Goal: Information Seeking & Learning: Learn about a topic

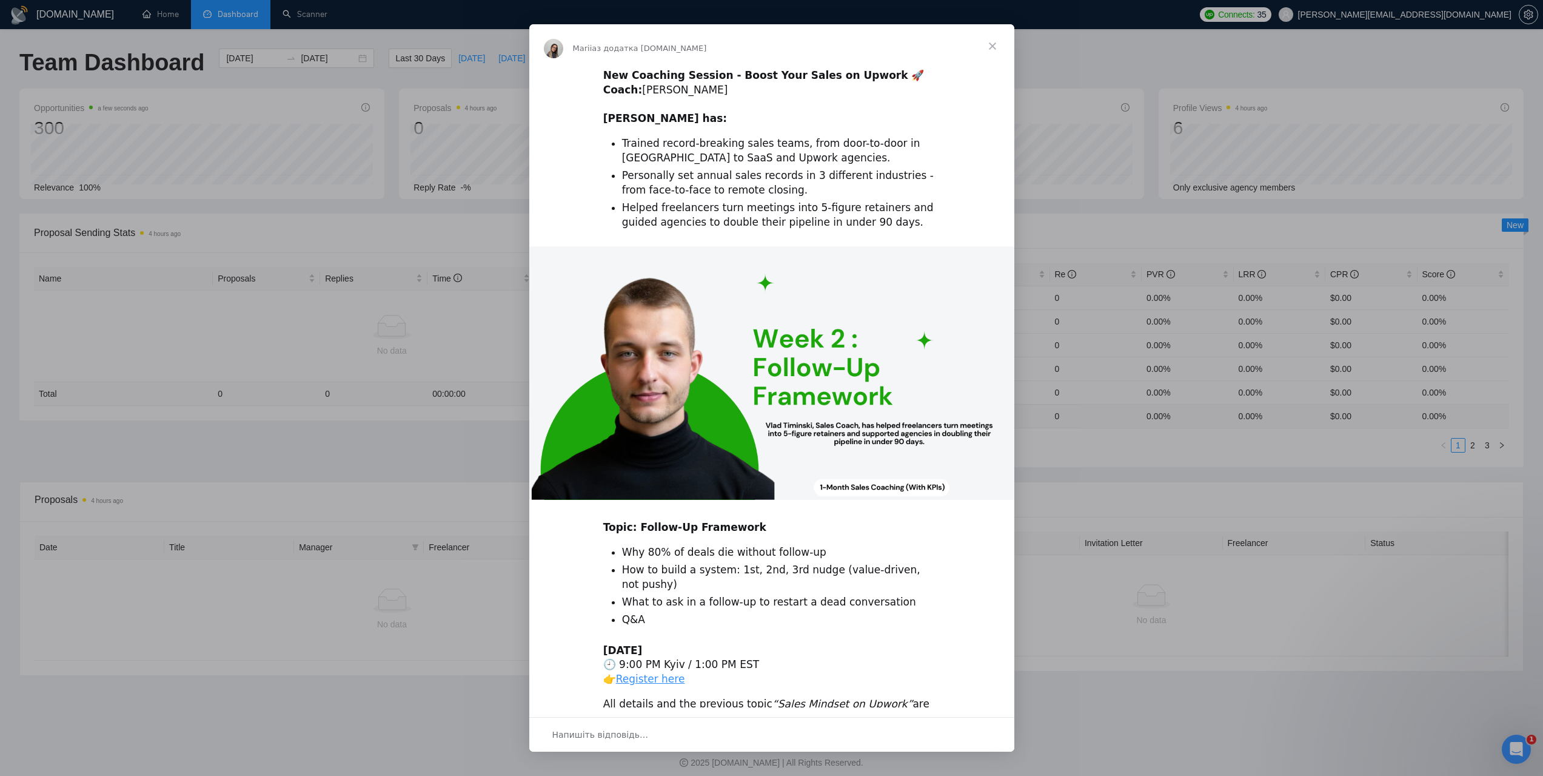
click at [994, 45] on span "Закрити" at bounding box center [993, 46] width 44 height 44
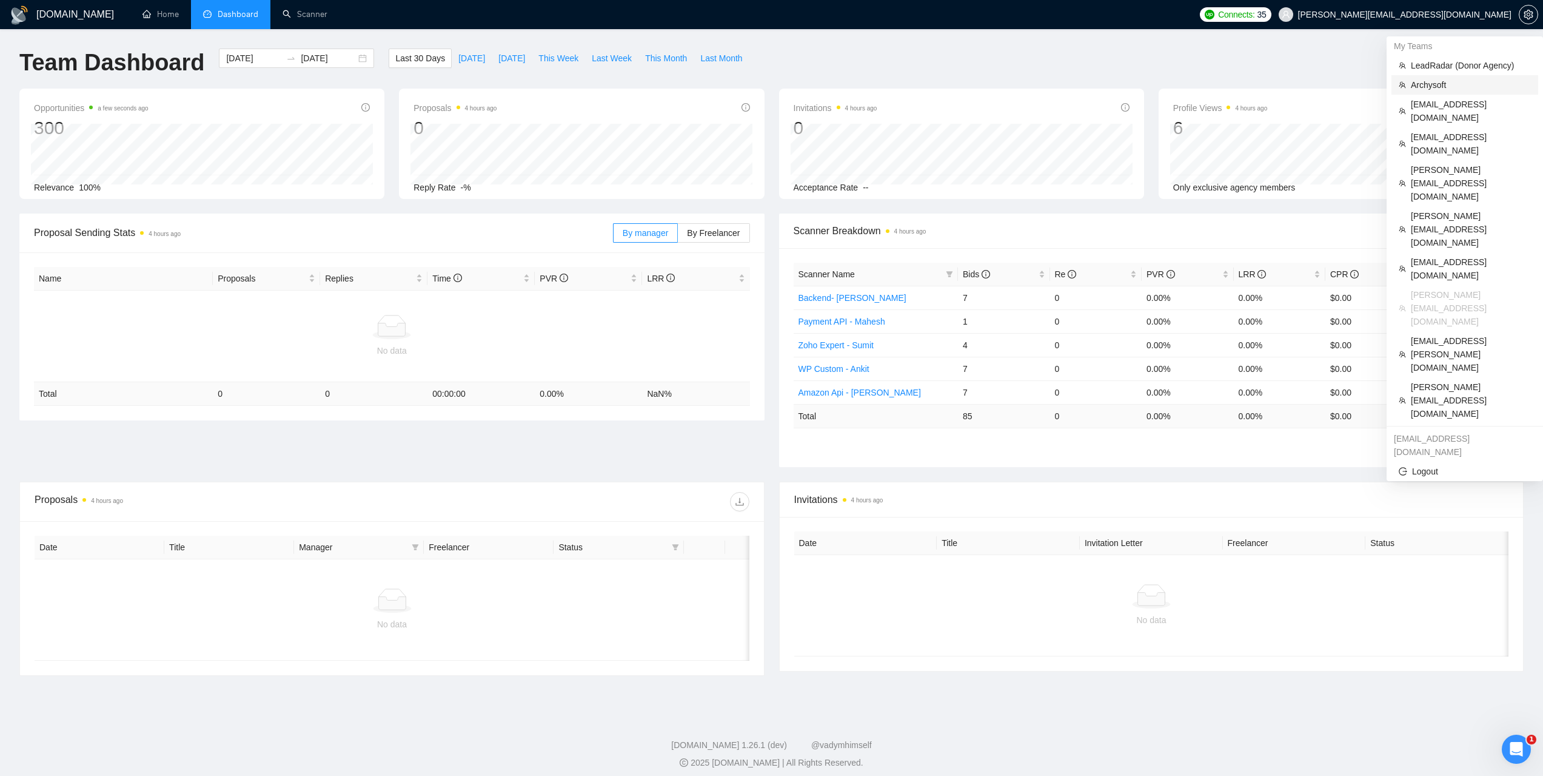
click at [1423, 89] on span "Archysoft" at bounding box center [1471, 84] width 120 height 13
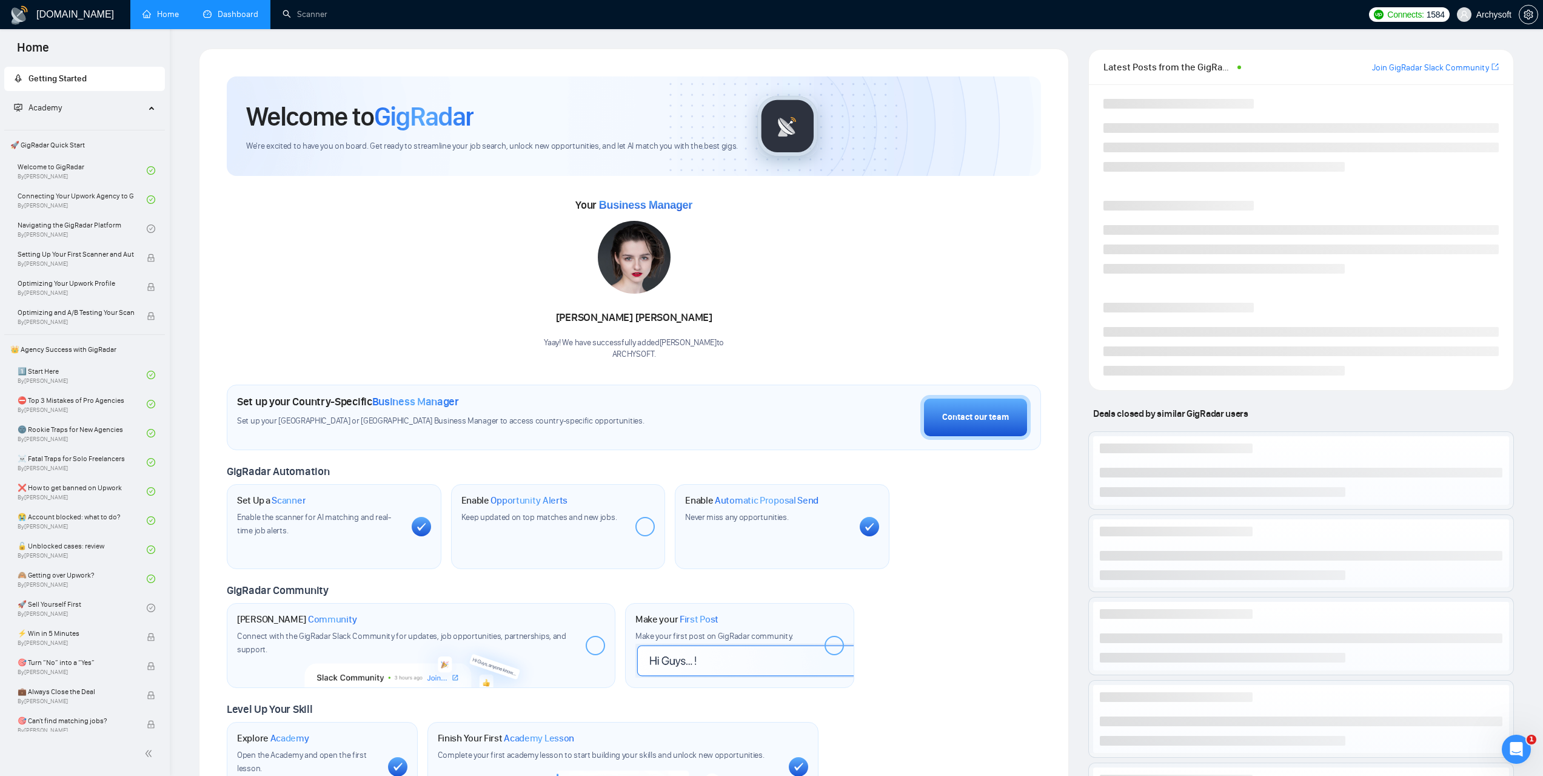
click at [235, 19] on link "Dashboard" at bounding box center [230, 14] width 55 height 10
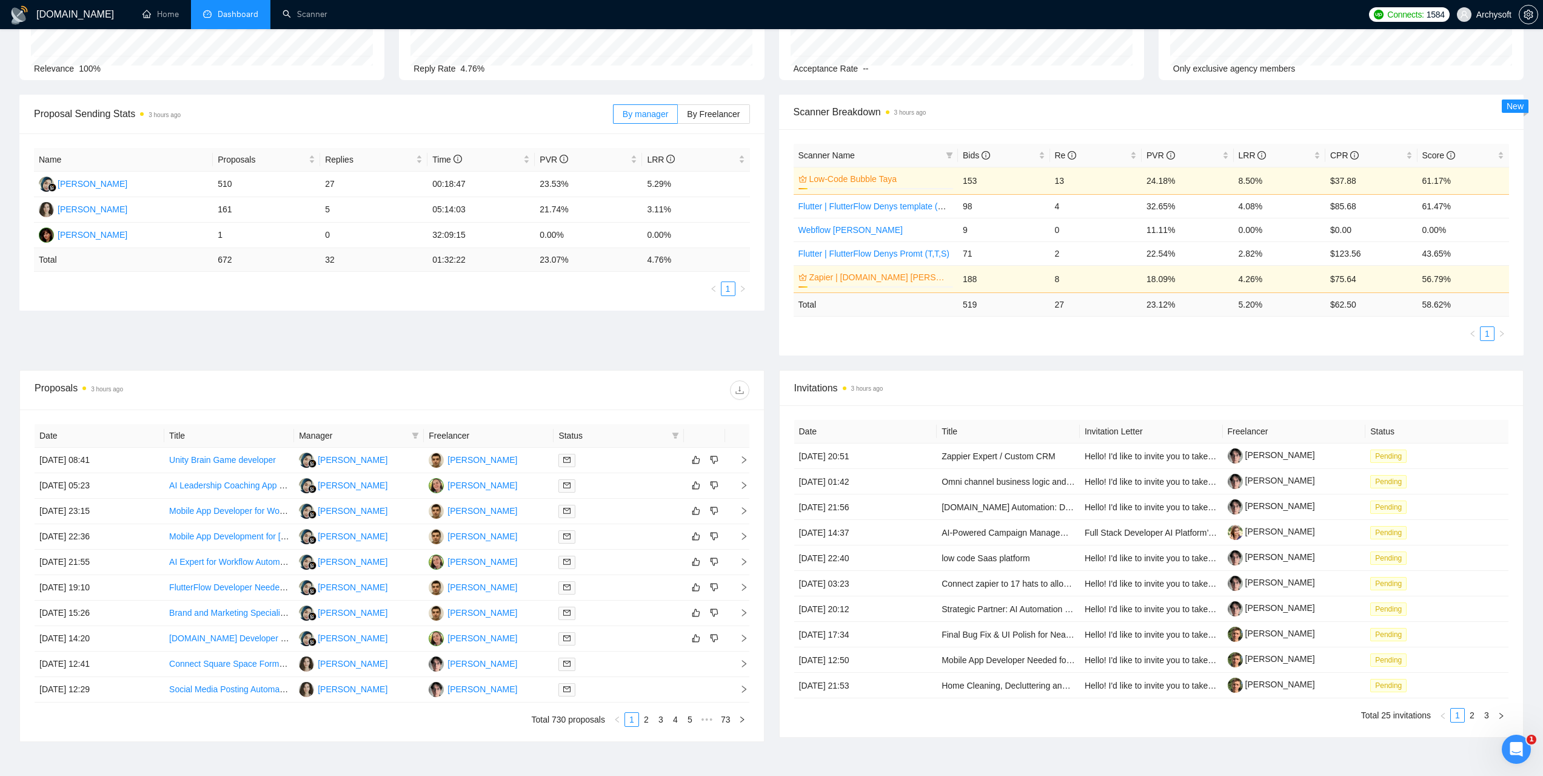
scroll to position [121, 0]
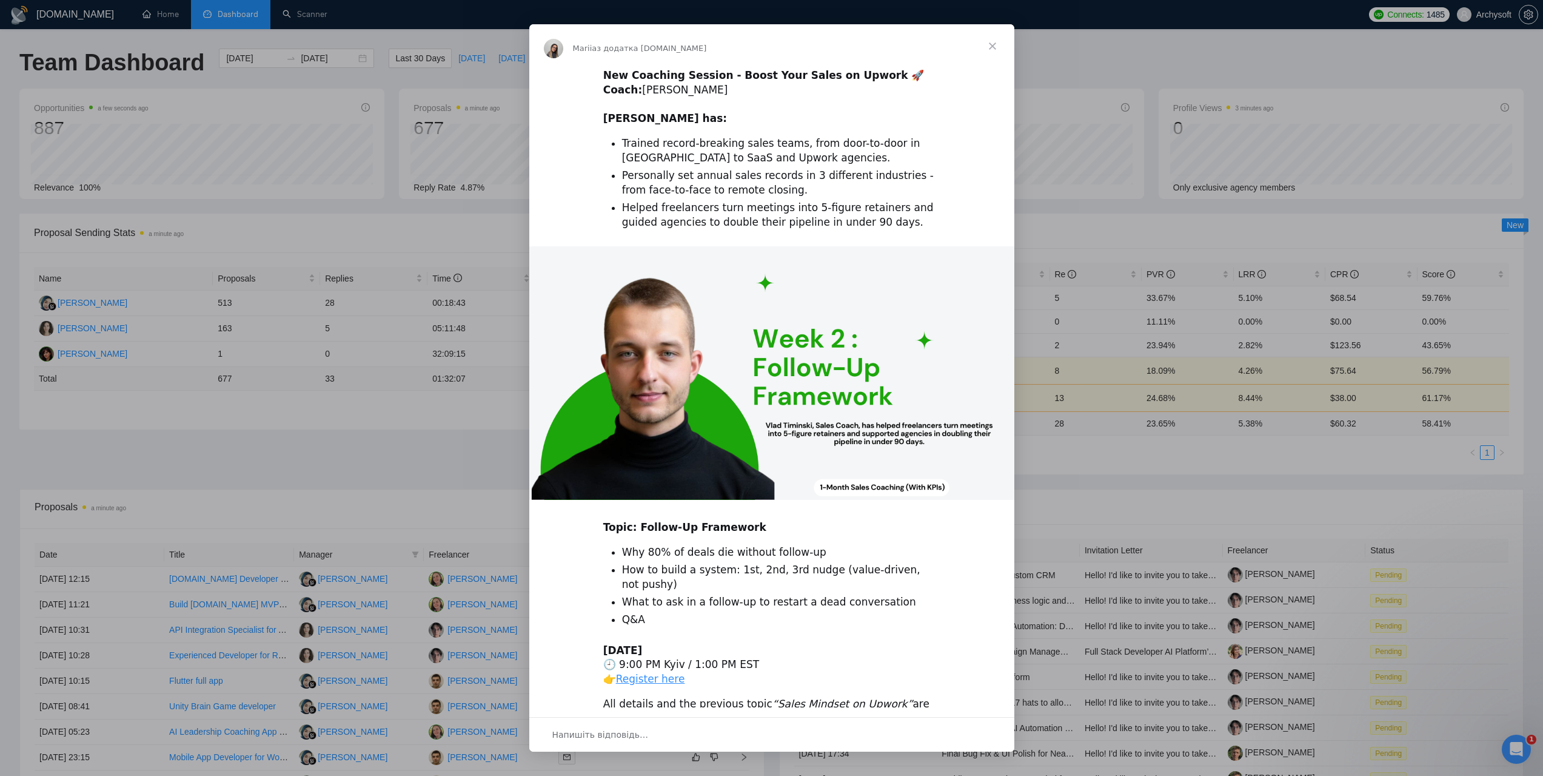
click at [997, 38] on span "Закрити" at bounding box center [993, 46] width 44 height 44
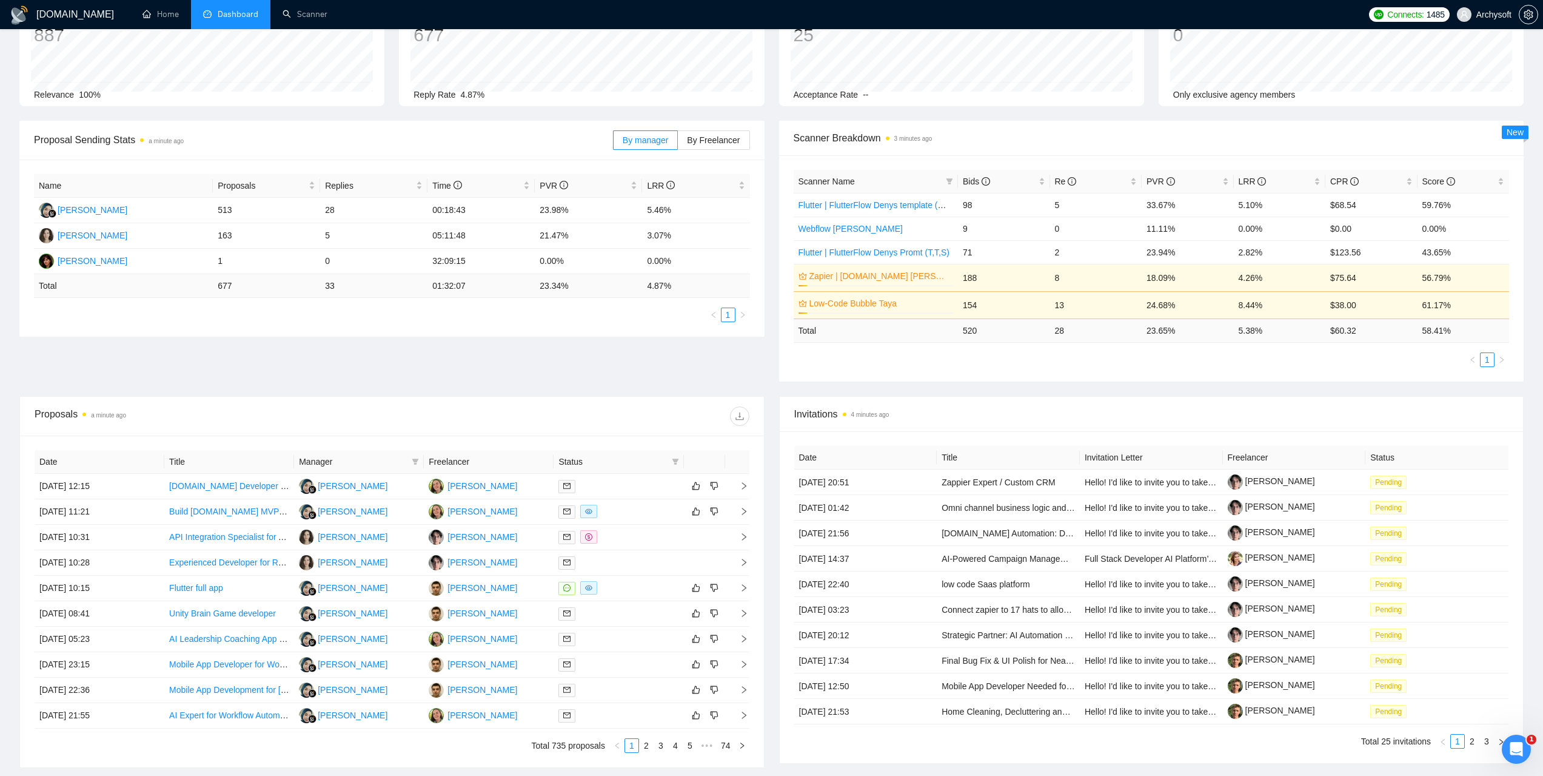
scroll to position [121, 0]
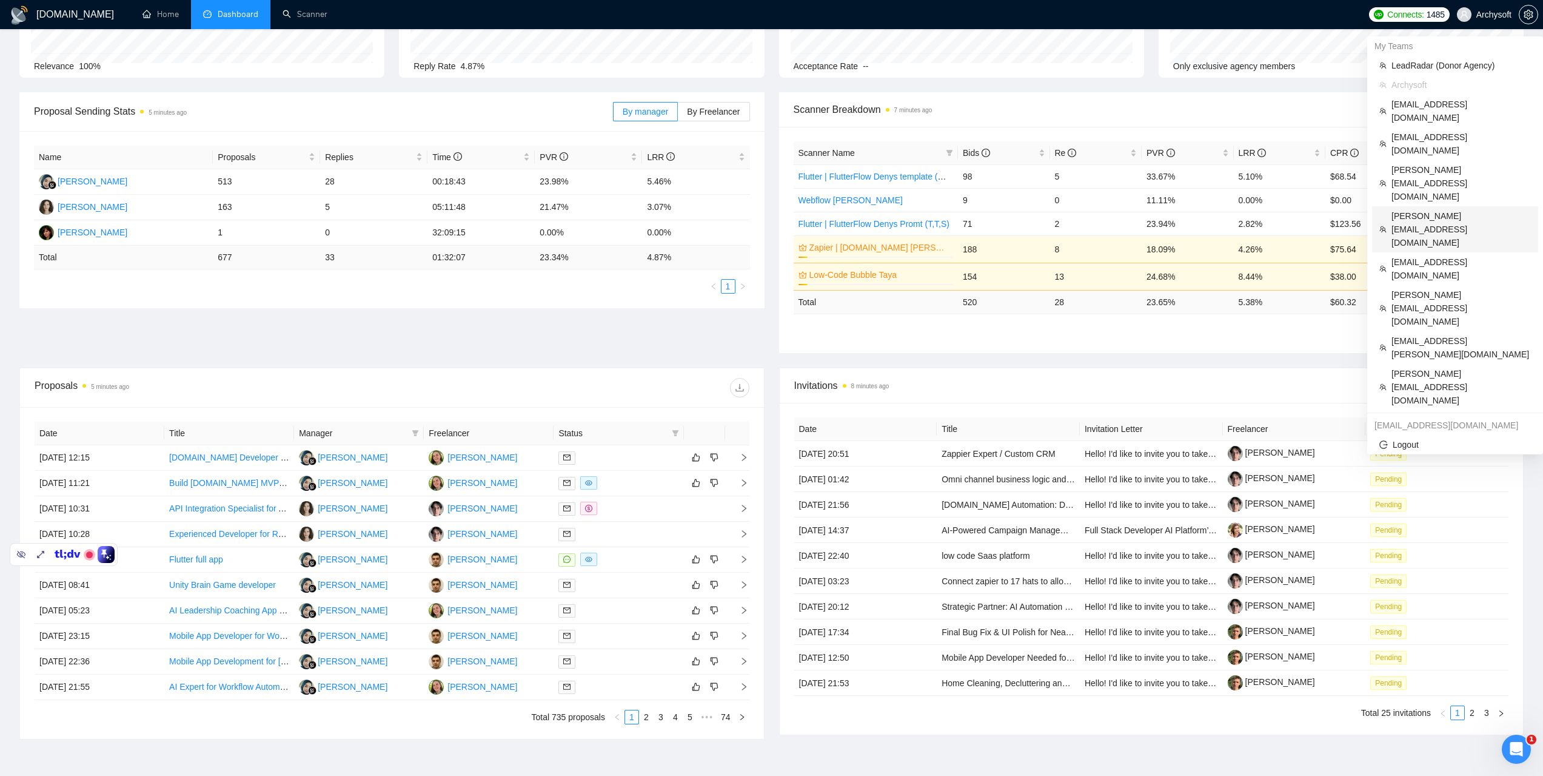
click at [1420, 209] on span "[PERSON_NAME][EMAIL_ADDRESS][DOMAIN_NAME]" at bounding box center [1461, 229] width 139 height 40
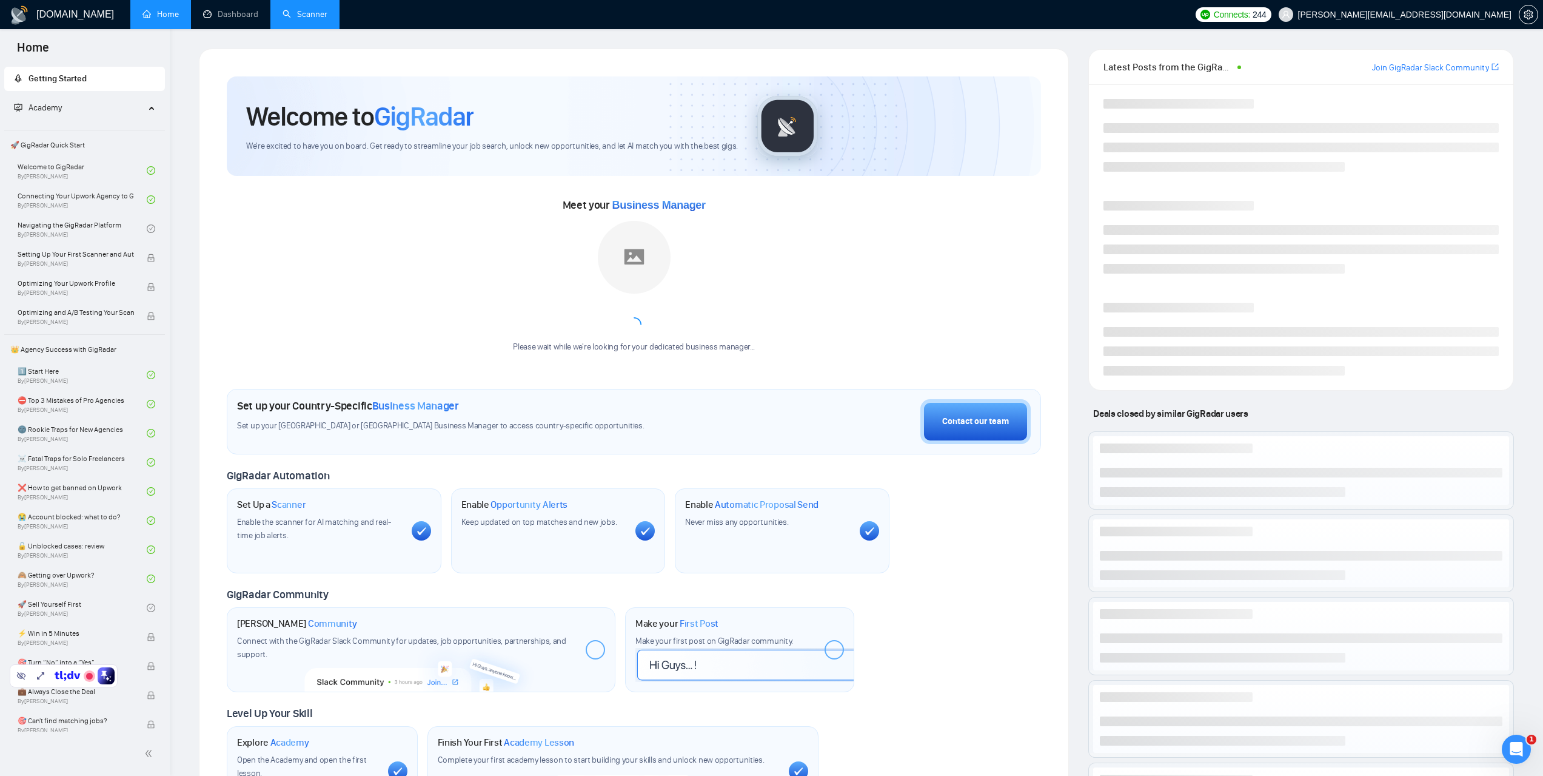
click at [325, 12] on link "Scanner" at bounding box center [305, 14] width 45 height 10
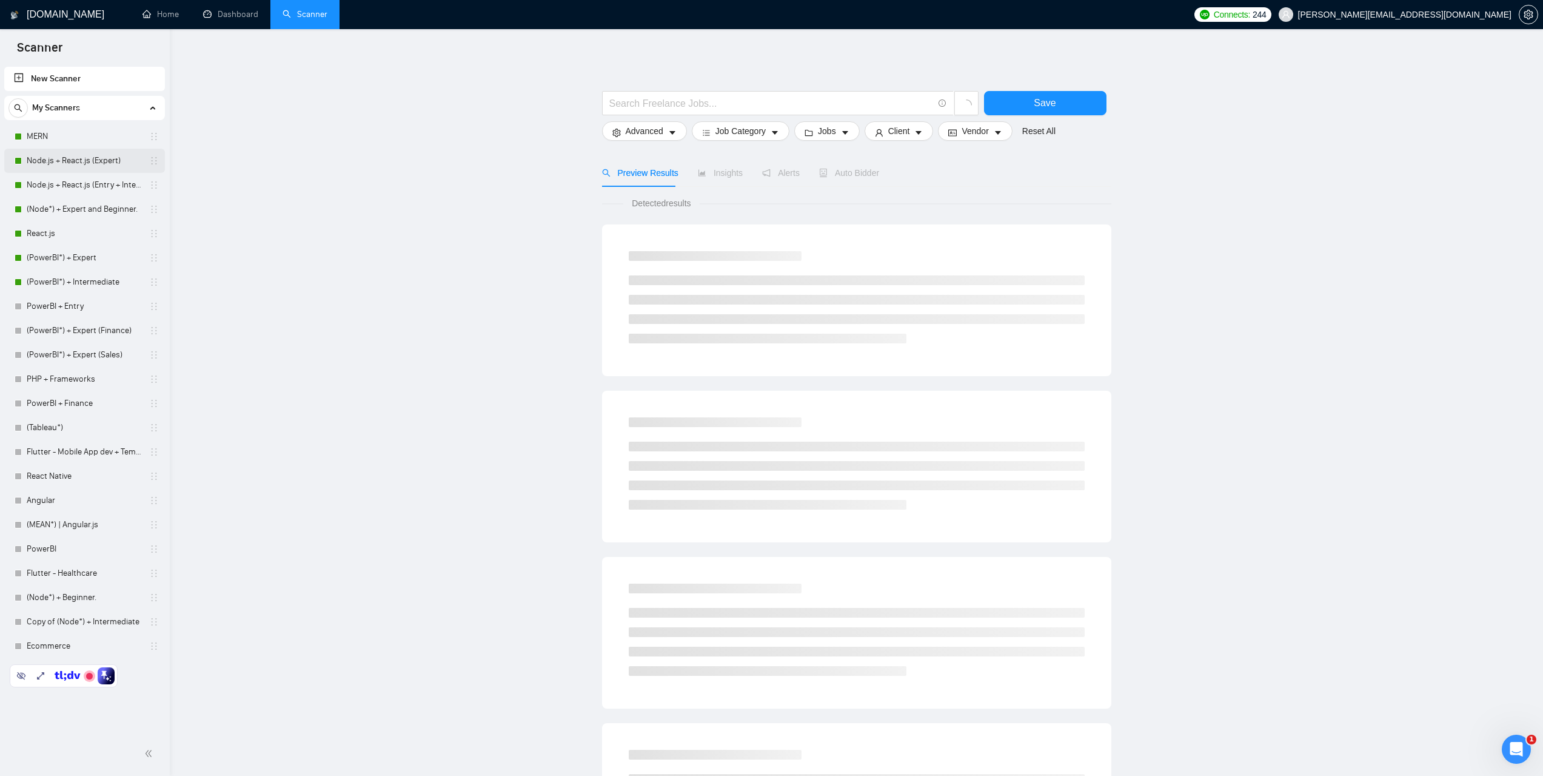
click at [76, 156] on link "Node.js + React.js (Expert)" at bounding box center [84, 161] width 115 height 24
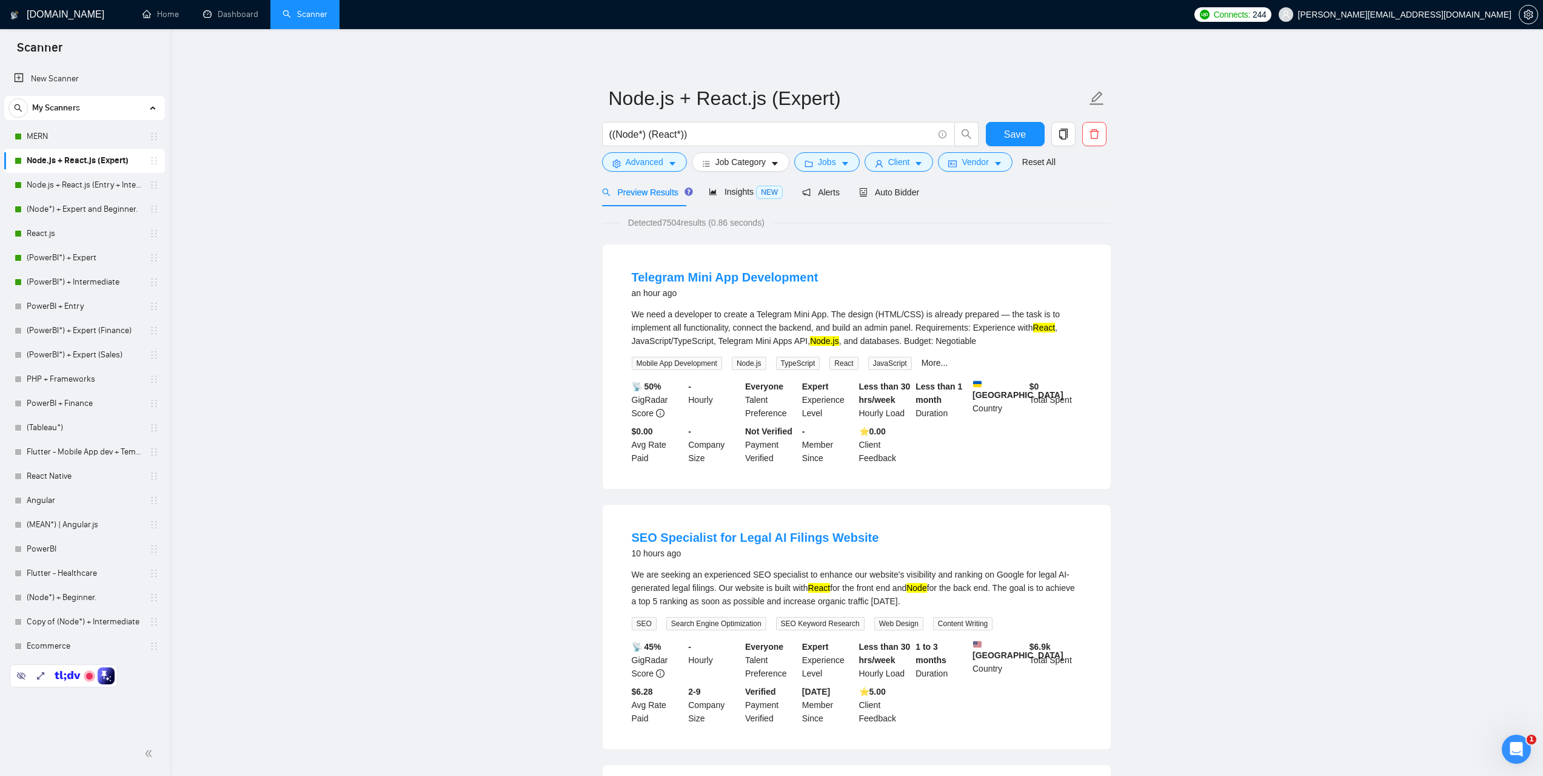
click at [95, 159] on link "Node.js + React.js (Expert)" at bounding box center [84, 161] width 115 height 24
drag, startPoint x: 703, startPoint y: 136, endPoint x: 586, endPoint y: 144, distance: 116.7
click at [699, 135] on input "((Node*) (React*))" at bounding box center [771, 134] width 324 height 15
click at [667, 169] on button "Advanced" at bounding box center [644, 161] width 85 height 19
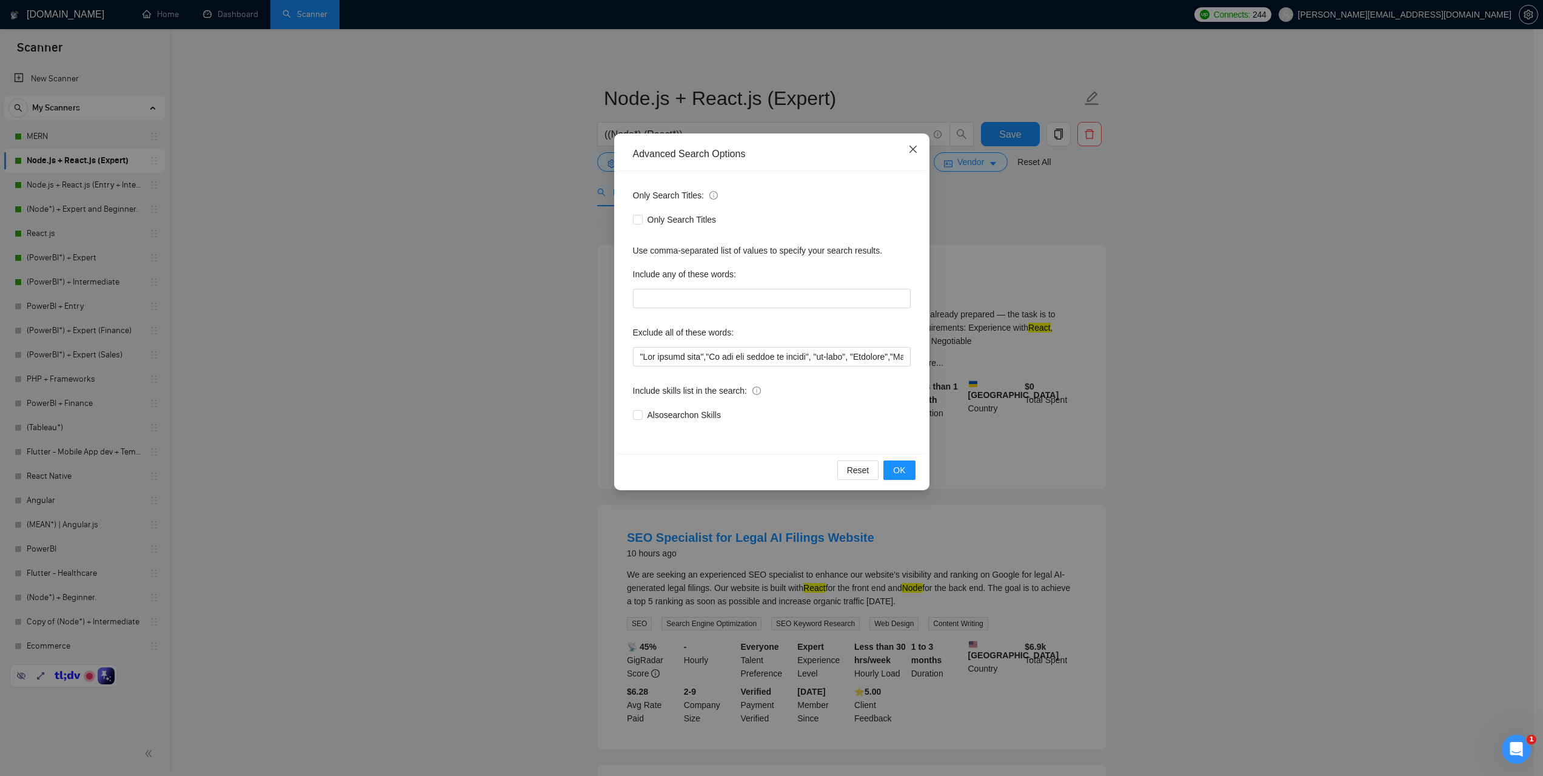
click at [916, 151] on icon "close" at bounding box center [913, 149] width 10 height 10
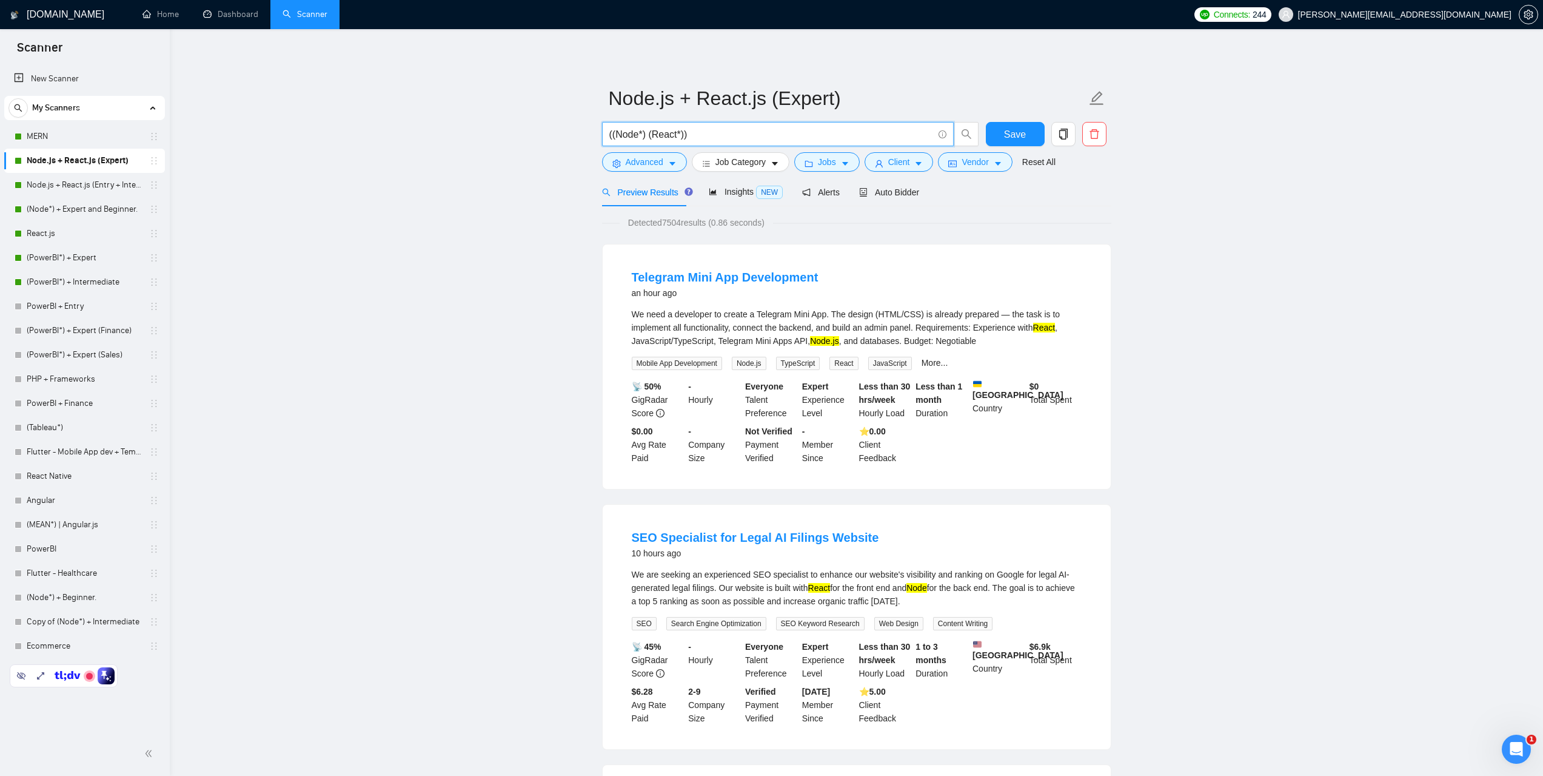
drag, startPoint x: 702, startPoint y: 136, endPoint x: 608, endPoint y: 129, distance: 94.9
click at [606, 129] on span "((Node*) (React*))" at bounding box center [778, 134] width 352 height 24
click at [722, 136] on input "((Node*) (React*))" at bounding box center [771, 134] width 324 height 15
drag, startPoint x: 676, startPoint y: 133, endPoint x: 660, endPoint y: 129, distance: 15.7
click at [658, 129] on input "((Node*) (React*))" at bounding box center [771, 134] width 324 height 15
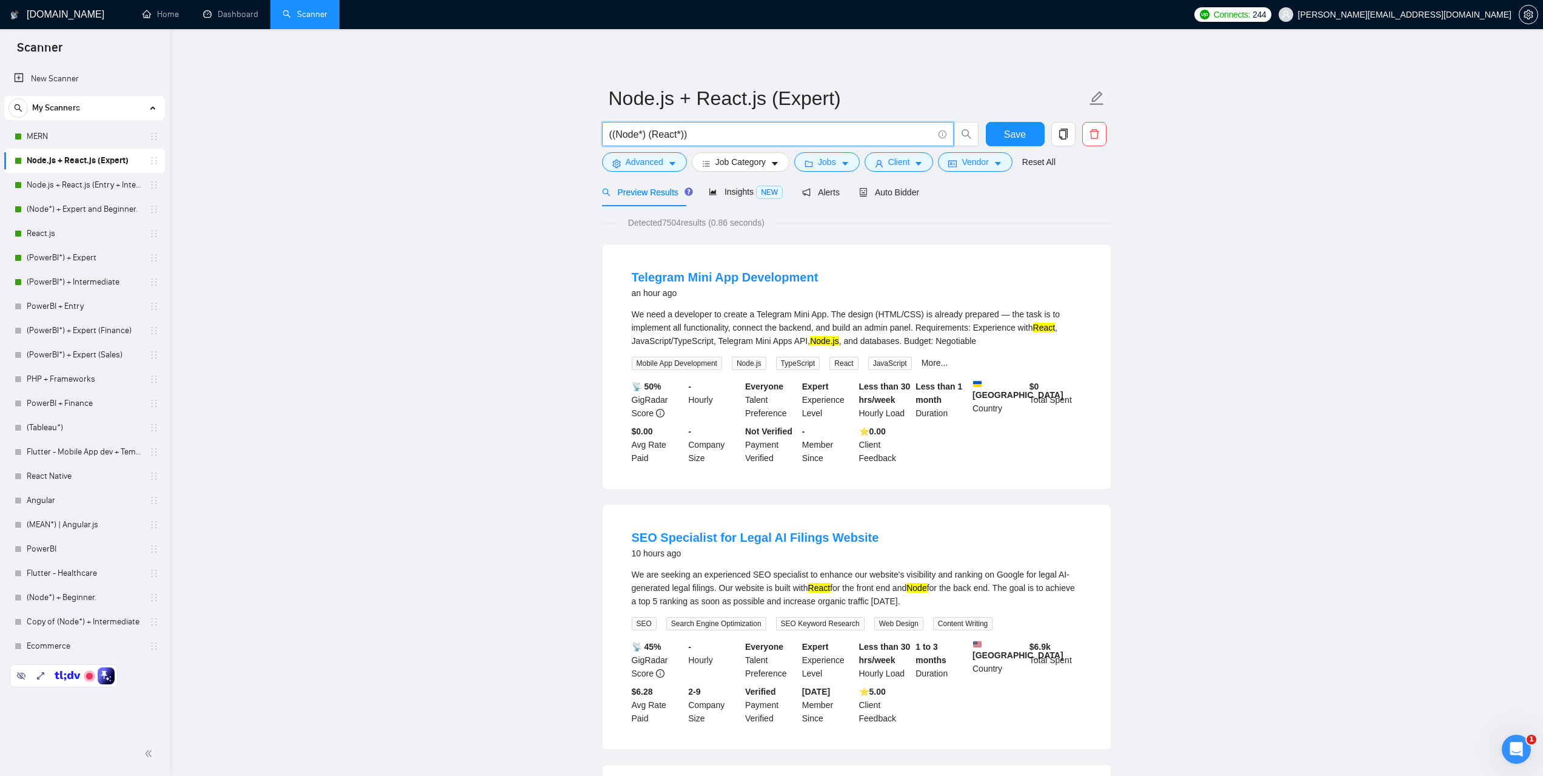
click at [706, 135] on input "((Node*) (React*))" at bounding box center [771, 134] width 324 height 15
drag, startPoint x: 721, startPoint y: 135, endPoint x: 588, endPoint y: 129, distance: 133.5
paste input ""Full-Stack Team to Build Real Estate Platform with AI Predictive Analysis""
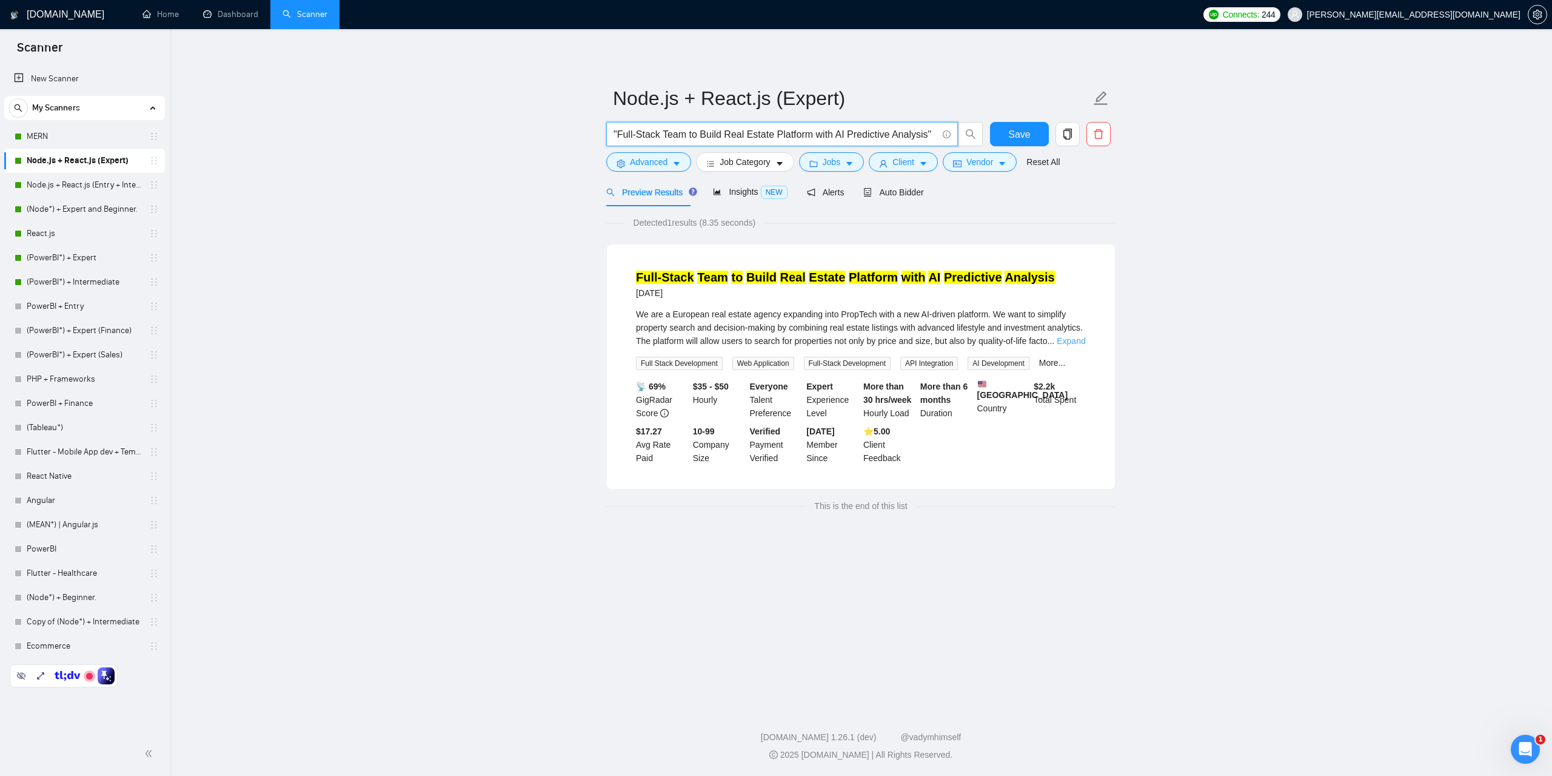
click at [1064, 342] on link "Expand" at bounding box center [1071, 341] width 29 height 10
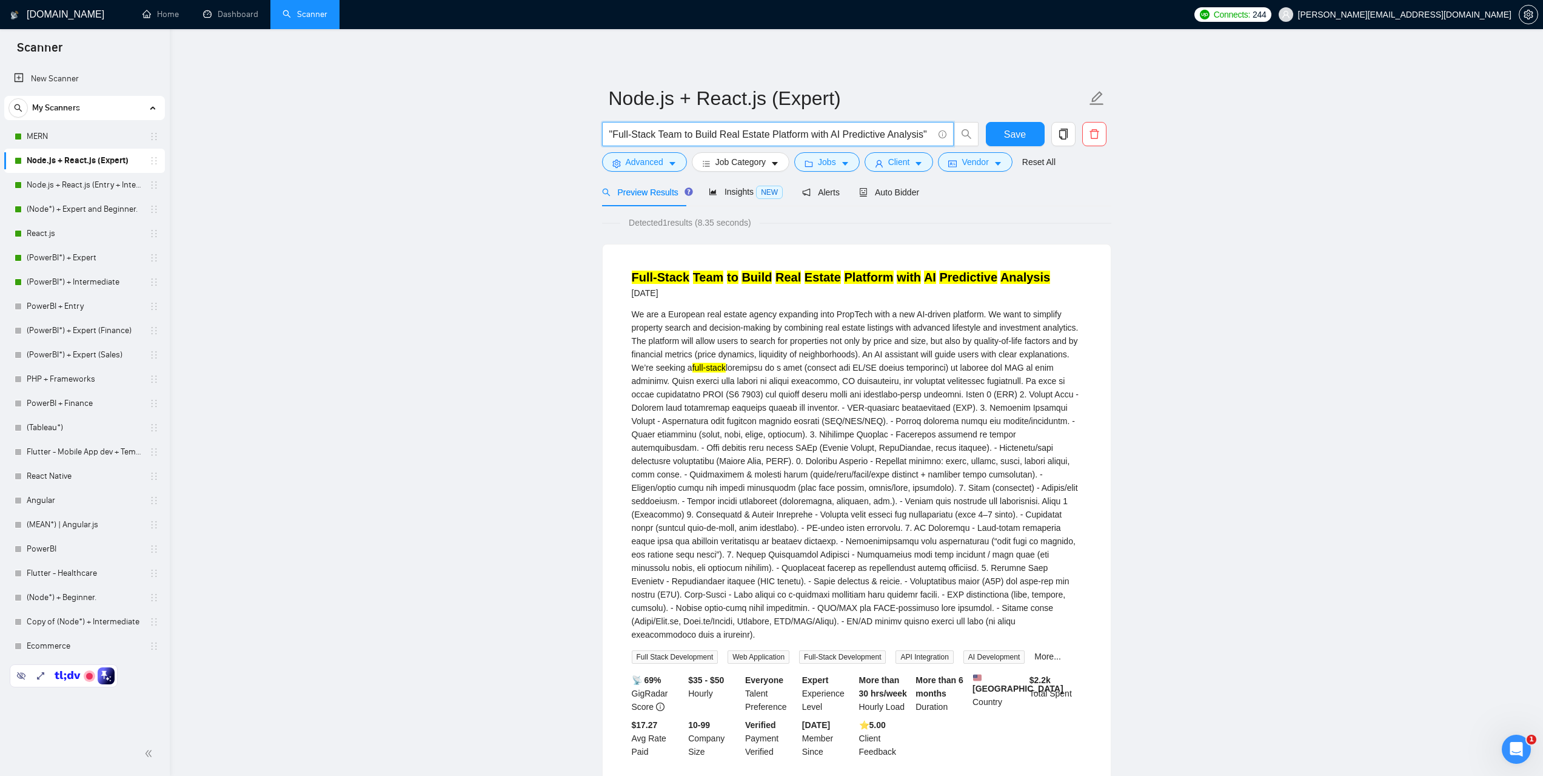
drag, startPoint x: 927, startPoint y: 133, endPoint x: 578, endPoint y: 124, distance: 348.8
click at [559, 123] on main "Node.js + React.js (Expert) "Full-Stack Team to Build Real Estate Platform with…" at bounding box center [856, 432] width 1335 height 767
paste input "B2B Web Platform Development – Matching Startups with Enterprises"
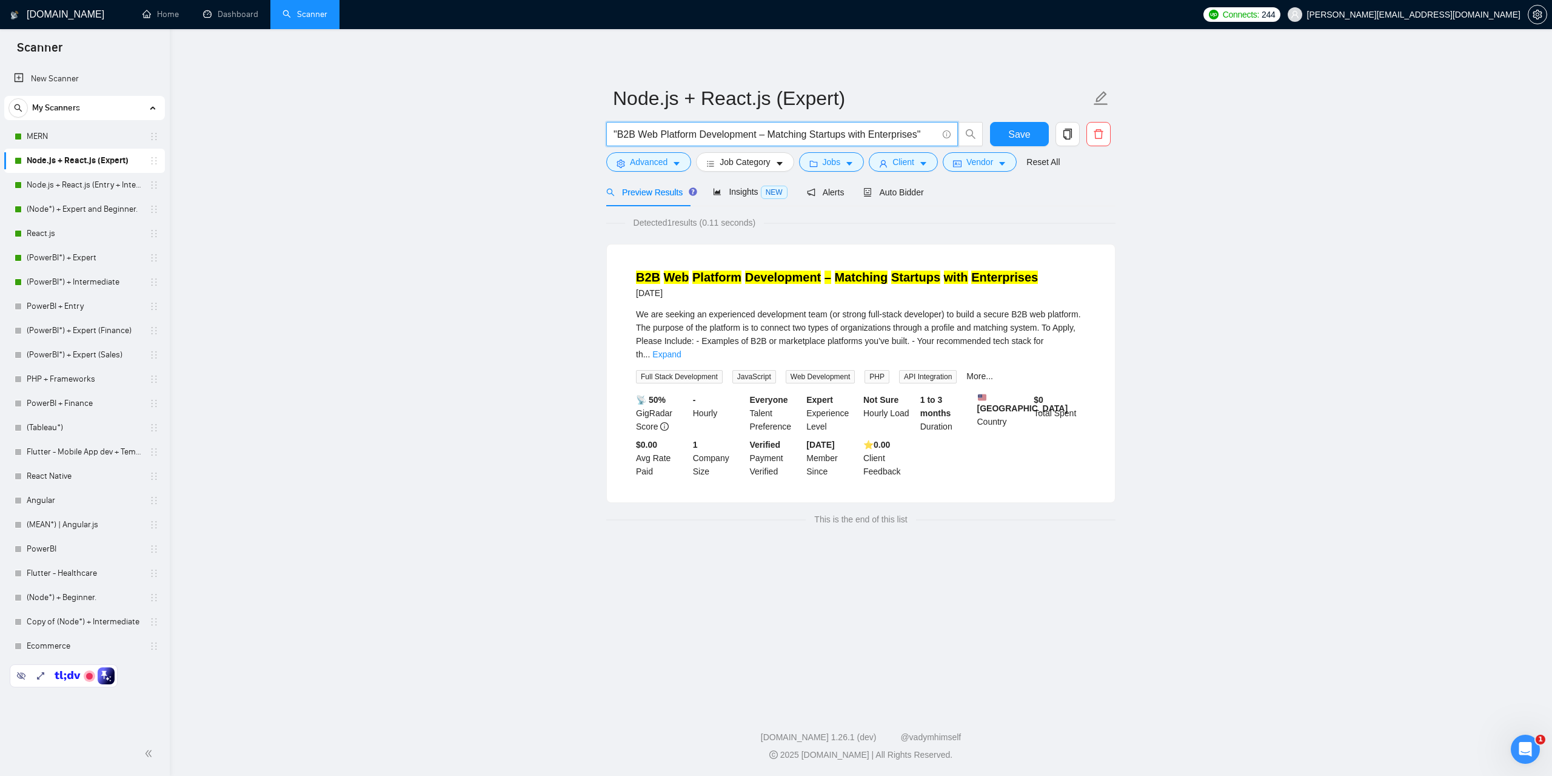
type input ""B2B Web Platform Development – Matching Startups with Enterprises""
click at [78, 186] on link "Node.js + React.js (Entry + Intermediate)" at bounding box center [84, 185] width 115 height 24
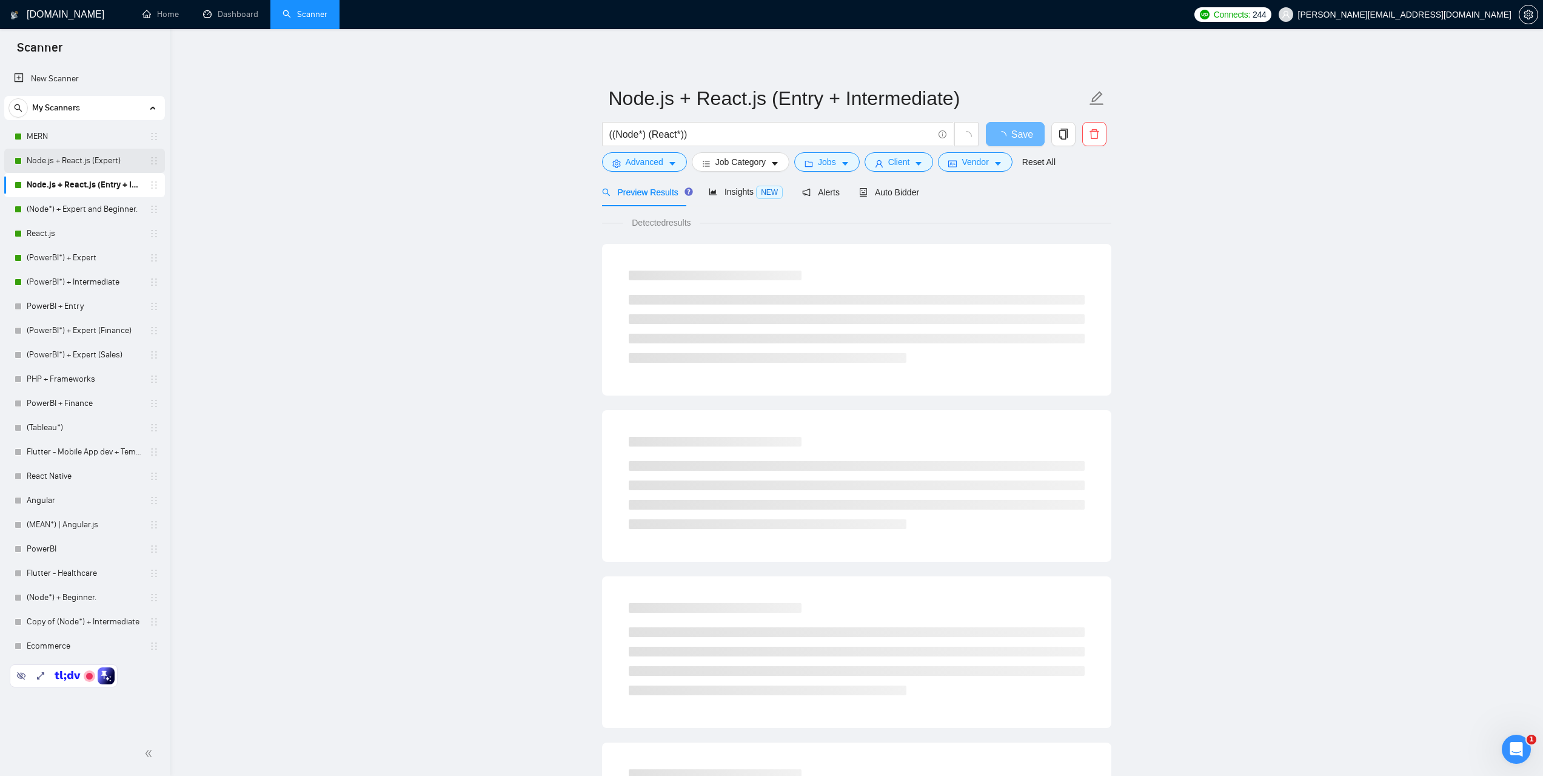
click at [66, 161] on link "Node.js + React.js (Expert)" at bounding box center [84, 161] width 115 height 24
drag, startPoint x: 703, startPoint y: 135, endPoint x: 589, endPoint y: 132, distance: 114.6
click at [589, 132] on main "Node.js + React.js (Expert) ((Node*) (React*)) Save Advanced Job Category Jobs …" at bounding box center [856, 554] width 1335 height 1011
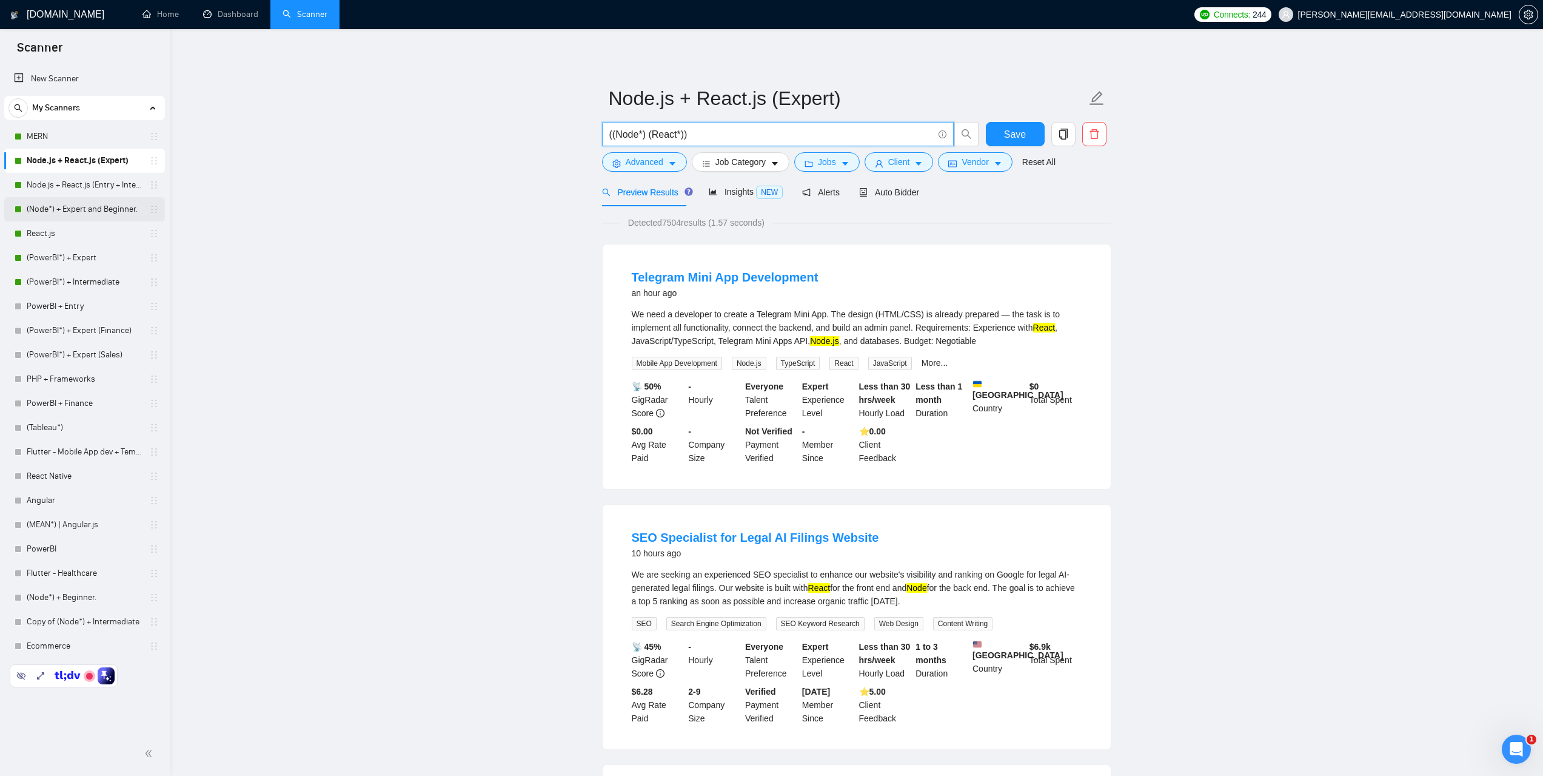
click at [90, 206] on link "(Node*) + Expert and Beginner." at bounding box center [84, 209] width 115 height 24
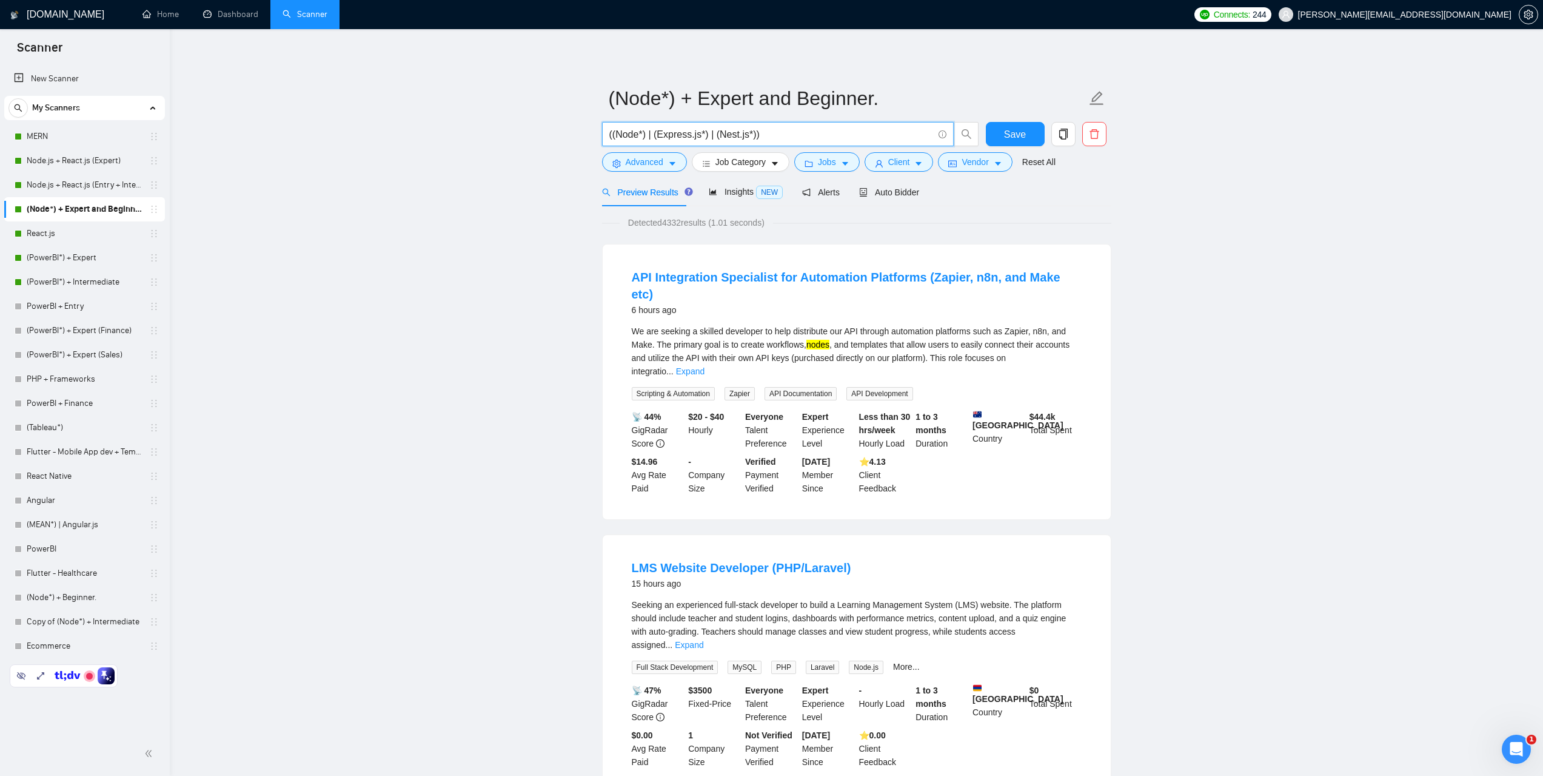
drag, startPoint x: 647, startPoint y: 133, endPoint x: 621, endPoint y: 142, distance: 27.6
click at [603, 135] on span "((Node*) | (Express.js*) | (Nest.js*))" at bounding box center [778, 134] width 352 height 24
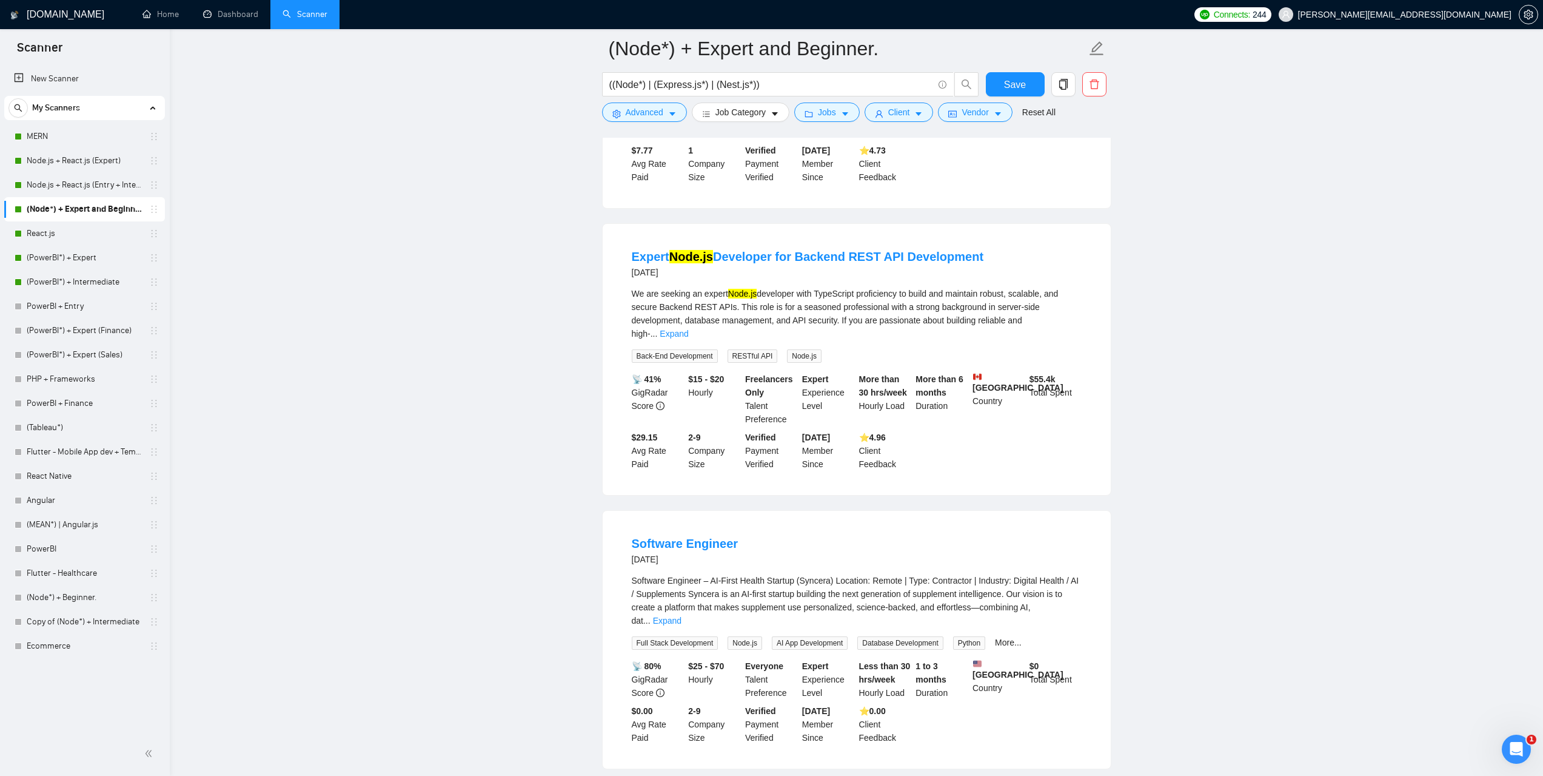
scroll to position [2236, 0]
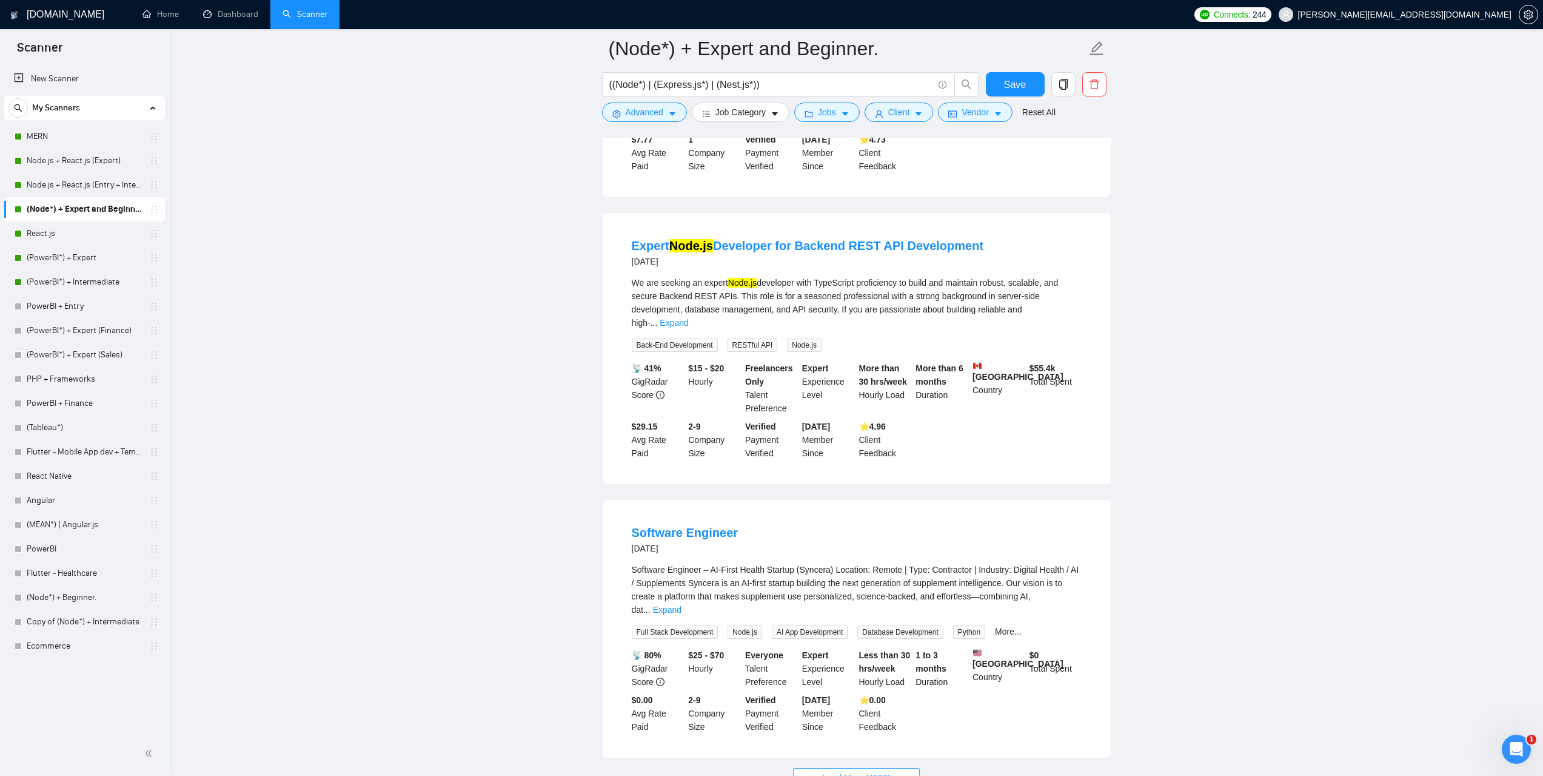
click at [888, 771] on span "Load More (4322)" at bounding box center [856, 777] width 67 height 13
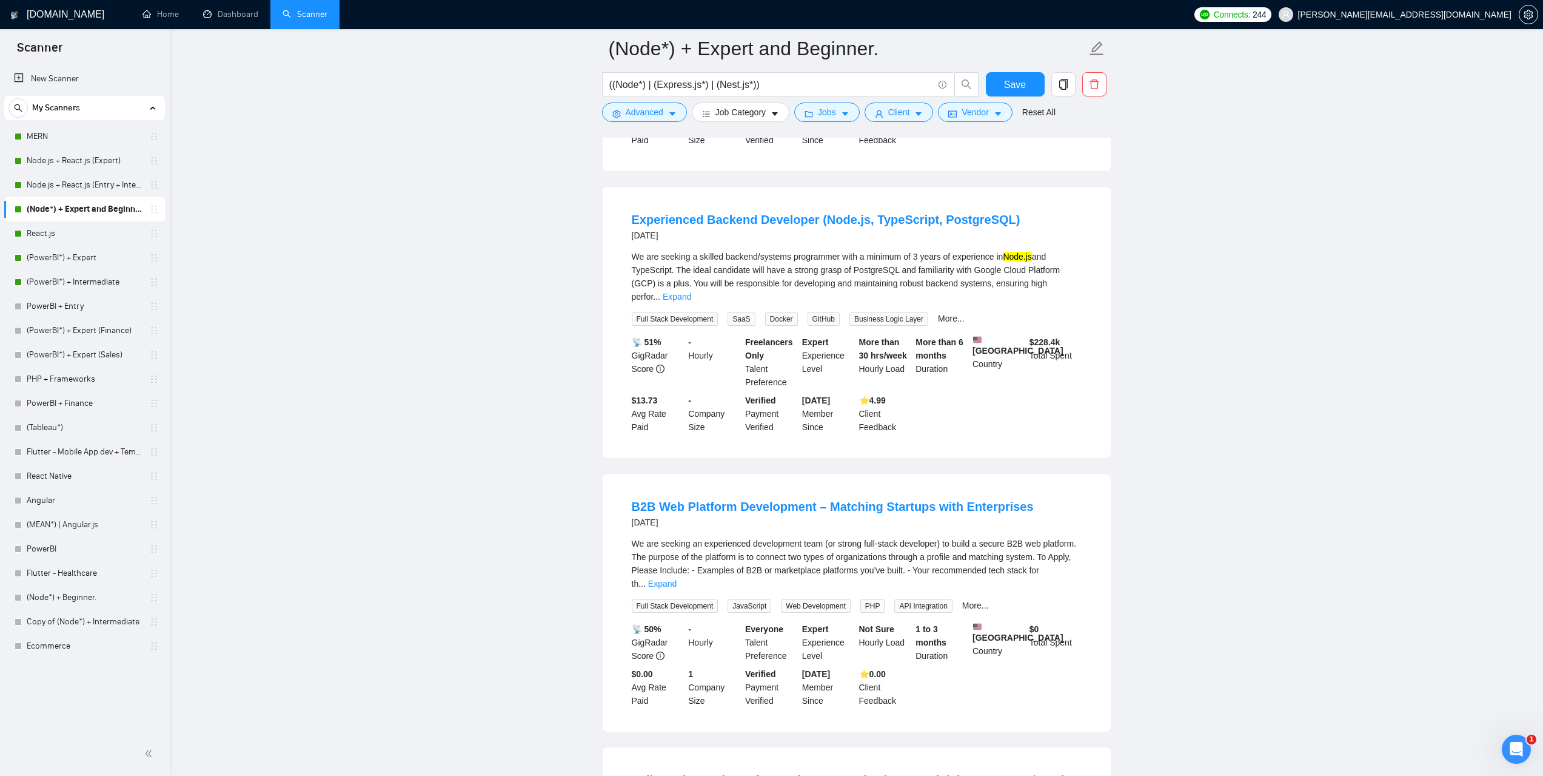
scroll to position [3359, 0]
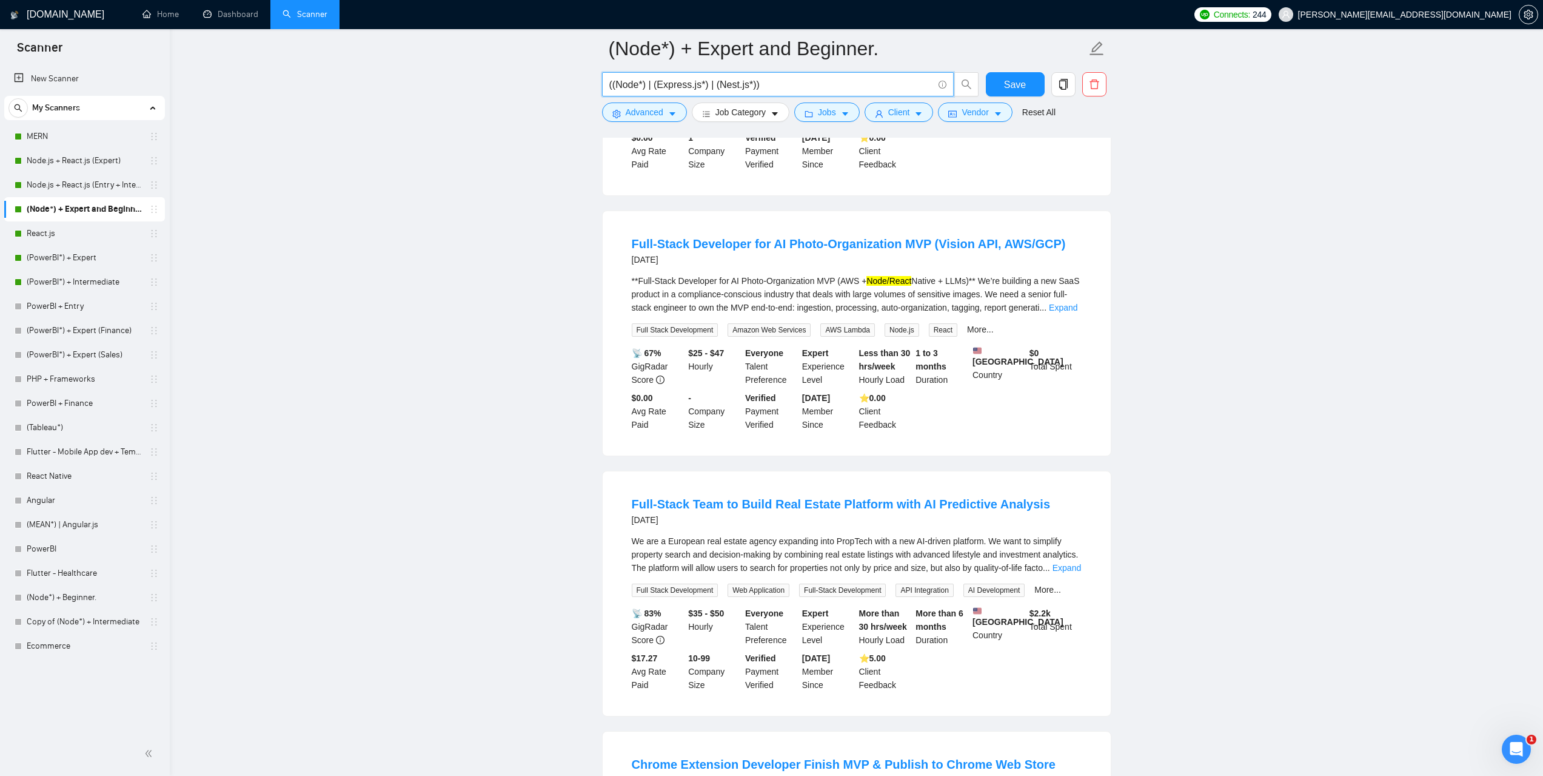
drag, startPoint x: 648, startPoint y: 84, endPoint x: 600, endPoint y: 86, distance: 48.6
click at [600, 86] on div "((Node*) | (Express.js*) | (Nest.js*))" at bounding box center [791, 87] width 382 height 30
click at [79, 162] on link "Node.js + React.js (Expert)" at bounding box center [84, 161] width 115 height 24
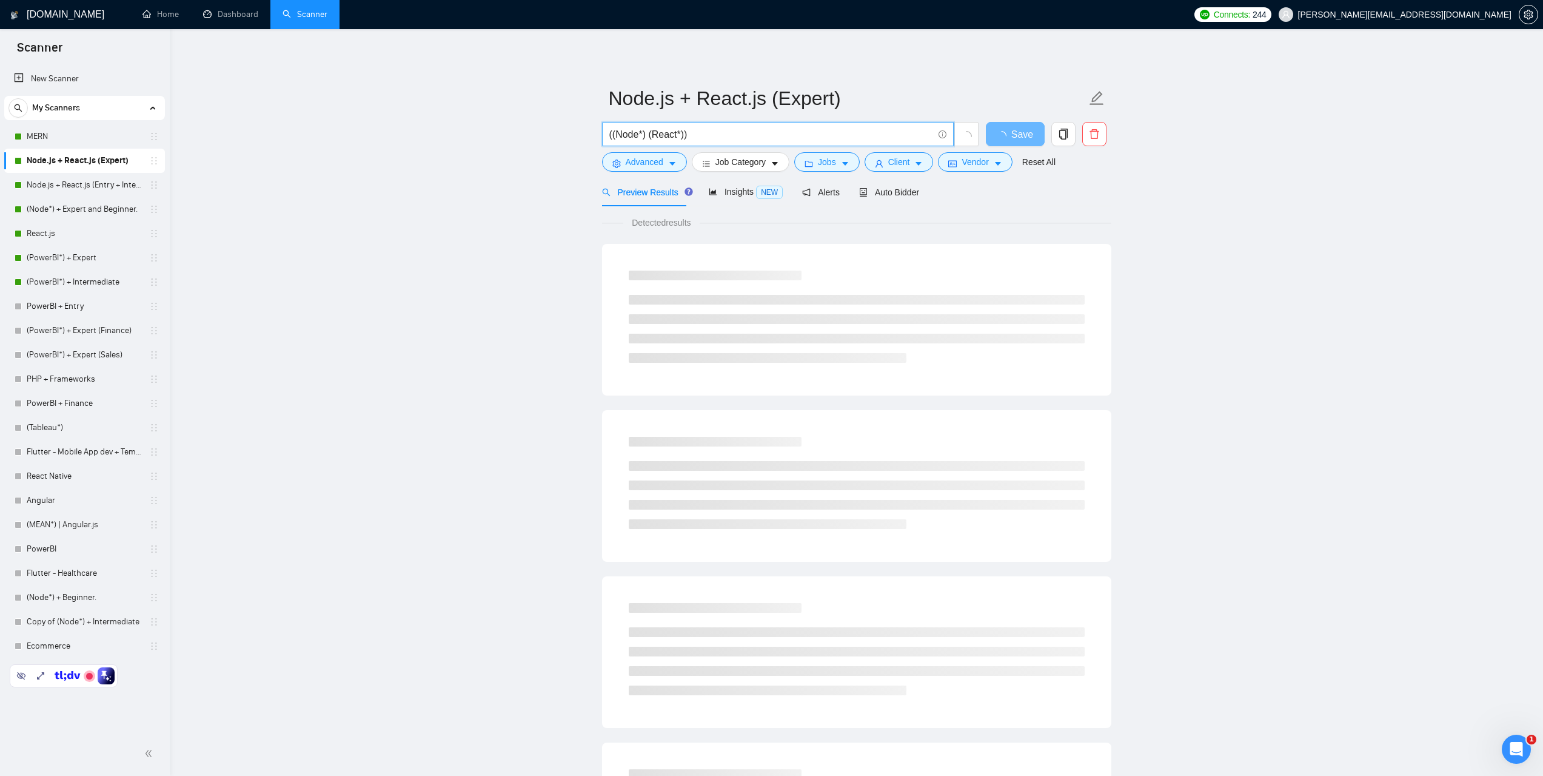
drag, startPoint x: 689, startPoint y: 136, endPoint x: 606, endPoint y: 135, distance: 83.1
click at [606, 135] on span "((Node*) (React*))" at bounding box center [778, 134] width 352 height 24
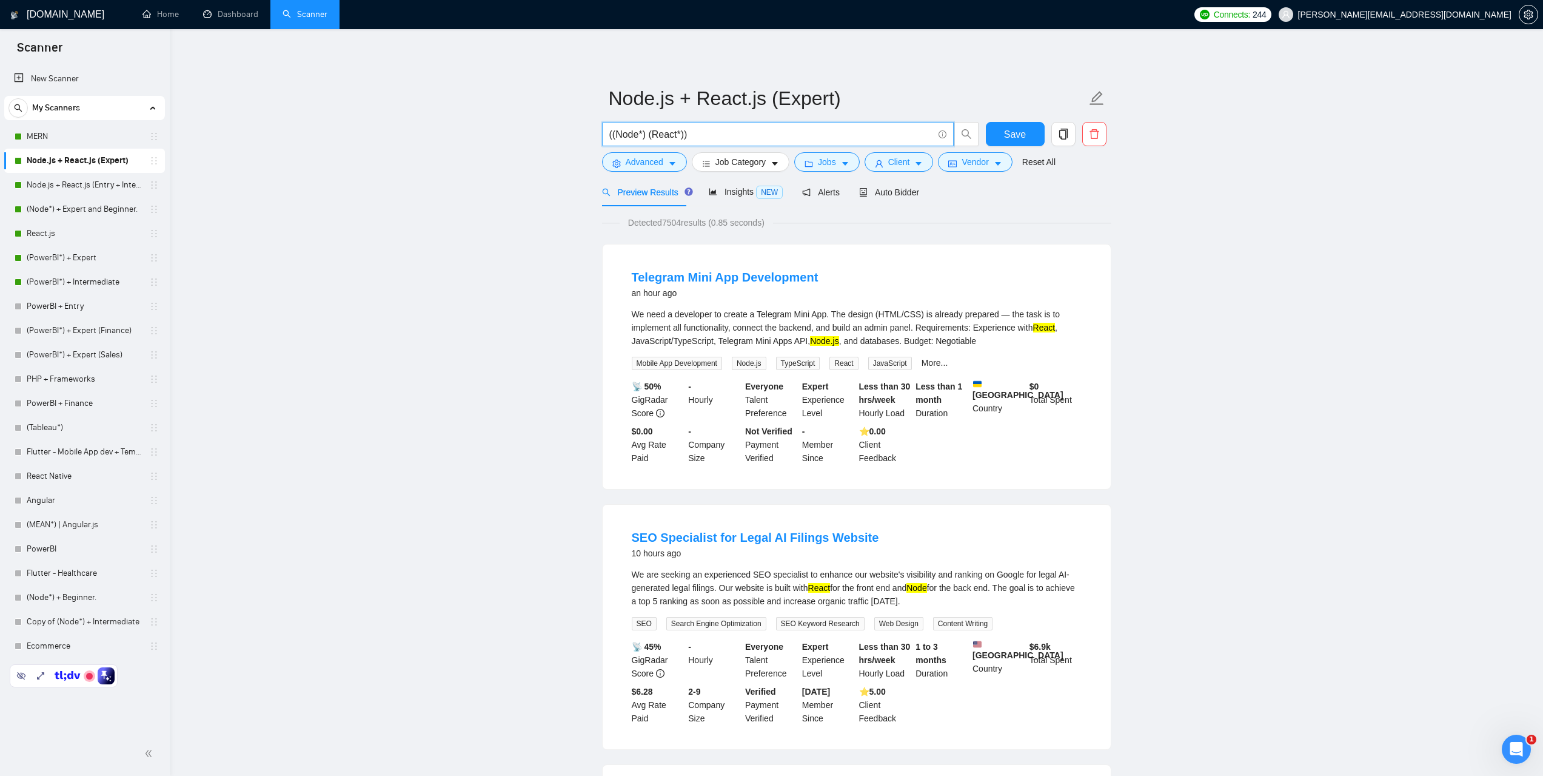
click at [695, 140] on input "((Node*) (React*))" at bounding box center [771, 134] width 324 height 15
drag, startPoint x: 703, startPoint y: 136, endPoint x: 599, endPoint y: 138, distance: 104.9
drag, startPoint x: 1033, startPoint y: 324, endPoint x: 1051, endPoint y: 327, distance: 18.0
click at [1051, 327] on div "We need a developer to create a Telegram Mini App. The design (HTML/CSS) is alr…" at bounding box center [857, 327] width 450 height 40
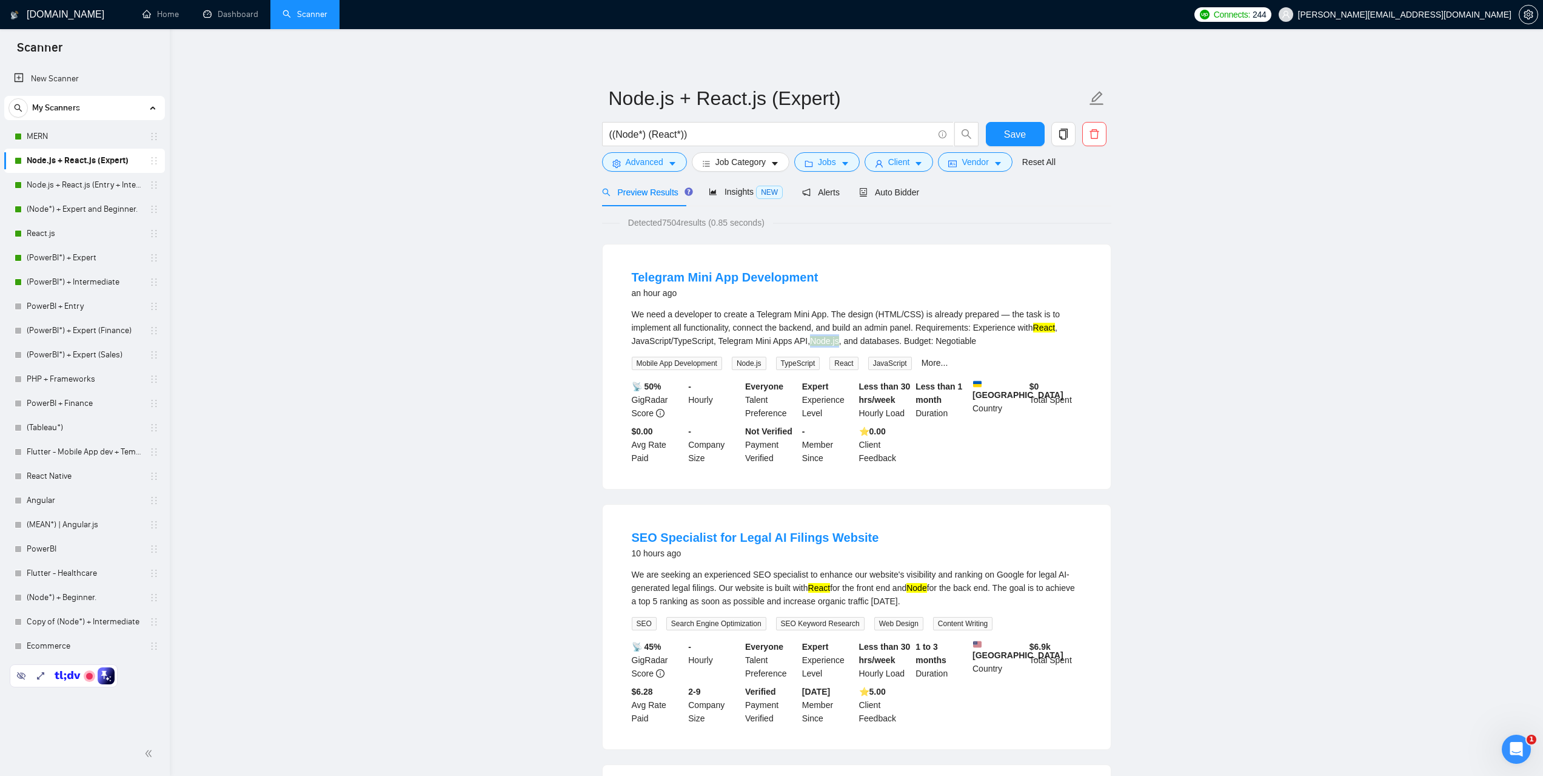
drag, startPoint x: 807, startPoint y: 338, endPoint x: 837, endPoint y: 338, distance: 29.7
click at [837, 338] on div "We need a developer to create a Telegram Mini App. The design (HTML/CSS) is alr…" at bounding box center [857, 327] width 450 height 40
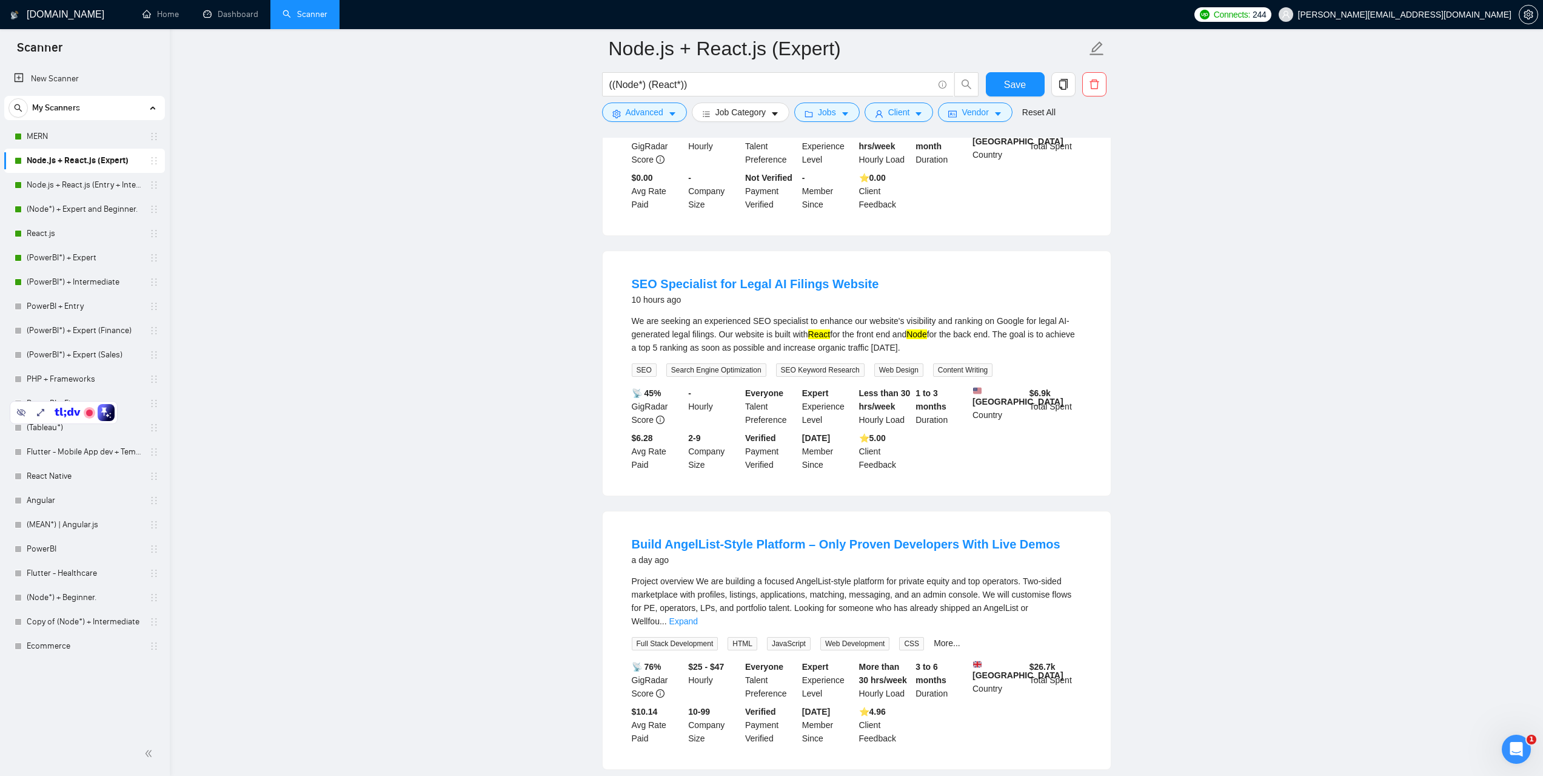
scroll to position [364, 0]
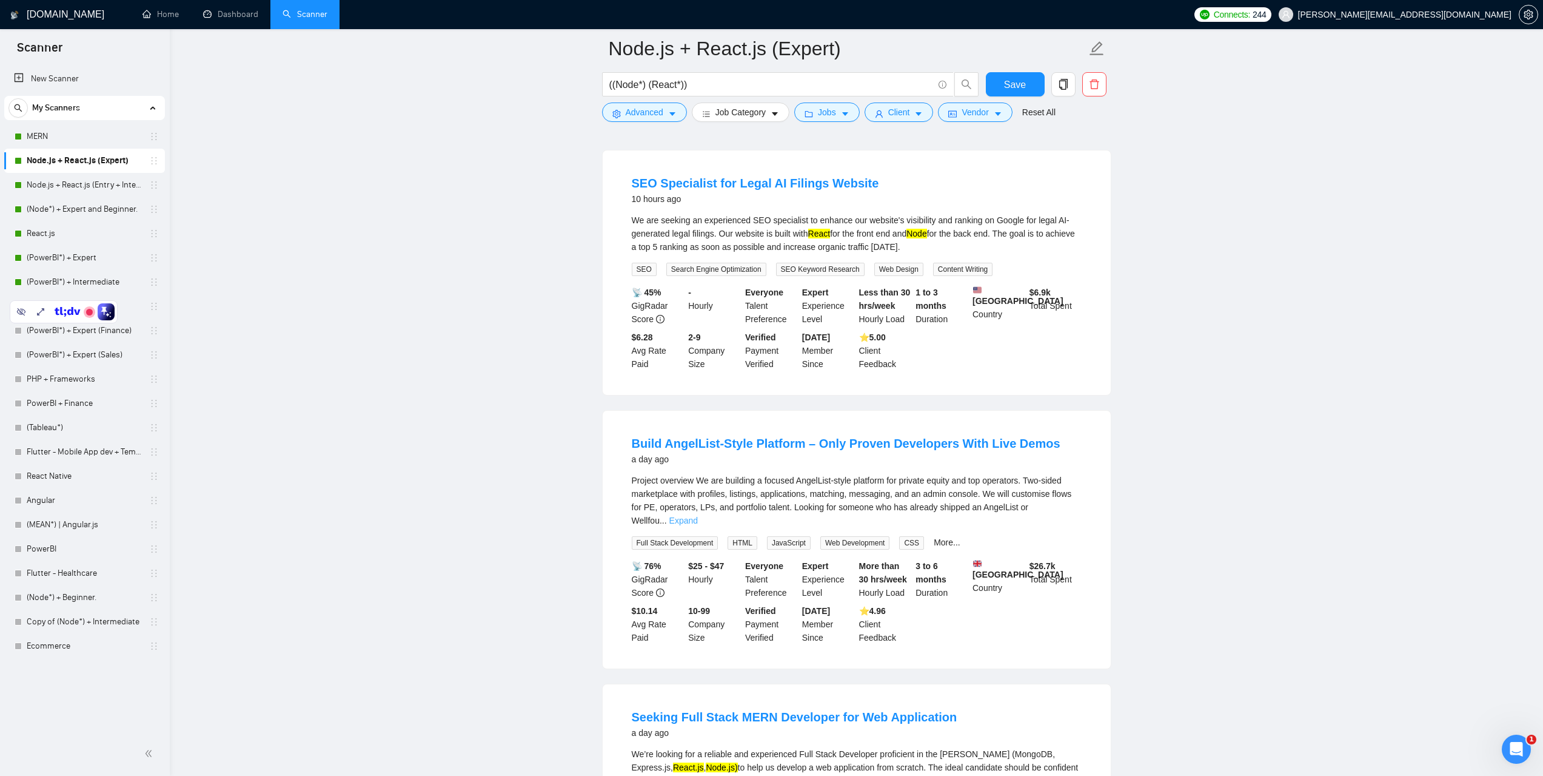
click at [698, 516] on link "Expand" at bounding box center [683, 520] width 29 height 10
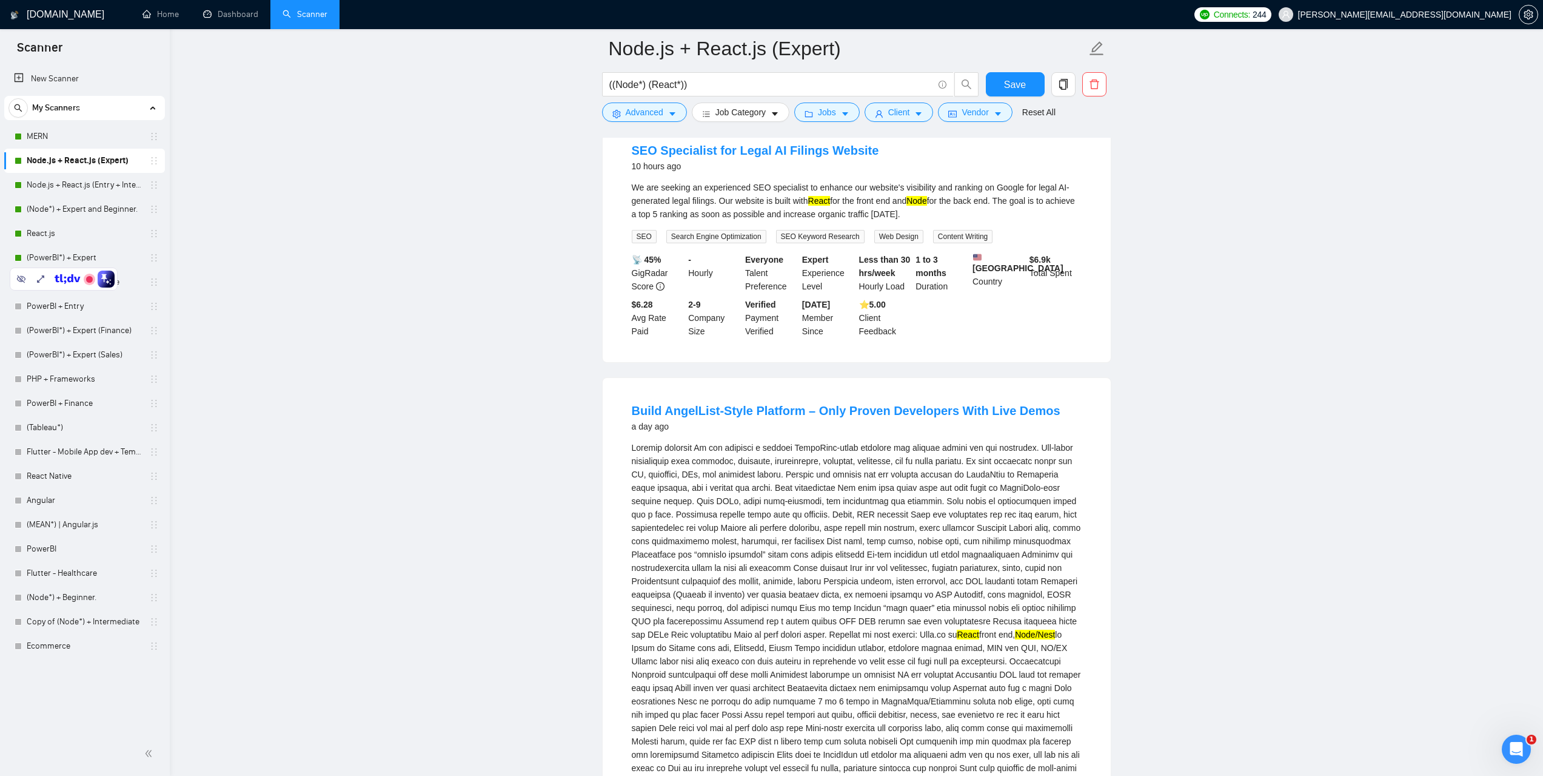
scroll to position [546, 0]
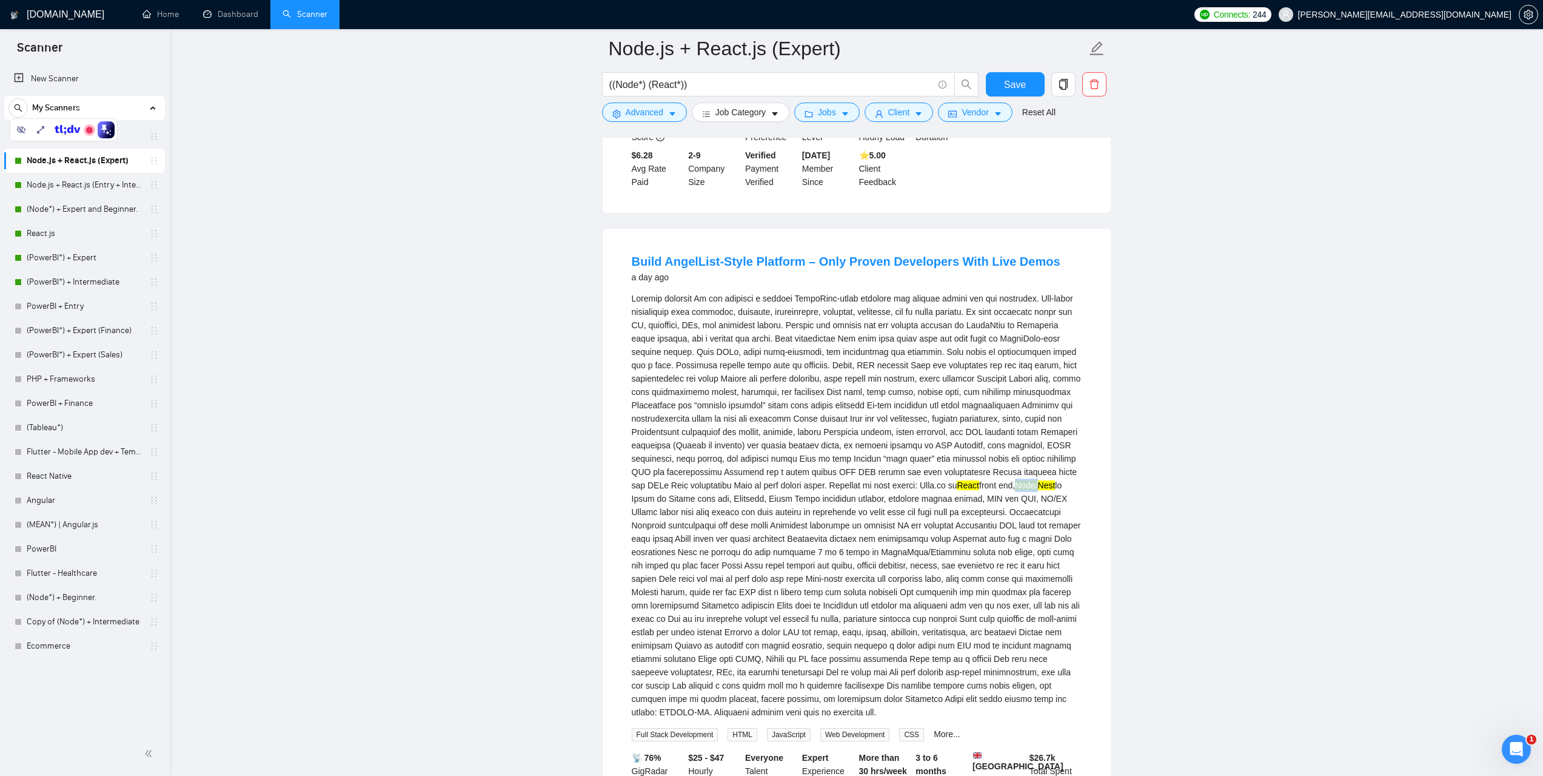
drag, startPoint x: 929, startPoint y: 489, endPoint x: 908, endPoint y: 492, distance: 21.4
click at [1015, 490] on mark "Node/Nest" at bounding box center [1035, 485] width 40 height 10
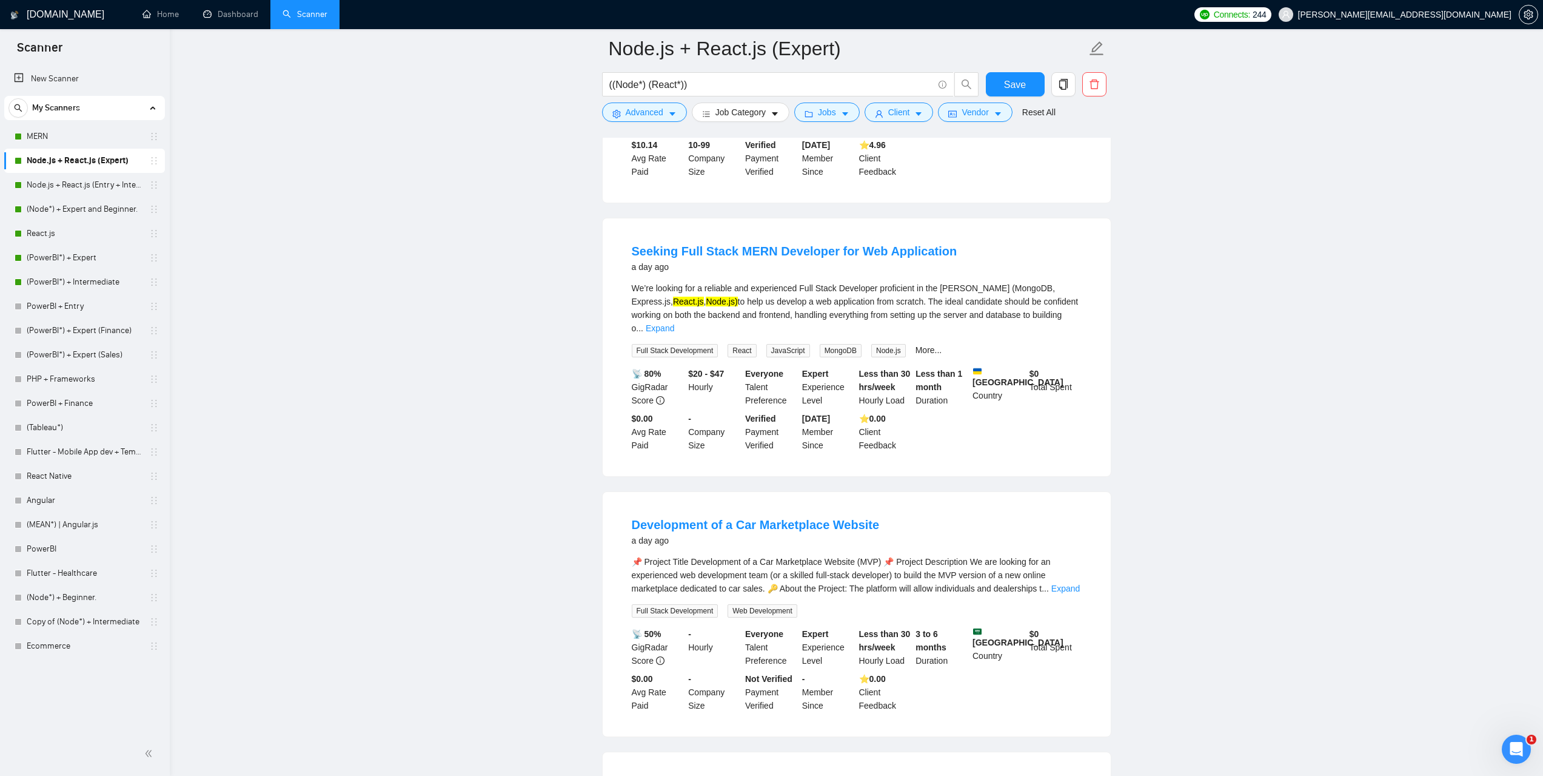
scroll to position [1213, 0]
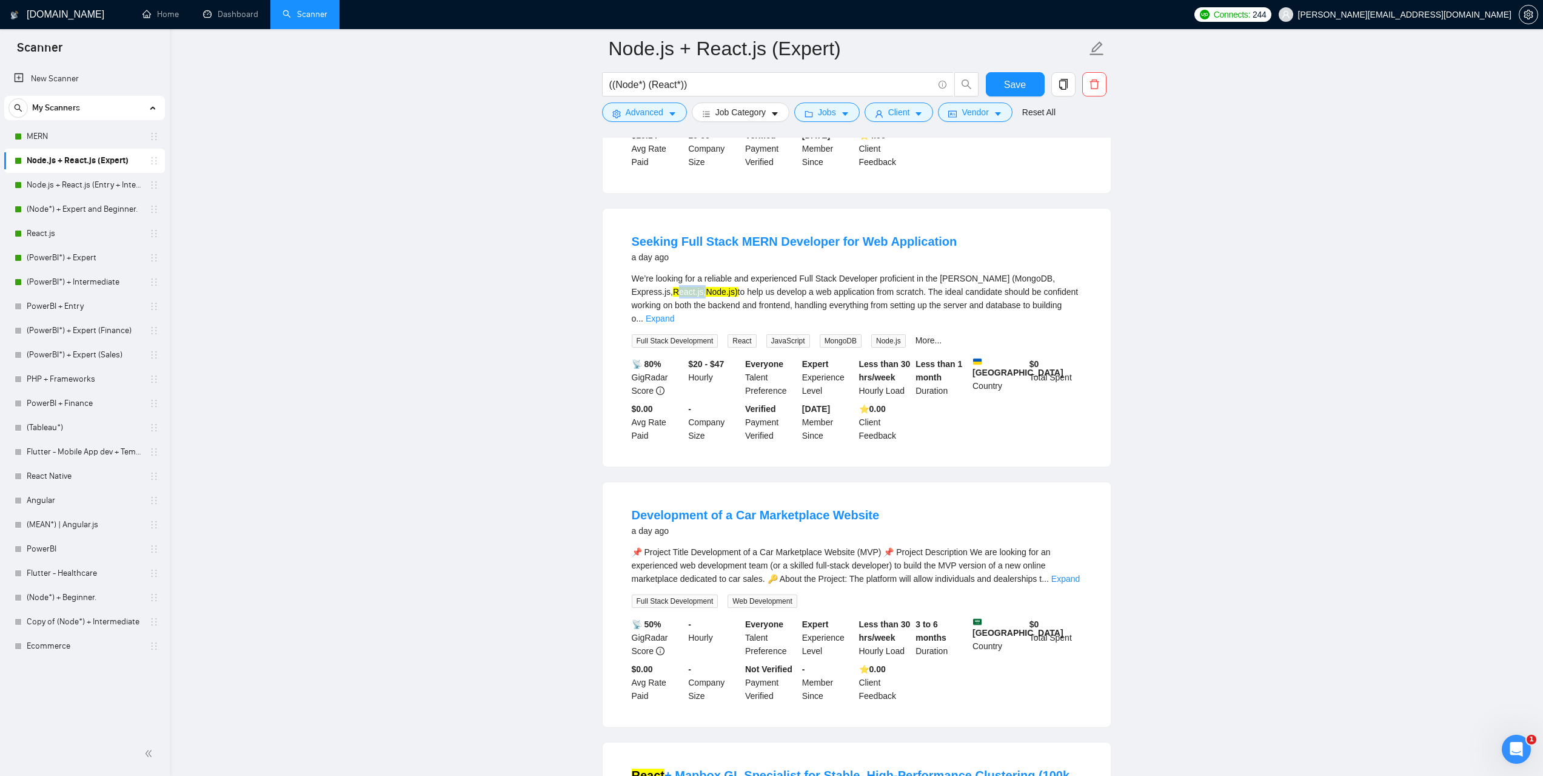
drag, startPoint x: 661, startPoint y: 307, endPoint x: 636, endPoint y: 309, distance: 25.0
click at [636, 309] on div "We’re looking for a reliable and experienced Full Stack Developer proficient in…" at bounding box center [857, 298] width 450 height 53
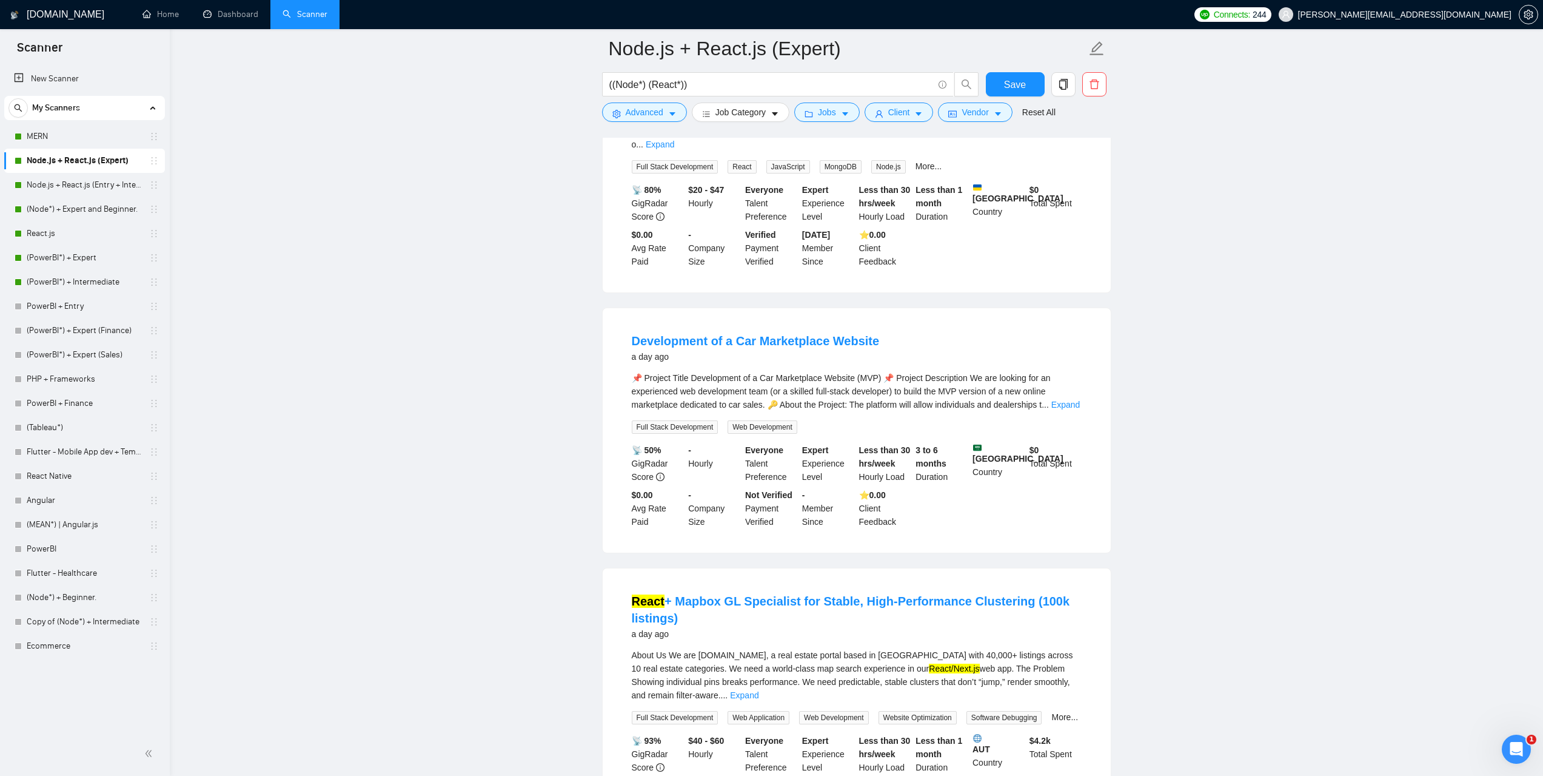
scroll to position [1395, 0]
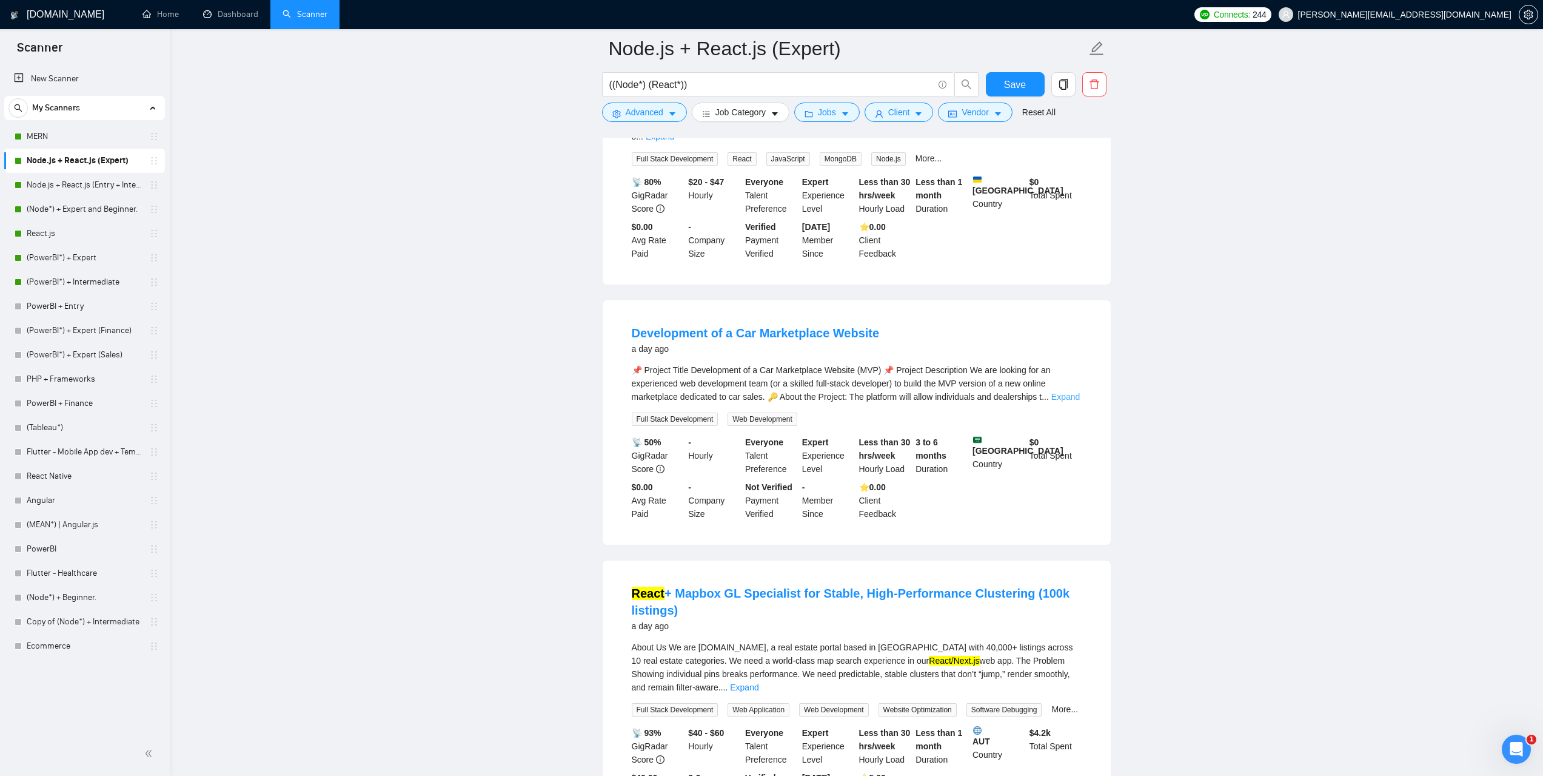
click at [1072, 398] on link "Expand" at bounding box center [1066, 397] width 29 height 10
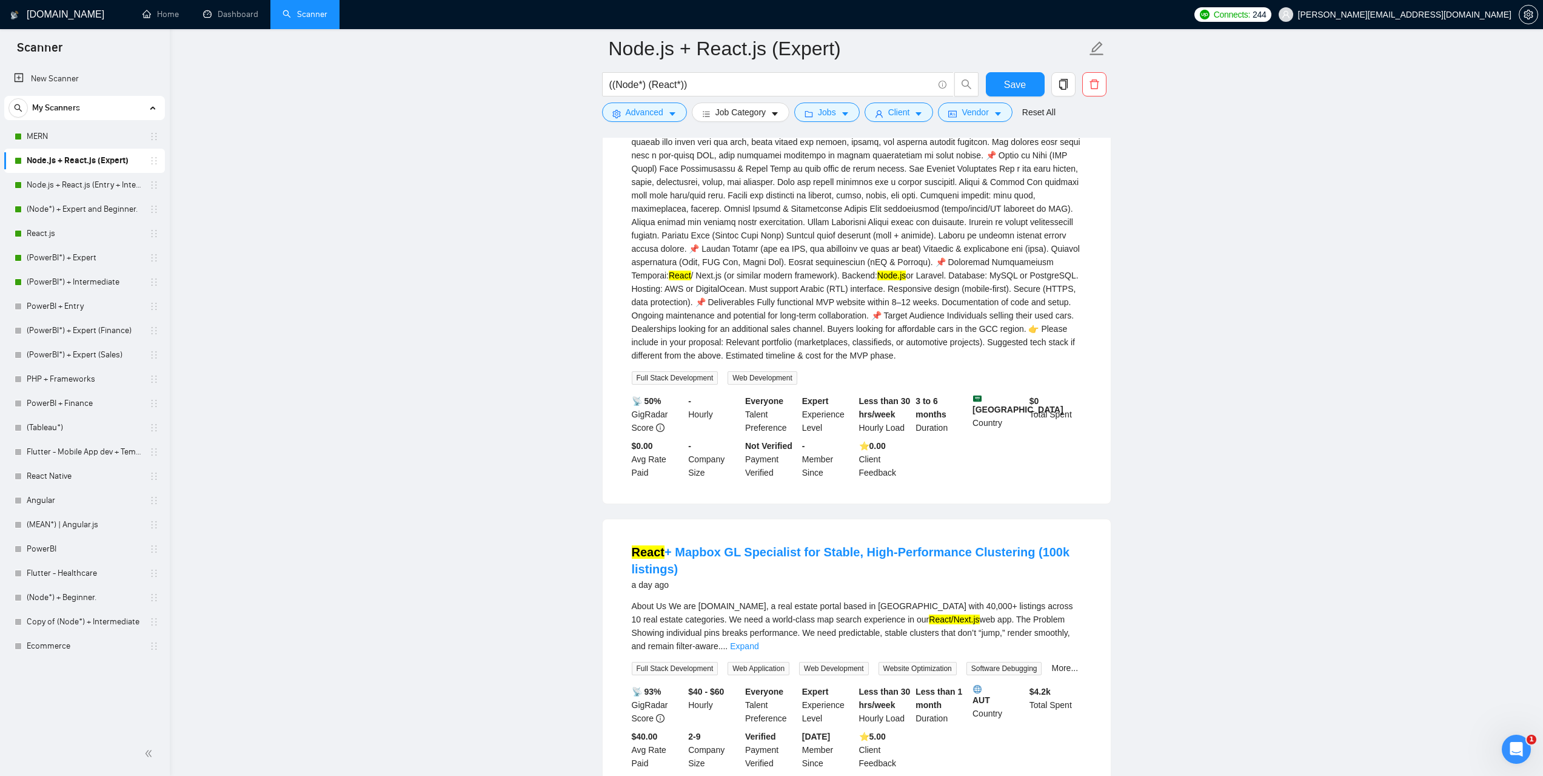
scroll to position [1759, 0]
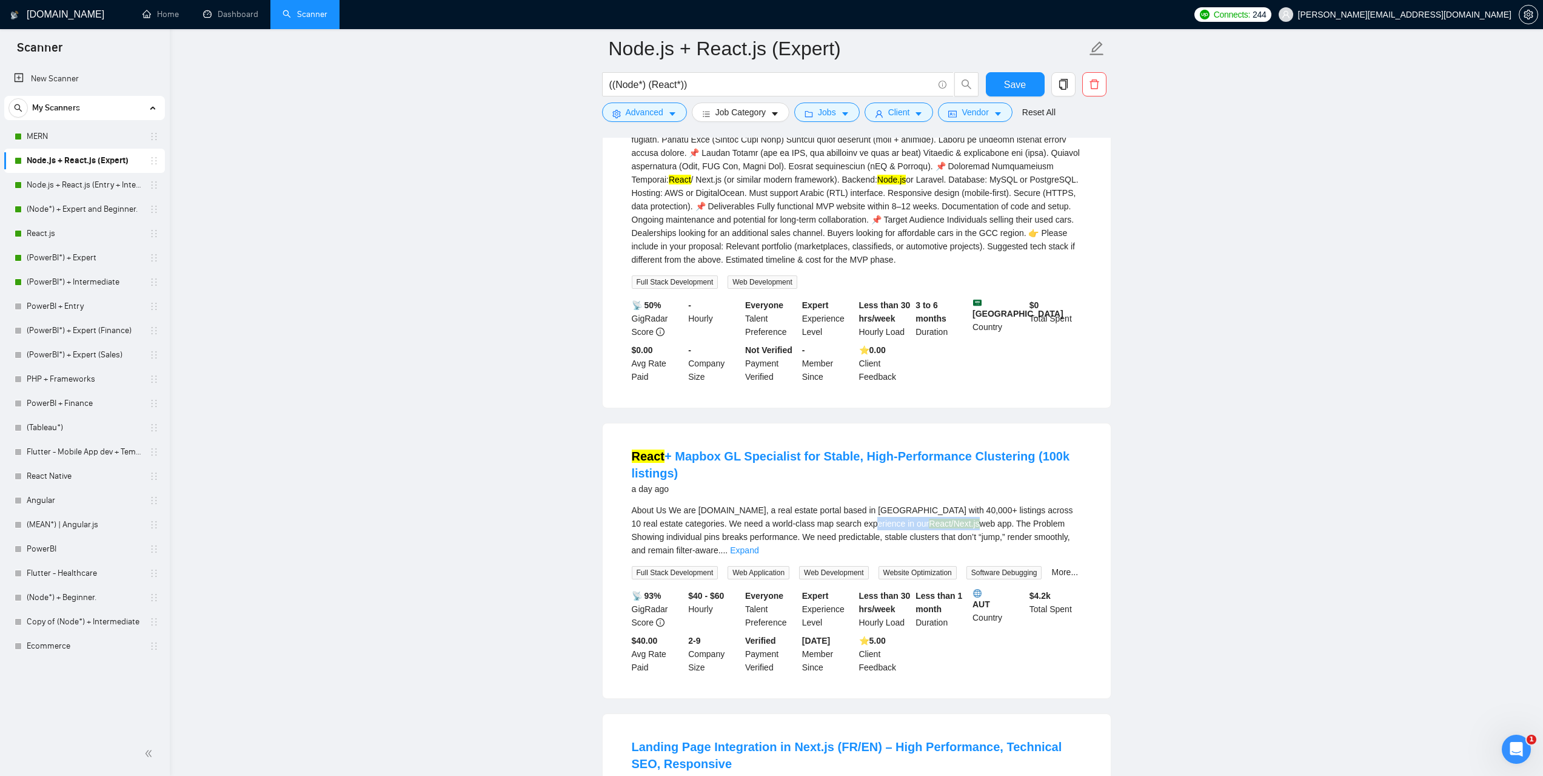
drag, startPoint x: 814, startPoint y: 523, endPoint x: 865, endPoint y: 525, distance: 51.0
click at [865, 525] on div "About Us We are Lystio.at, a real estate portal based in Austria with 40,000+ l…" at bounding box center [857, 529] width 450 height 53
click at [847, 533] on div "About Us We are Lystio.at, a real estate portal based in Austria with 40,000+ l…" at bounding box center [857, 529] width 450 height 53
click at [759, 545] on link "Expand" at bounding box center [744, 550] width 29 height 10
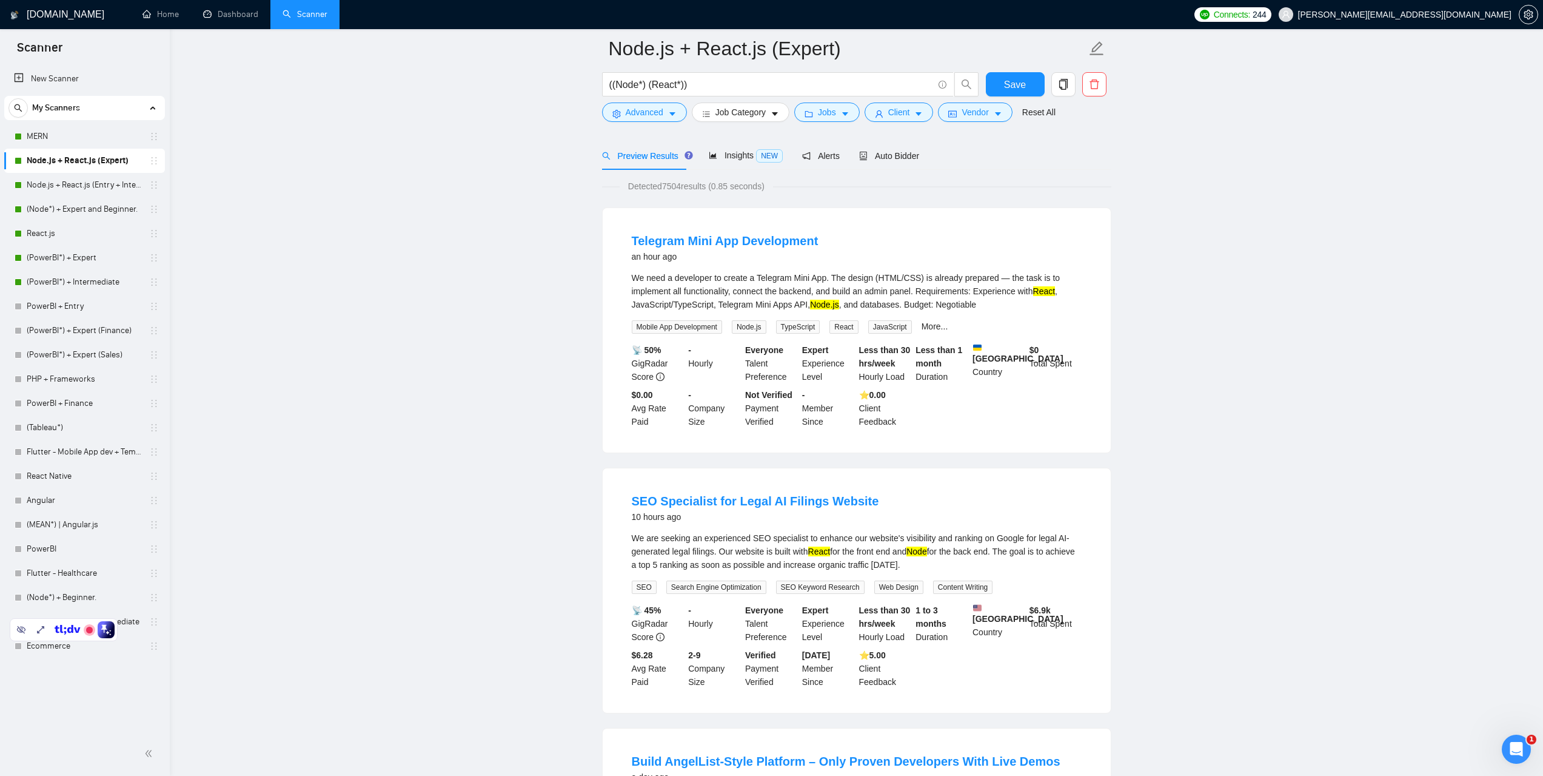
scroll to position [0, 0]
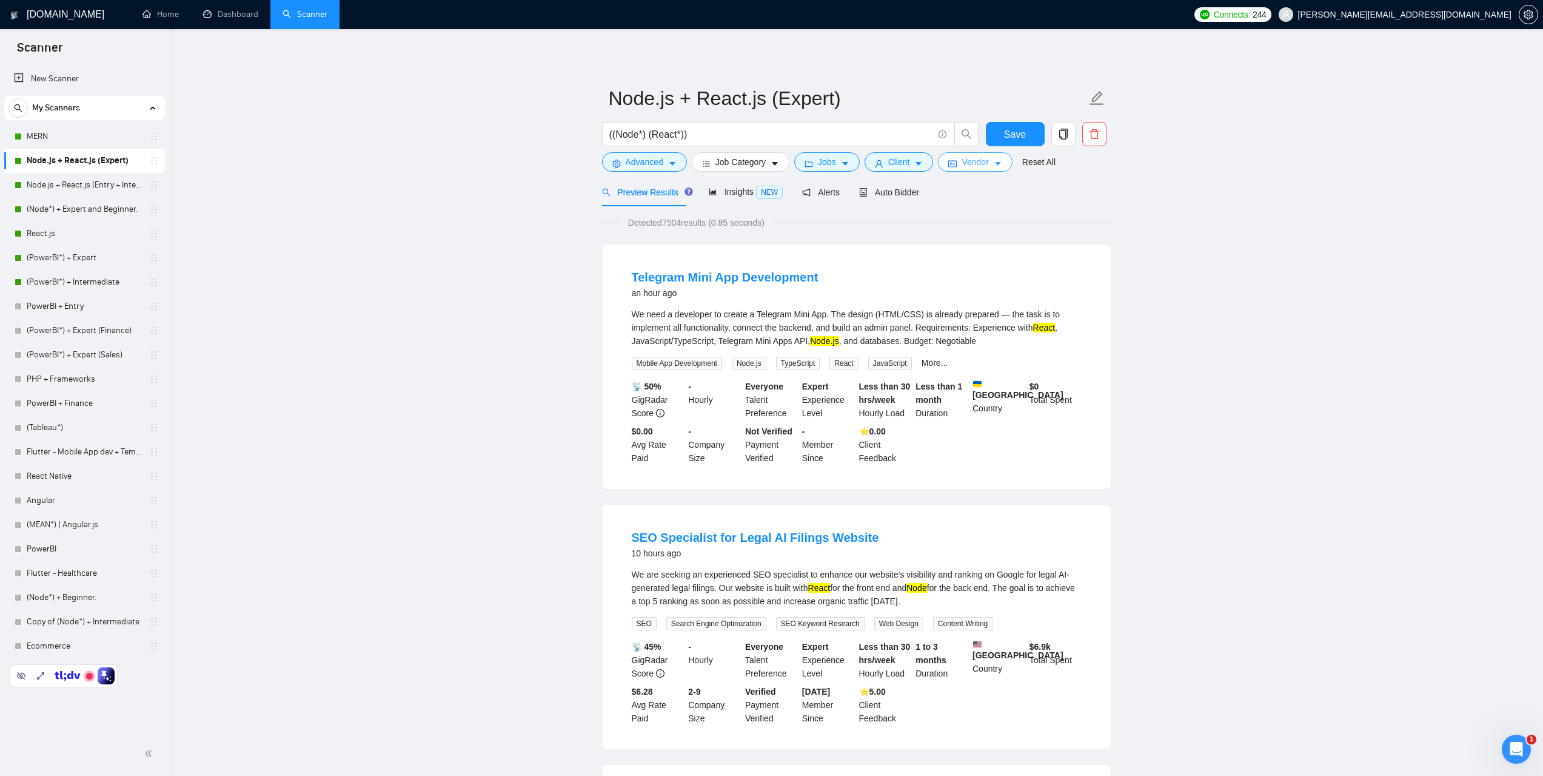
click at [987, 168] on button "Vendor" at bounding box center [975, 161] width 74 height 19
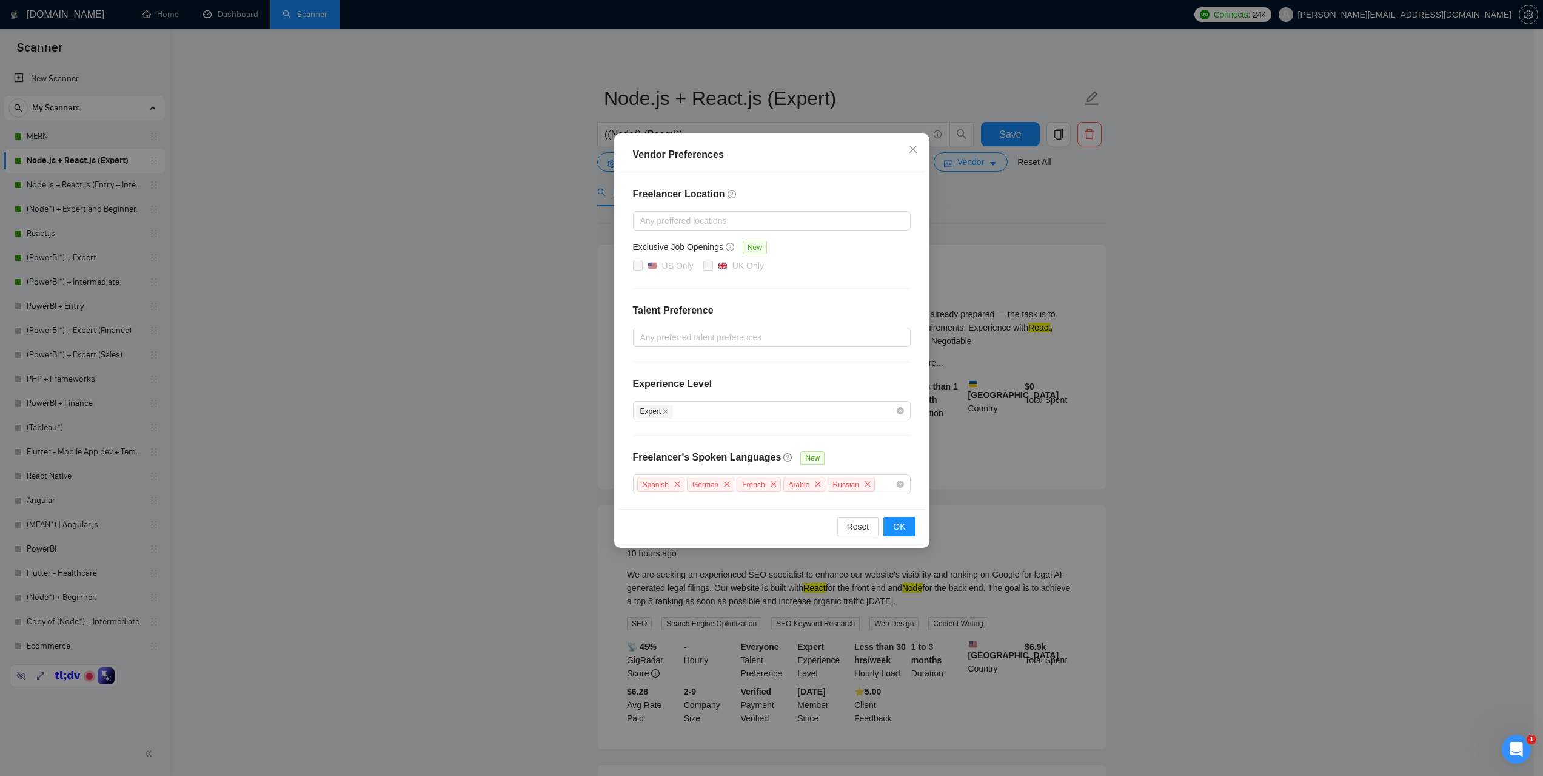
click at [1220, 266] on div "Vendor Preferences Freelancer Location Any preffered locations Exclusive Job Op…" at bounding box center [771, 388] width 1543 height 776
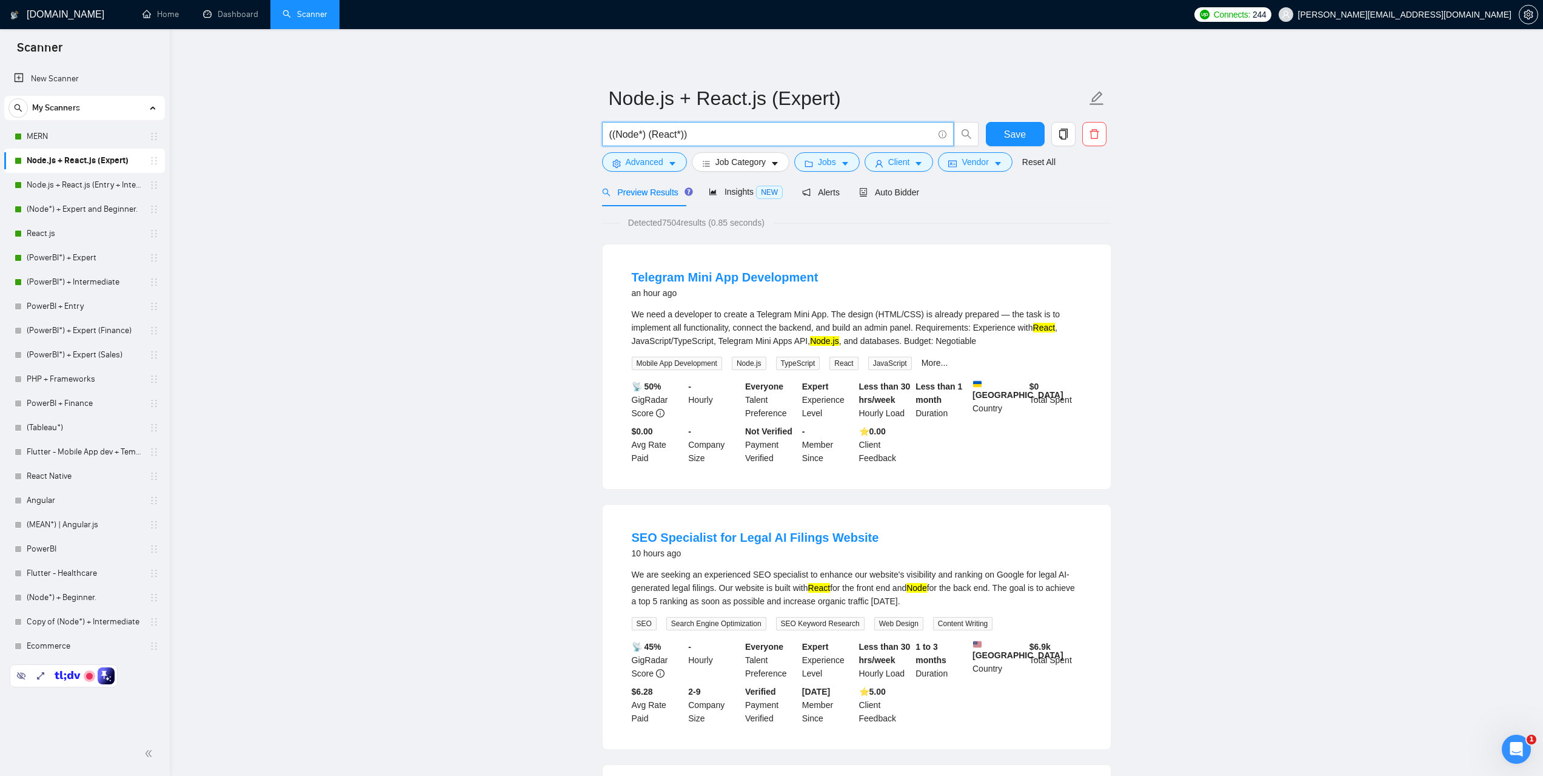
drag, startPoint x: 704, startPoint y: 140, endPoint x: 603, endPoint y: 144, distance: 100.8
click at [603, 144] on span "((Node*) (React*))" at bounding box center [778, 134] width 352 height 24
click at [78, 188] on link "Node.js + React.js (Entry + Intermediate)" at bounding box center [84, 185] width 115 height 24
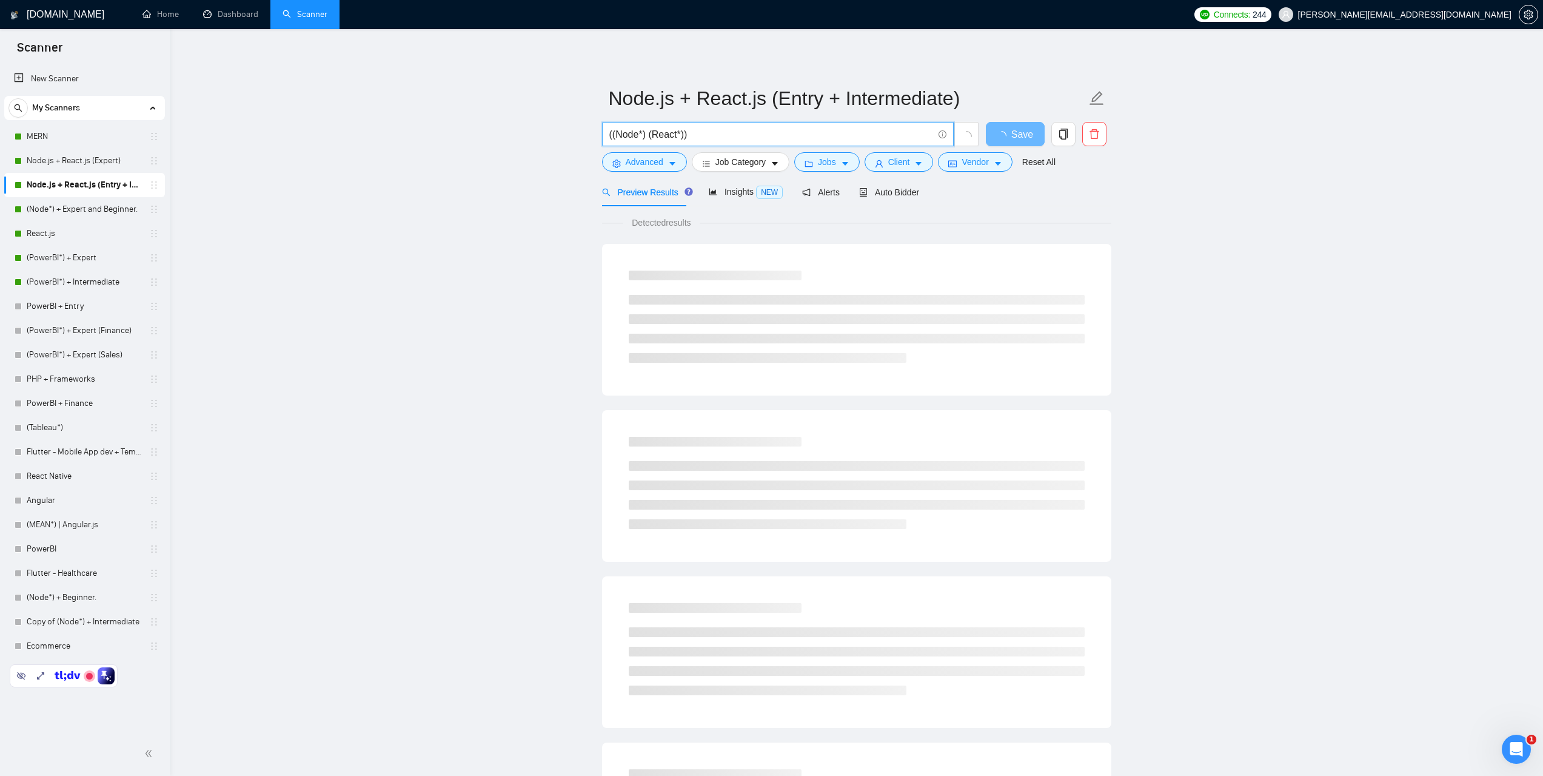
drag, startPoint x: 708, startPoint y: 138, endPoint x: 591, endPoint y: 142, distance: 117.1
click at [591, 142] on main "Node.js + React.js (Entry + Intermediate) ((Node*) (React*)) Save Advanced Job …" at bounding box center [856, 554] width 1335 height 1011
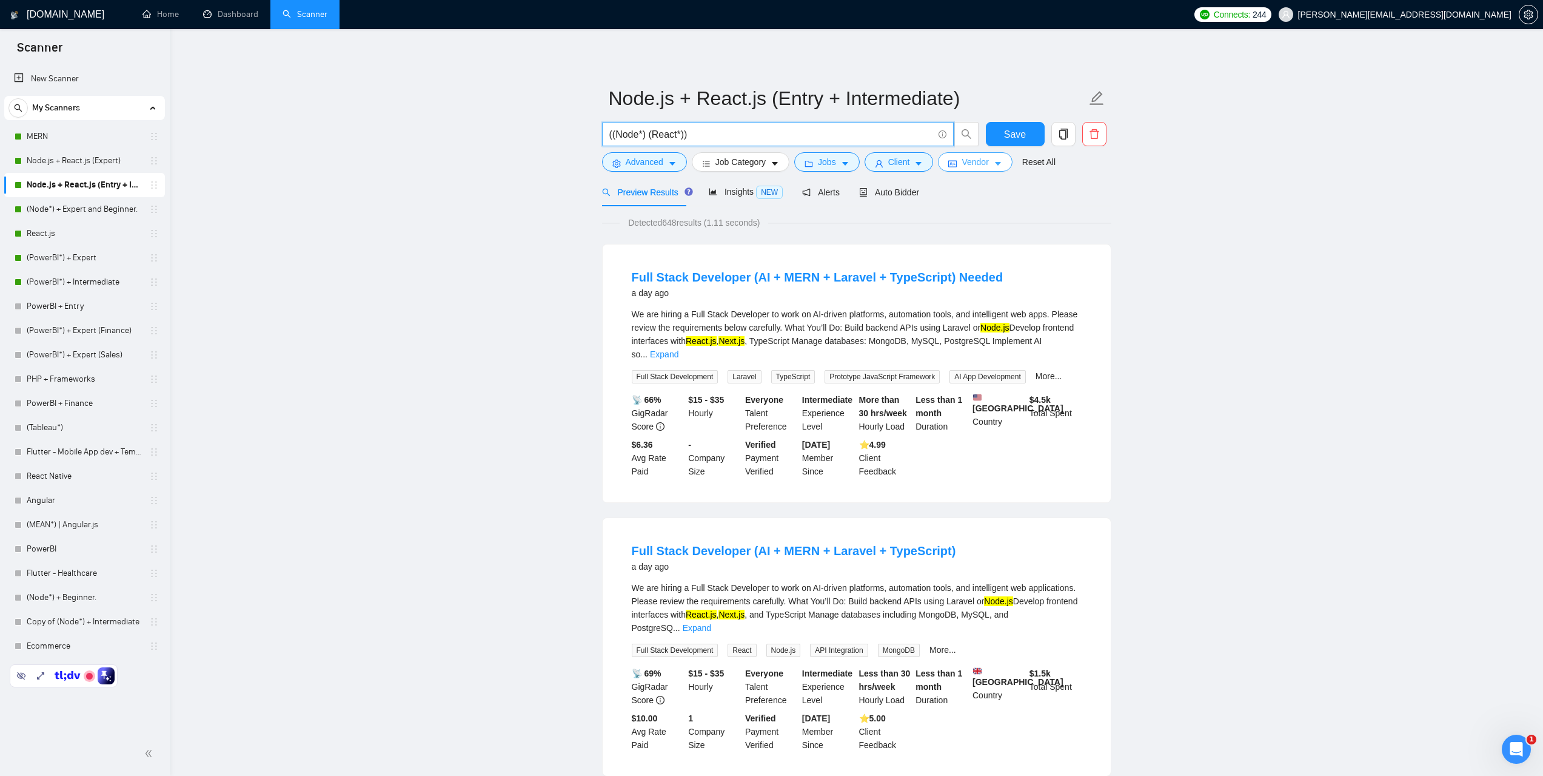
click at [995, 167] on icon "caret-down" at bounding box center [998, 163] width 8 height 8
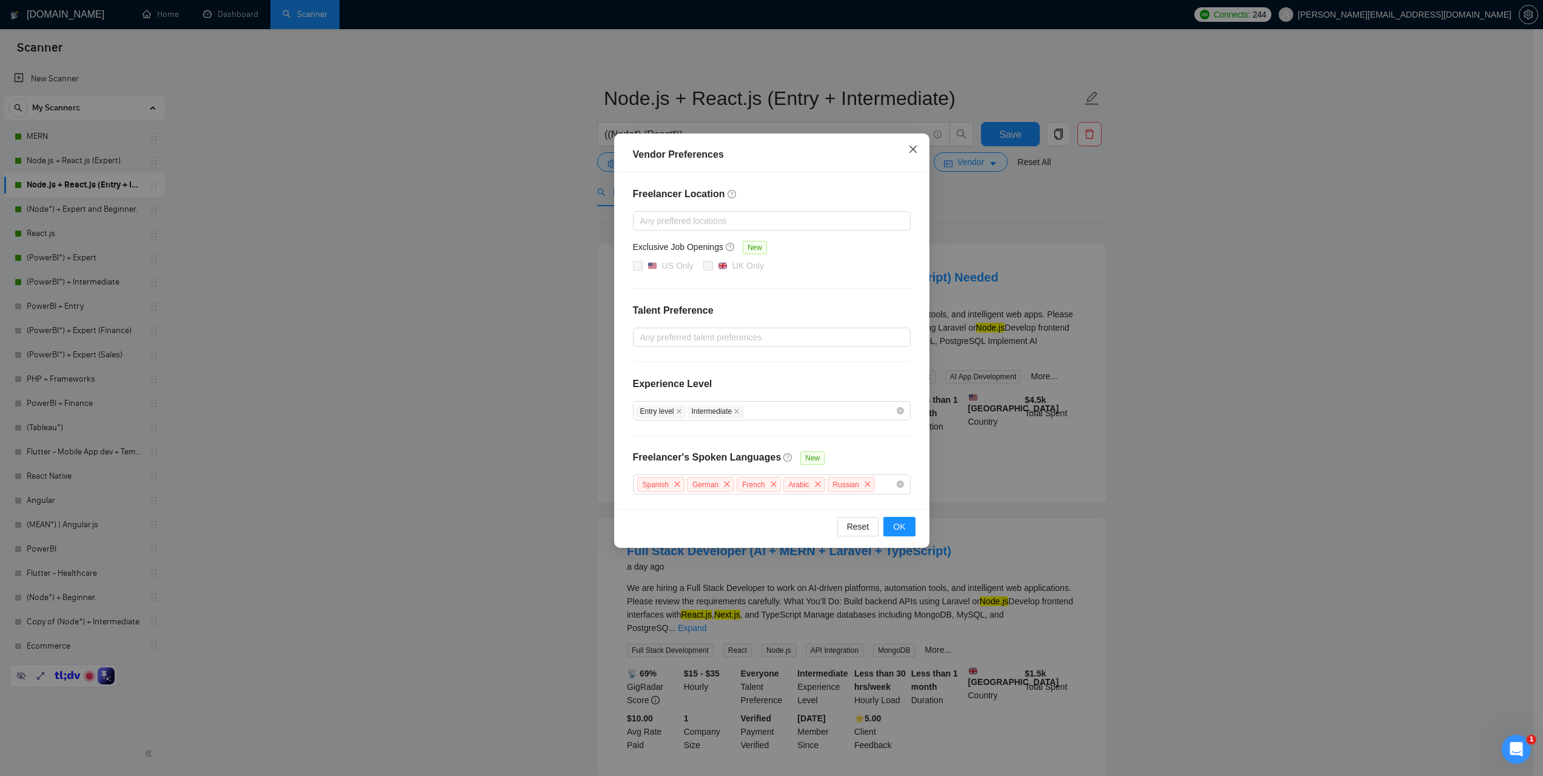
click at [916, 147] on icon "close" at bounding box center [912, 149] width 7 height 7
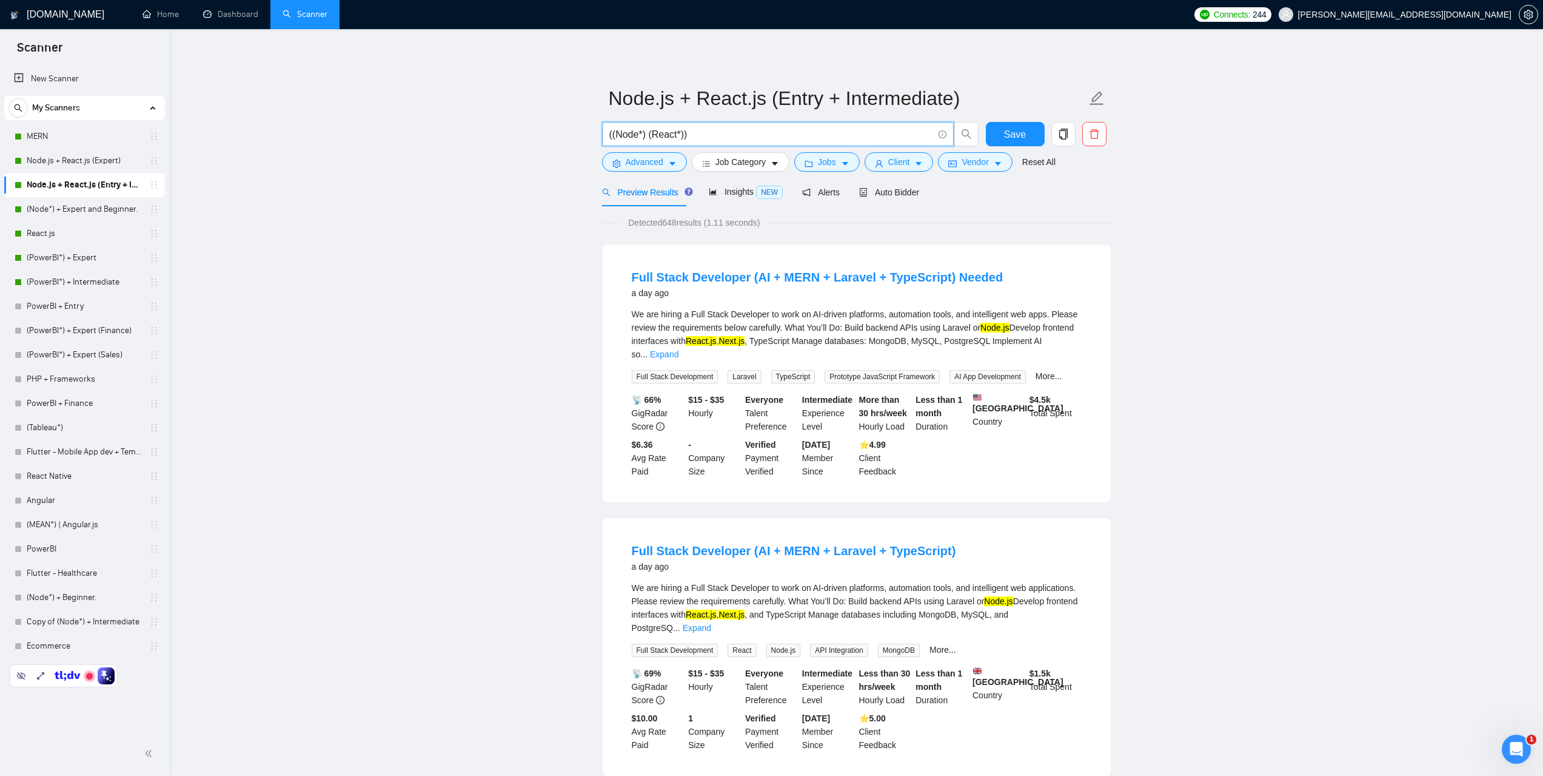
click at [730, 133] on input "((Node*) (React*))" at bounding box center [771, 134] width 324 height 15
drag, startPoint x: 100, startPoint y: 210, endPoint x: 146, endPoint y: 229, distance: 49.2
click at [100, 210] on link "(Node*) + Expert and Beginner." at bounding box center [84, 209] width 115 height 24
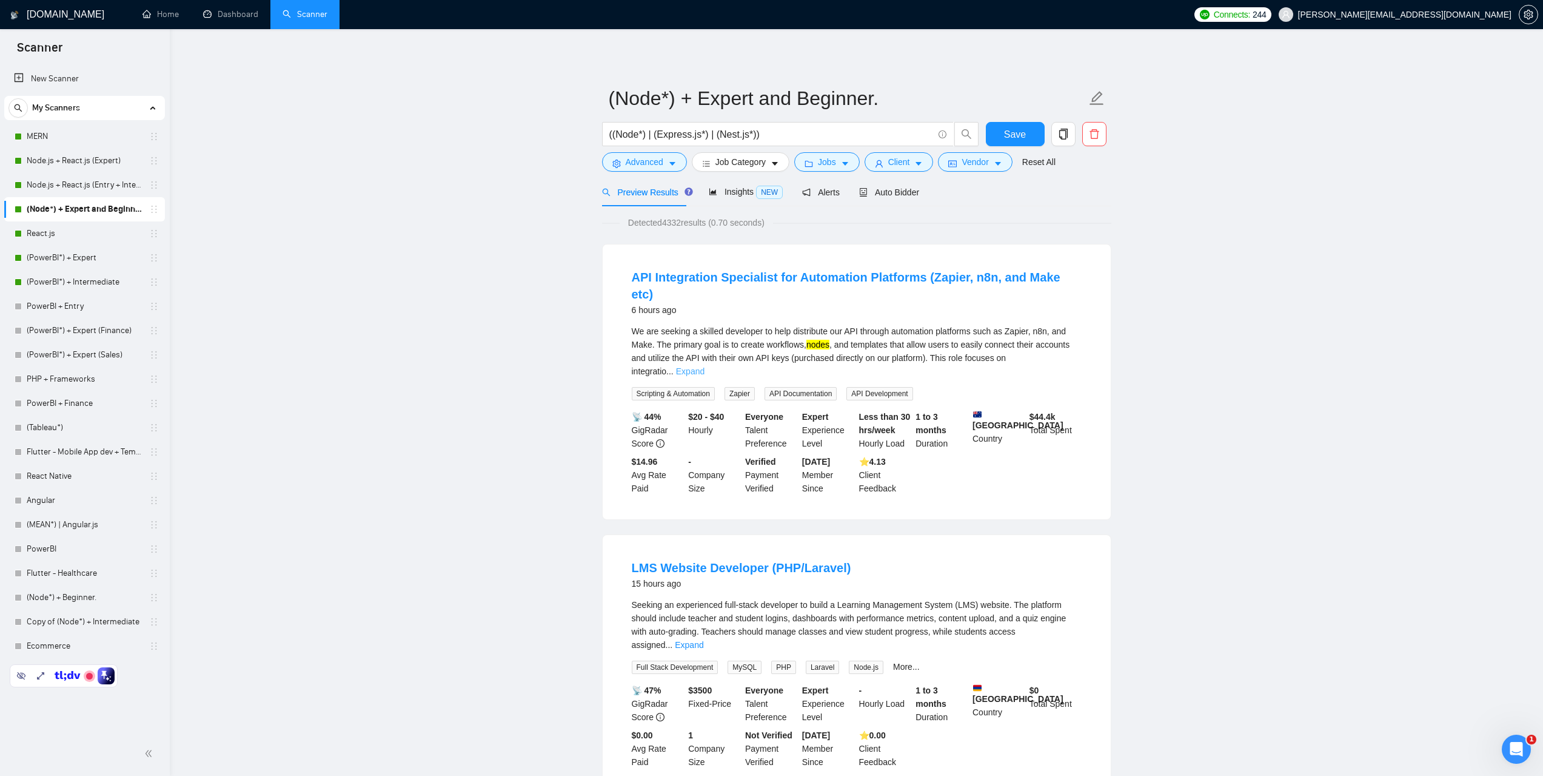
click at [705, 366] on link "Expand" at bounding box center [690, 371] width 29 height 10
click at [82, 164] on link "Node.js + React.js (Expert)" at bounding box center [84, 161] width 115 height 24
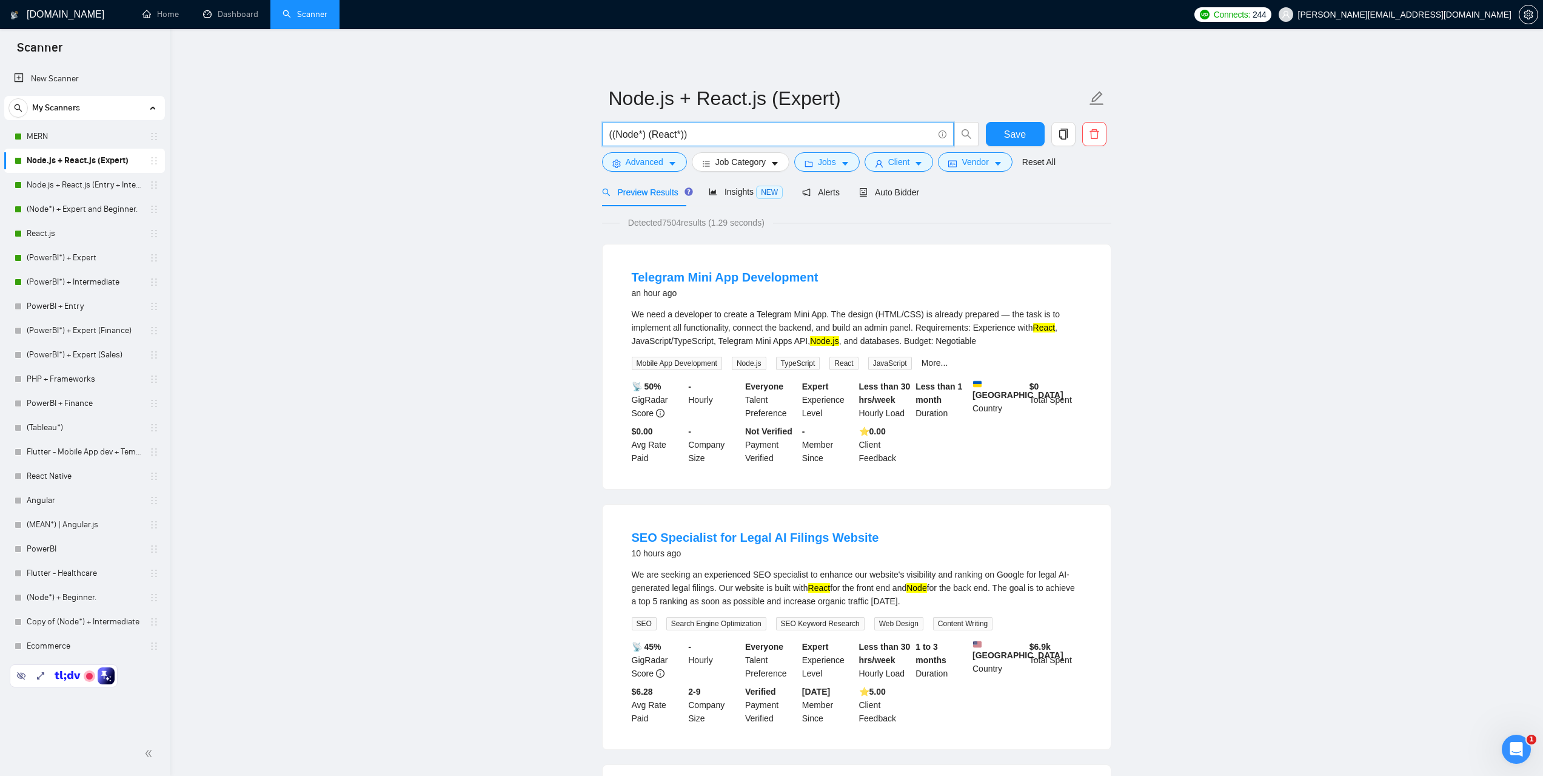
drag, startPoint x: 702, startPoint y: 141, endPoint x: 608, endPoint y: 139, distance: 94.0
click at [608, 139] on span "((Node*) (React*))" at bounding box center [778, 134] width 352 height 24
click at [695, 135] on input "((Node*) (React*))" at bounding box center [771, 134] width 324 height 15
drag, startPoint x: 705, startPoint y: 134, endPoint x: 606, endPoint y: 135, distance: 99.5
click at [606, 135] on span "((Node*) (React*))" at bounding box center [778, 134] width 352 height 24
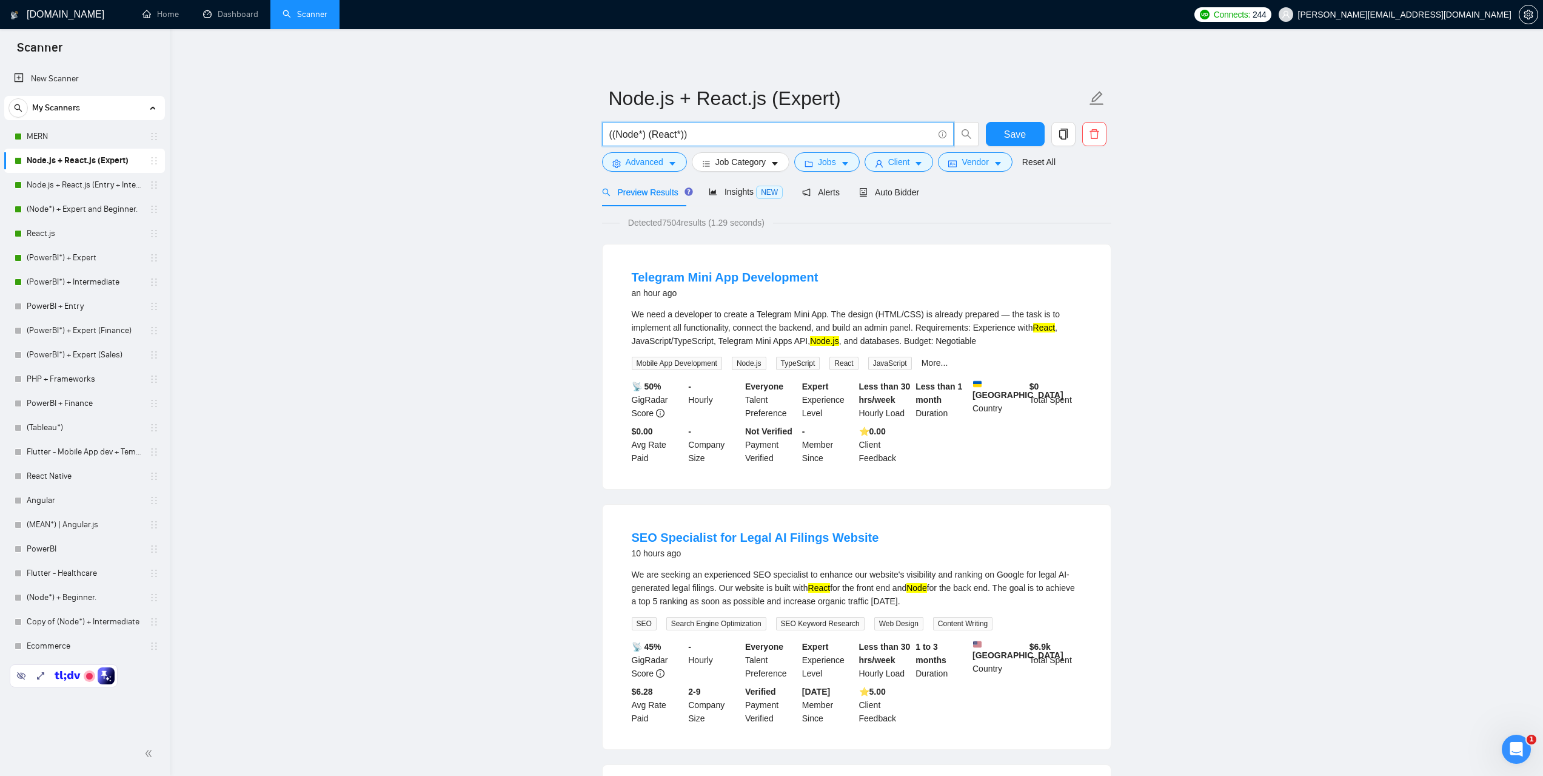
click at [719, 136] on input "((Node*) (React*))" at bounding box center [771, 134] width 324 height 15
drag, startPoint x: 709, startPoint y: 135, endPoint x: 597, endPoint y: 129, distance: 113.0
paste input ""(React""
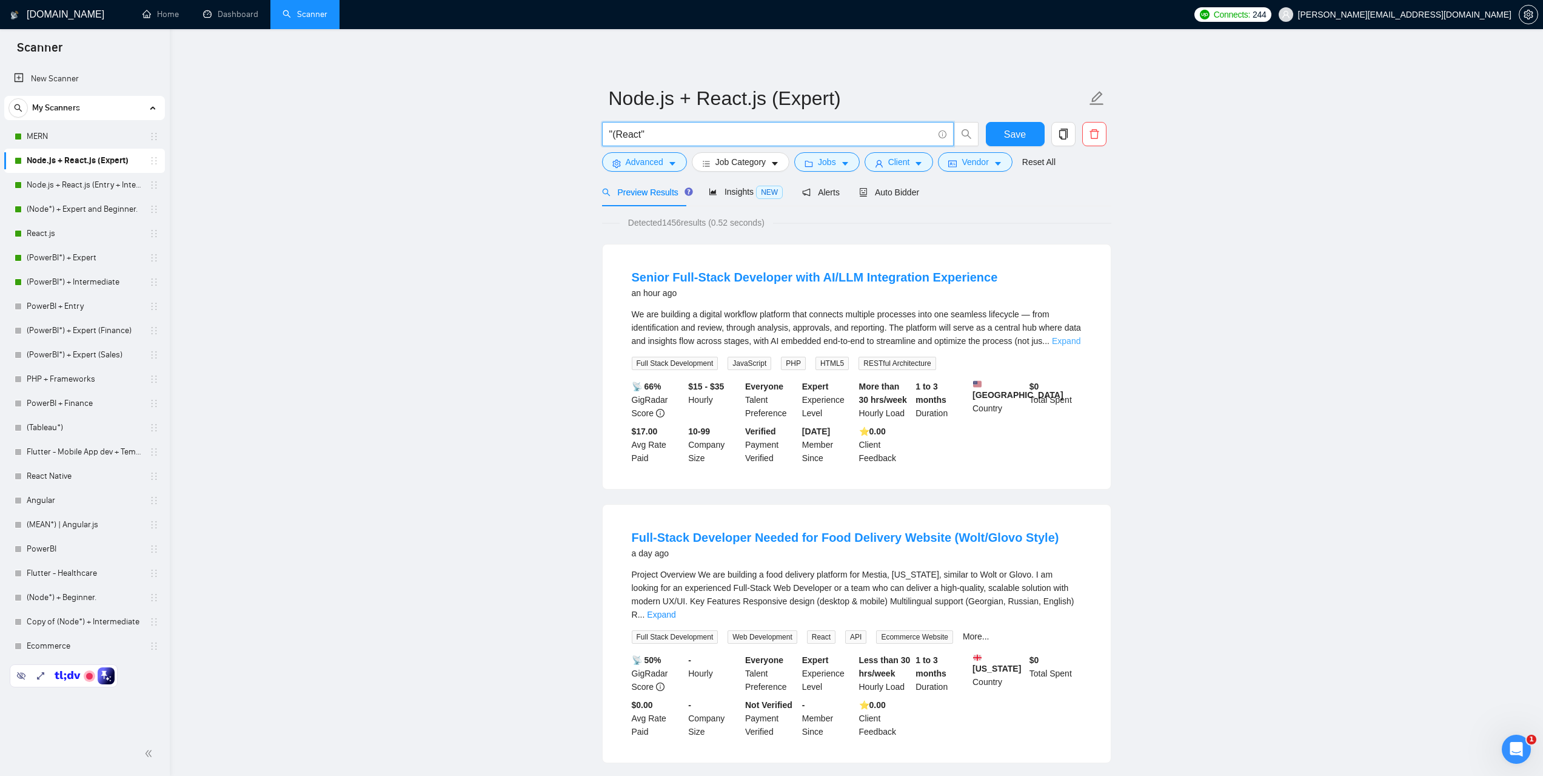
type input ""(React""
click at [1062, 343] on link "Expand" at bounding box center [1066, 341] width 29 height 10
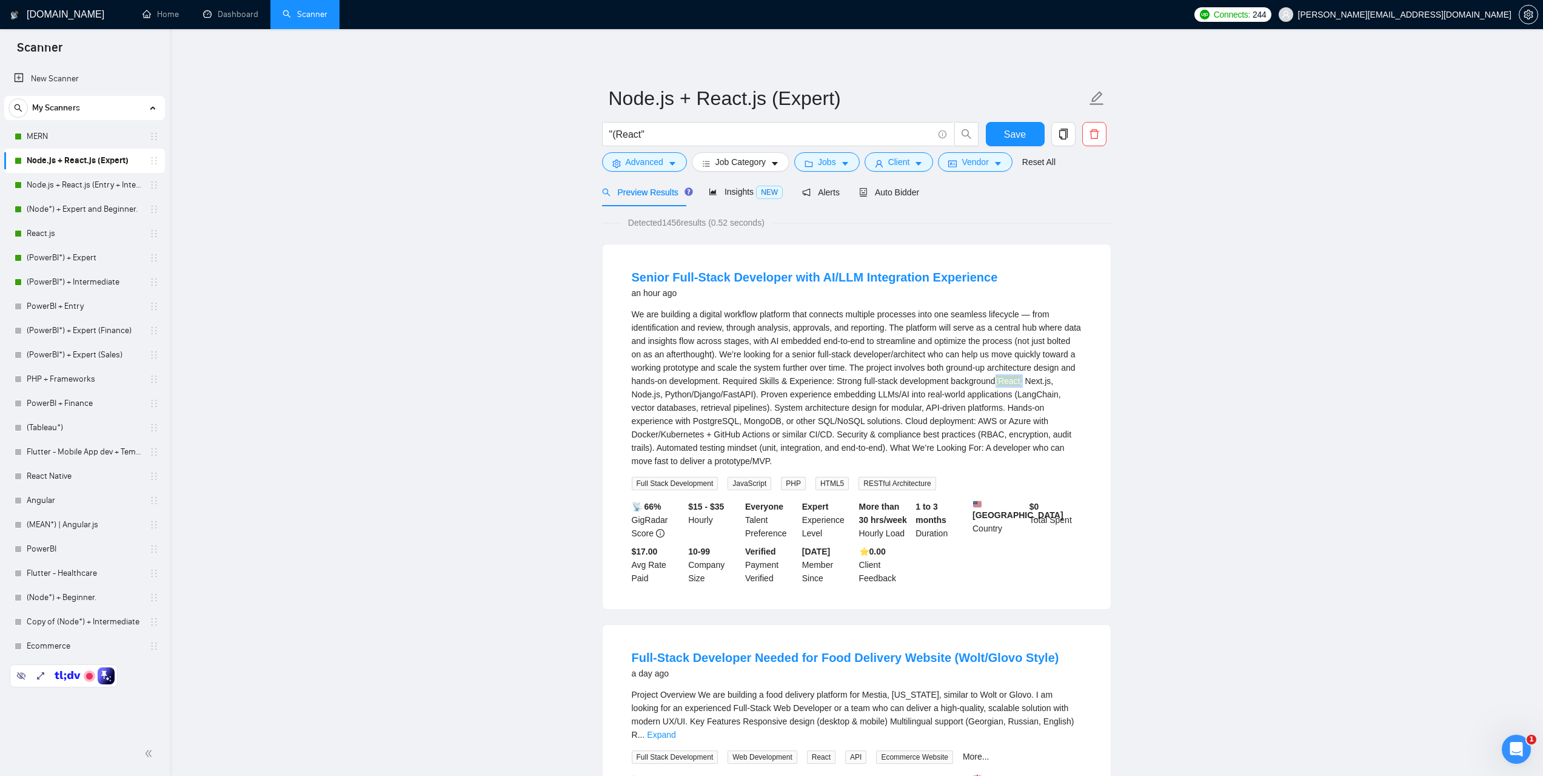
drag, startPoint x: 1020, startPoint y: 381, endPoint x: 996, endPoint y: 381, distance: 23.6
click at [996, 381] on div "We are building a digital workflow platform that connects multiple processes in…" at bounding box center [857, 387] width 450 height 160
click at [1019, 381] on div "We are building a digital workflow platform that connects multiple processes in…" at bounding box center [857, 387] width 450 height 160
click at [78, 184] on link "Node.js + React.js (Entry + Intermediate)" at bounding box center [84, 185] width 115 height 24
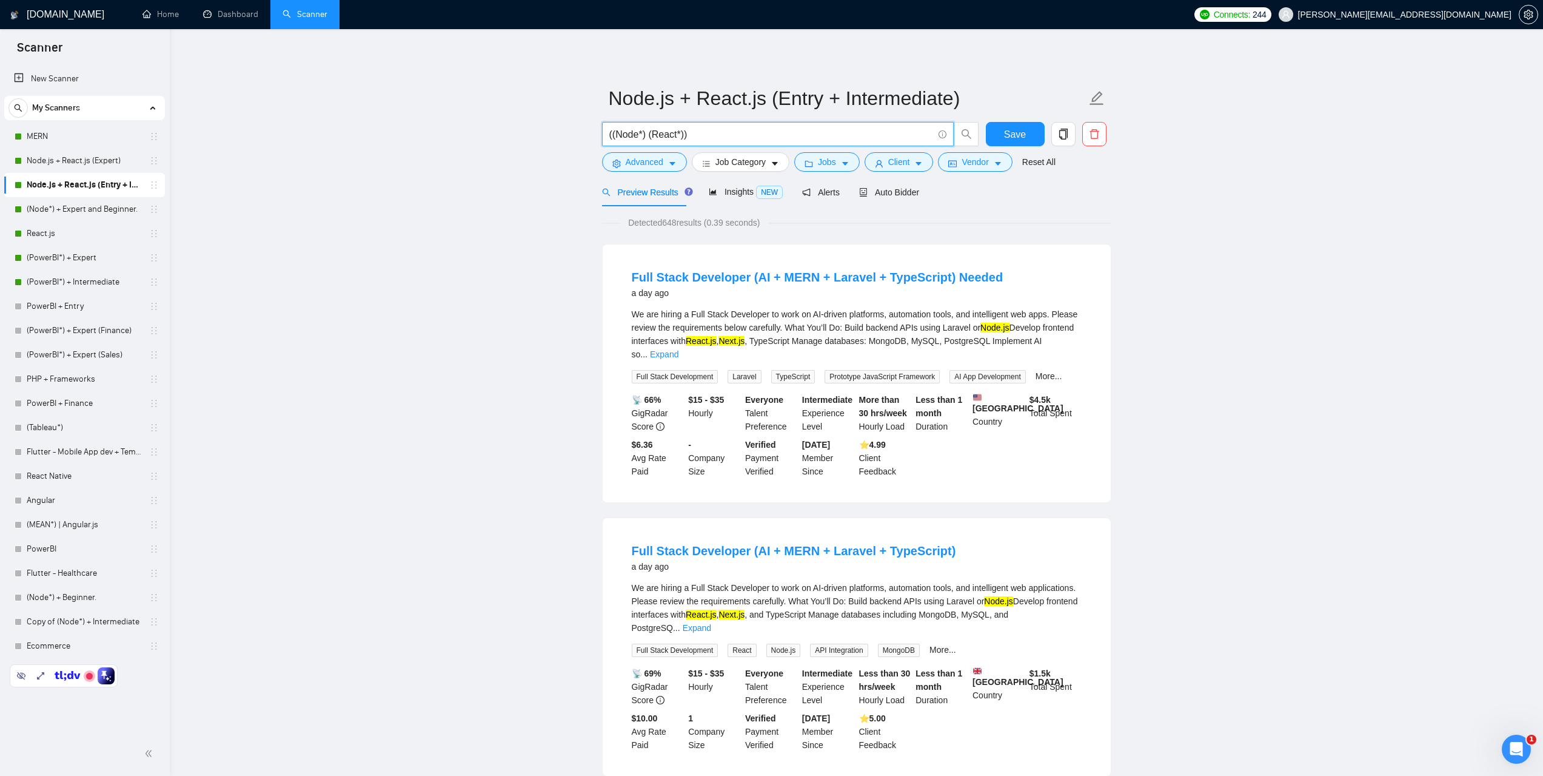
drag, startPoint x: 656, startPoint y: 139, endPoint x: 544, endPoint y: 149, distance: 112.0
paste input "react*) | "react" | "/react" | "(react" | "-react" | ".react") ((node*) | "node…"
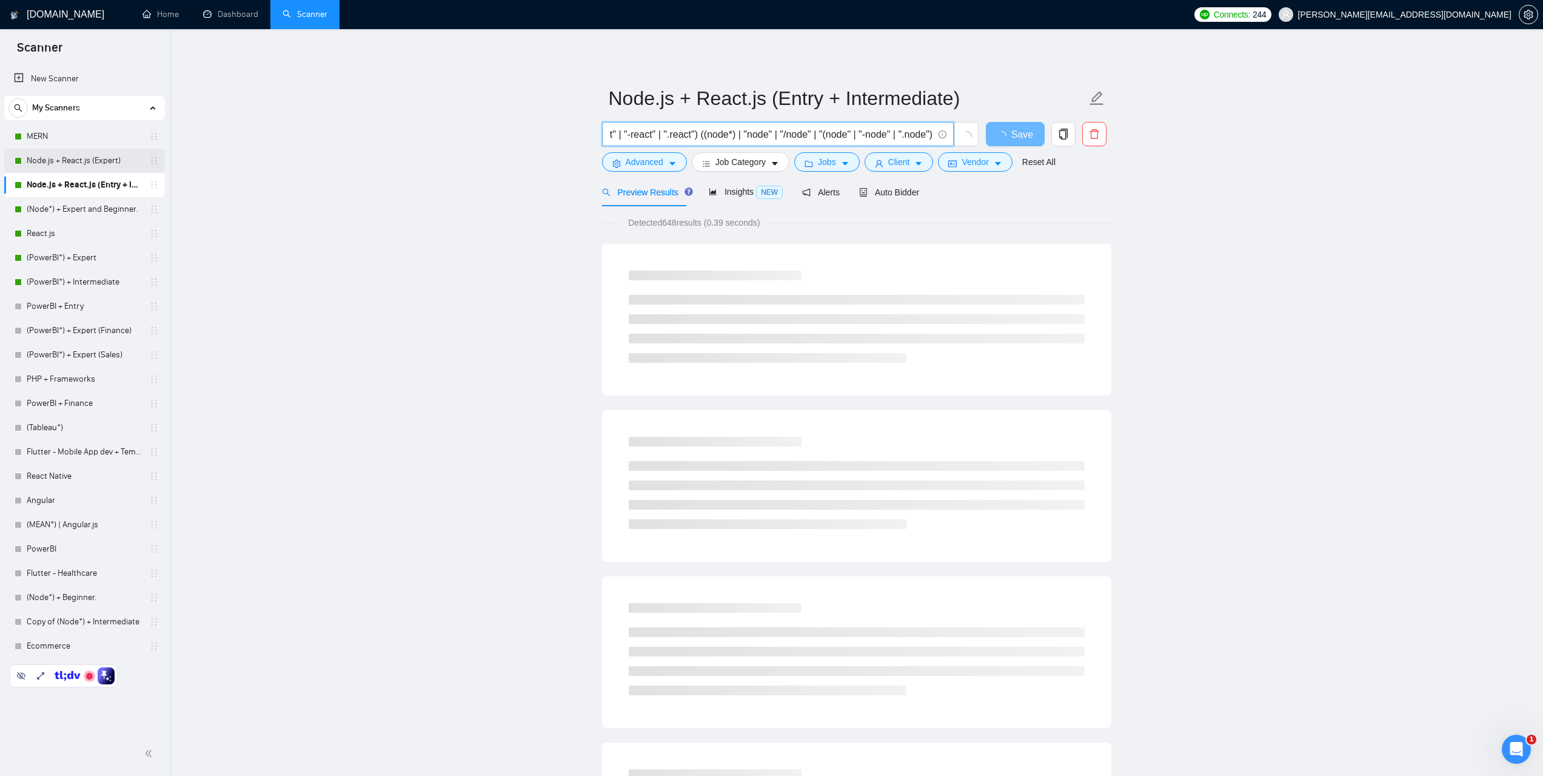
type input "((react*) | "react" | "/react" | "(react" | "-react" | ".react") ((node*) | "no…"
click at [79, 162] on link "Node.js + React.js (Expert)" at bounding box center [84, 161] width 115 height 24
drag, startPoint x: 681, startPoint y: 140, endPoint x: 574, endPoint y: 136, distance: 106.8
click at [573, 136] on main "Node.js + React.js (Expert) ((Node*) (React*)) Save Advanced Job Category Jobs …" at bounding box center [856, 554] width 1335 height 1011
paste input "react*) | "react" | "/react" | "(react" | "-react" | ".react") ((node*) | "node…"
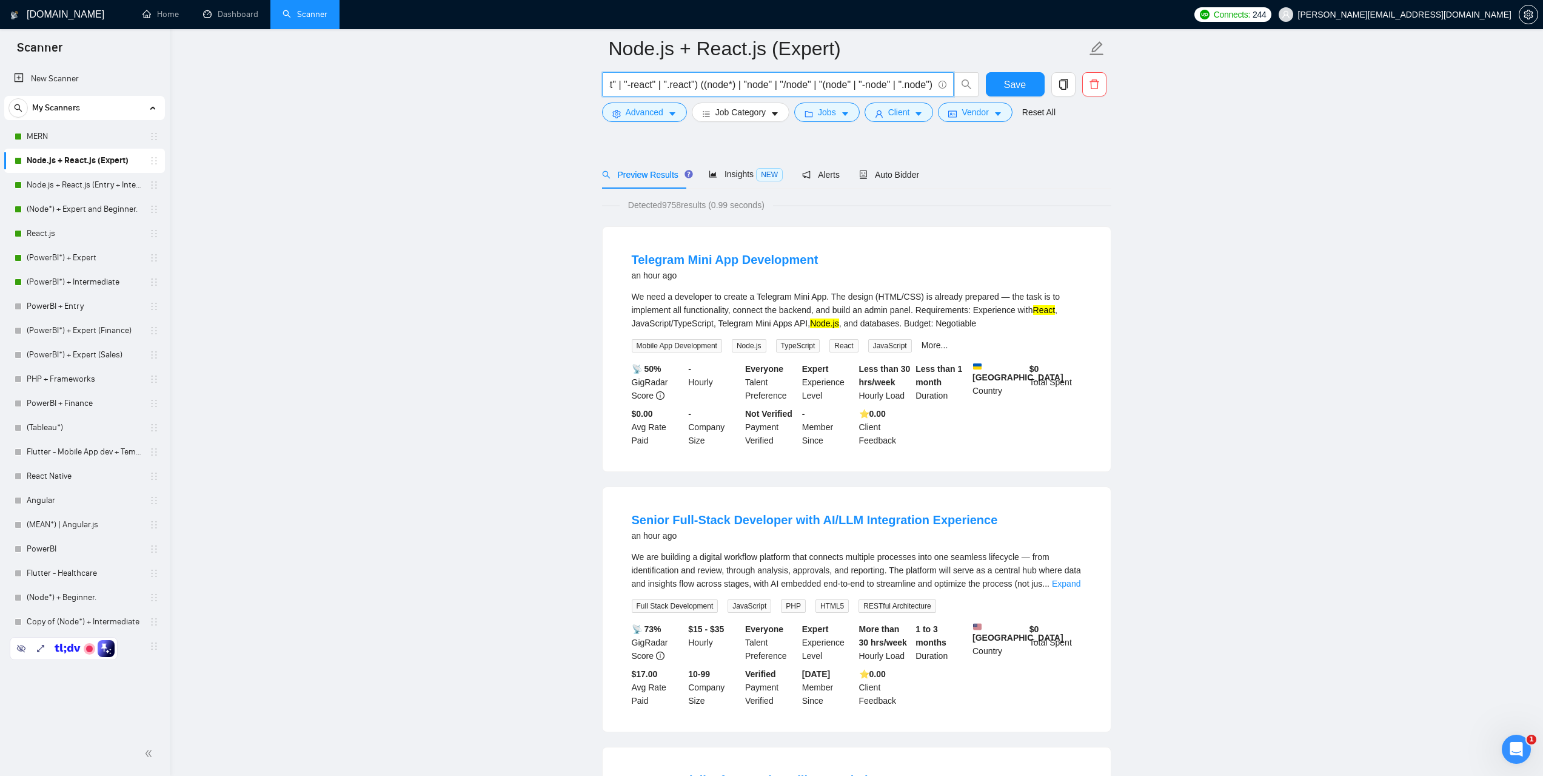
scroll to position [121, 0]
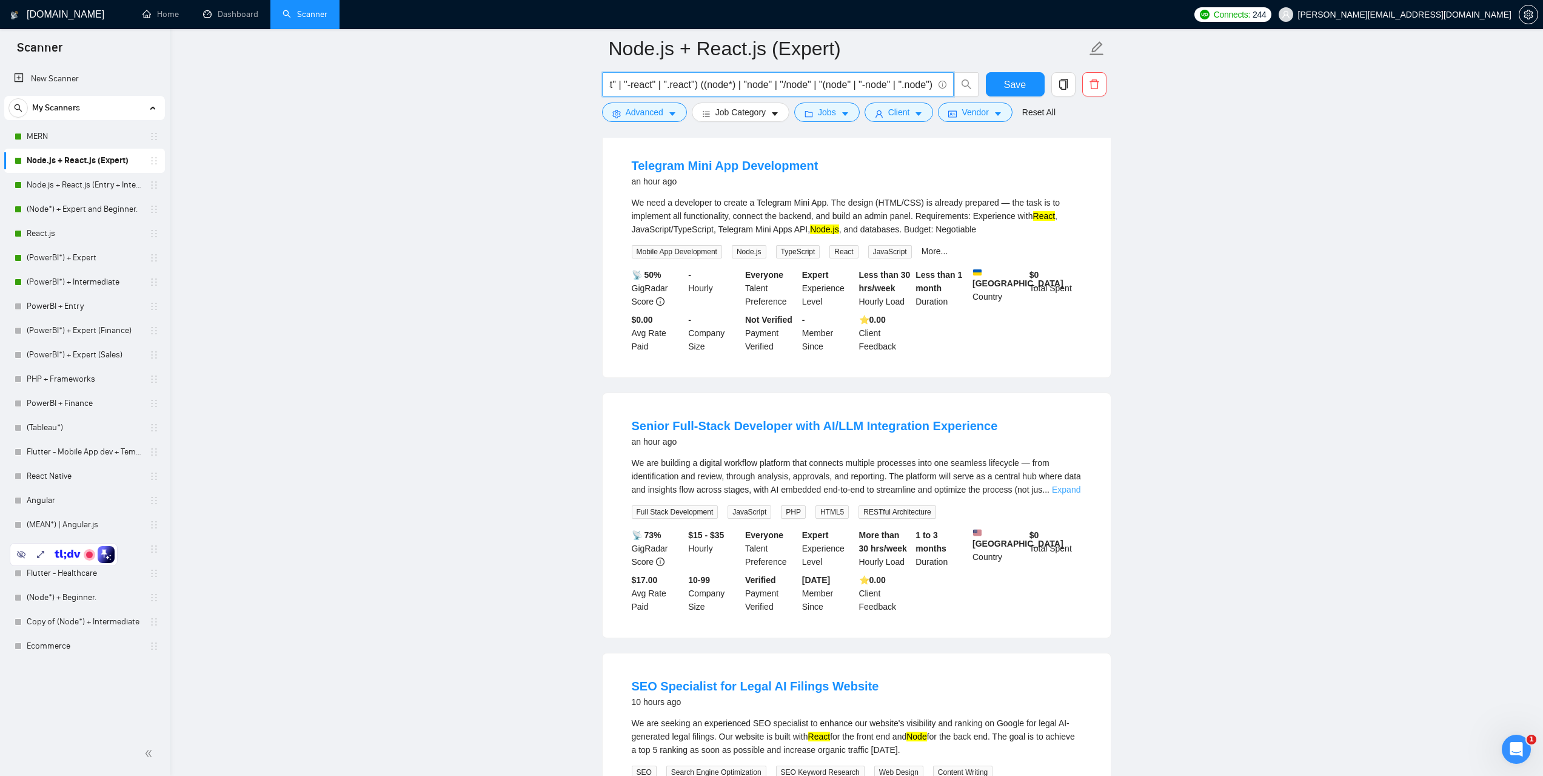
type input "((react*) | "react" | "/react" | "(react" | "-react" | ".react") ((node*) | "no…"
click at [1068, 491] on link "Expand" at bounding box center [1066, 490] width 29 height 10
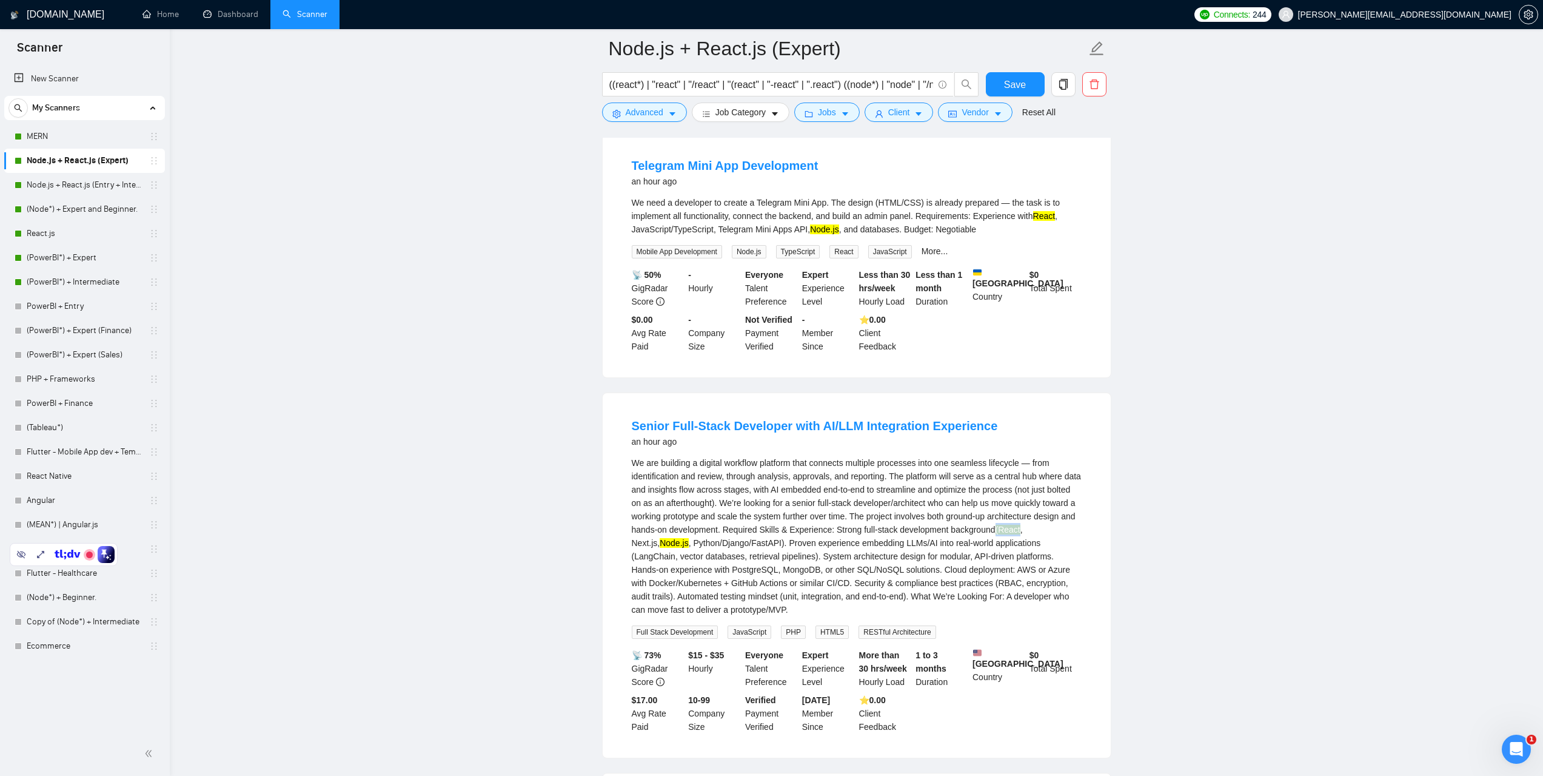
drag, startPoint x: 1019, startPoint y: 528, endPoint x: 996, endPoint y: 527, distance: 23.1
click at [996, 527] on div "We are building a digital workflow platform that connects multiple processes in…" at bounding box center [857, 536] width 450 height 160
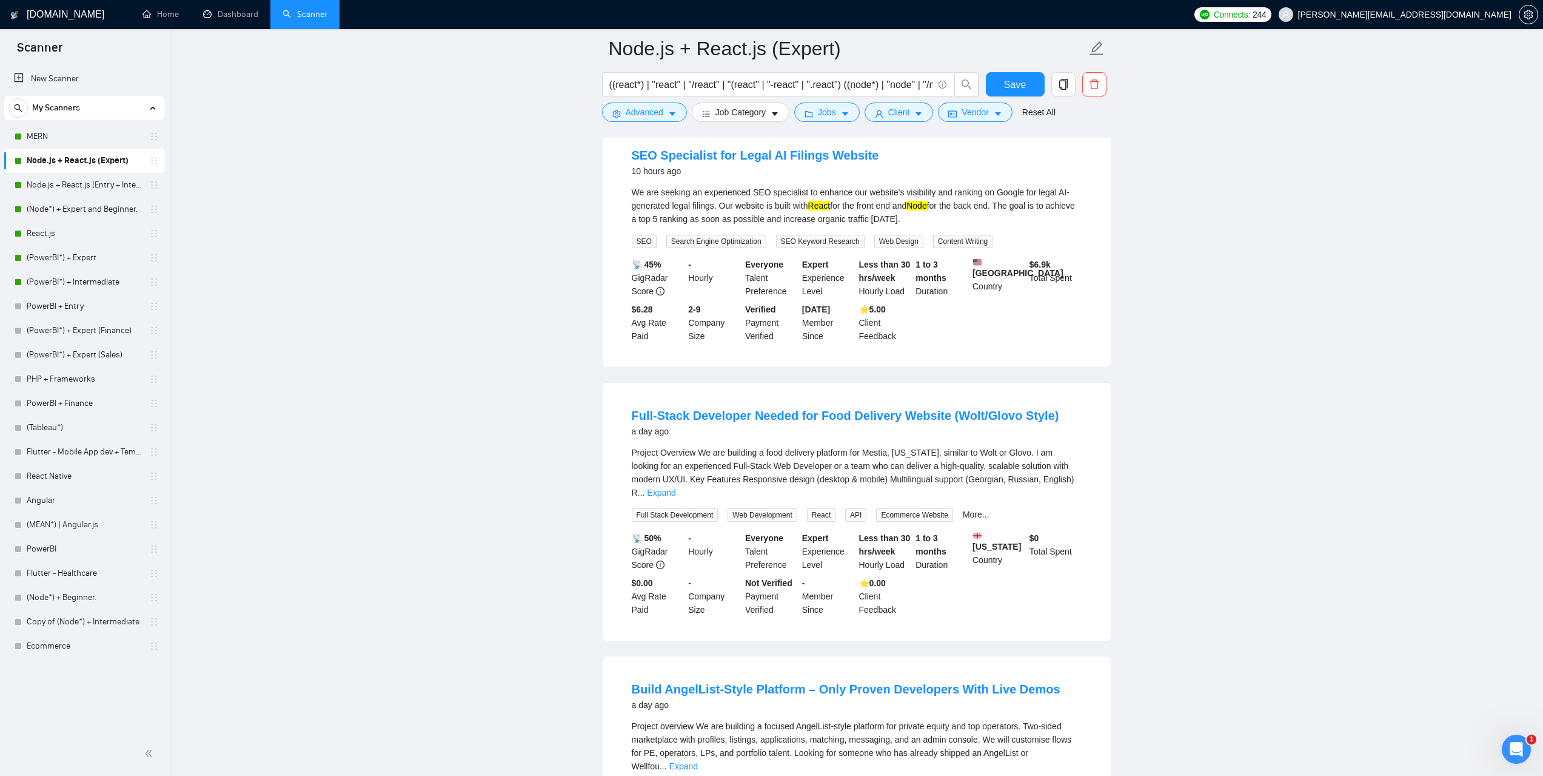
scroll to position [788, 0]
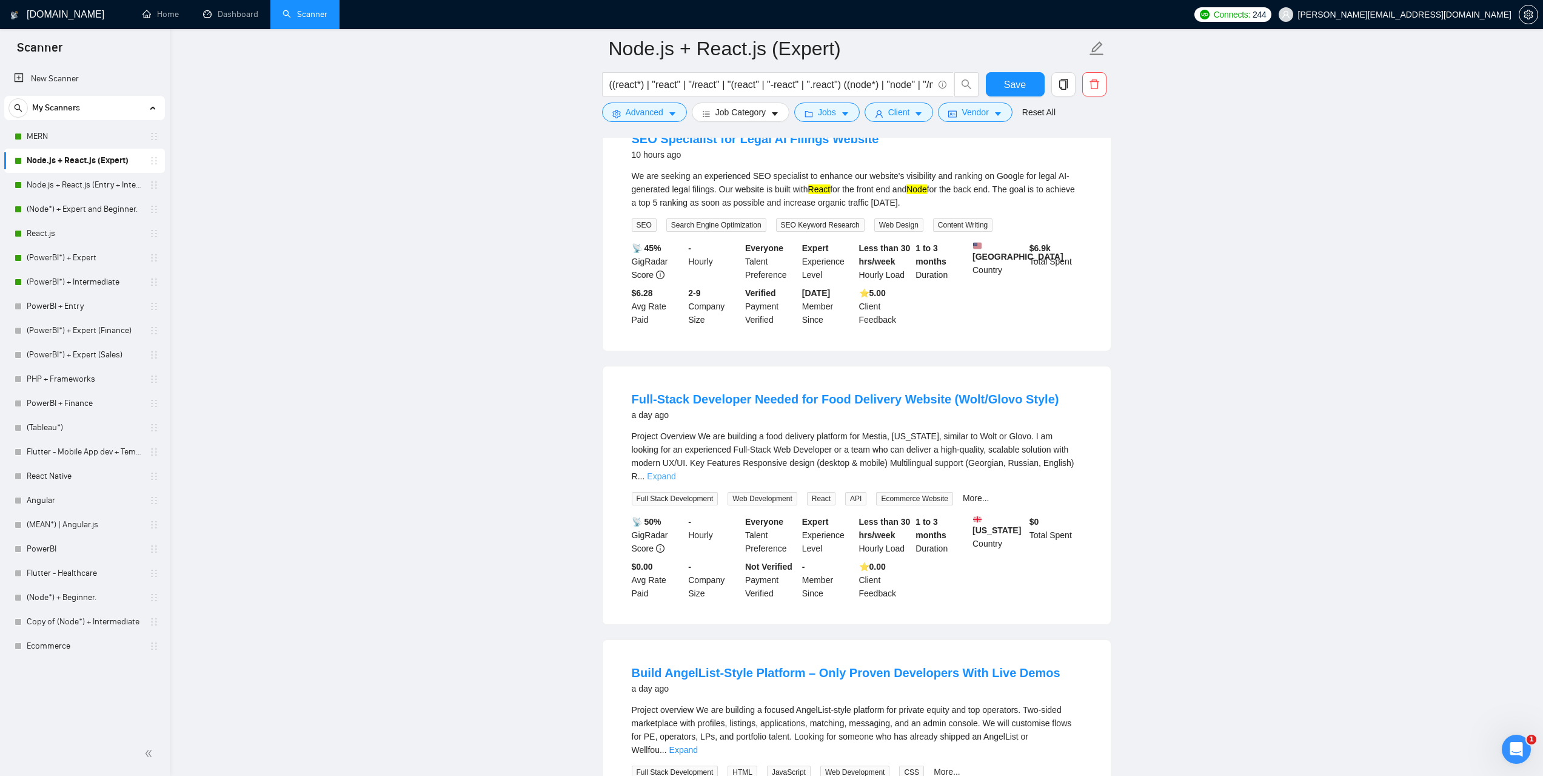
click at [676, 472] on link "Expand" at bounding box center [661, 476] width 29 height 10
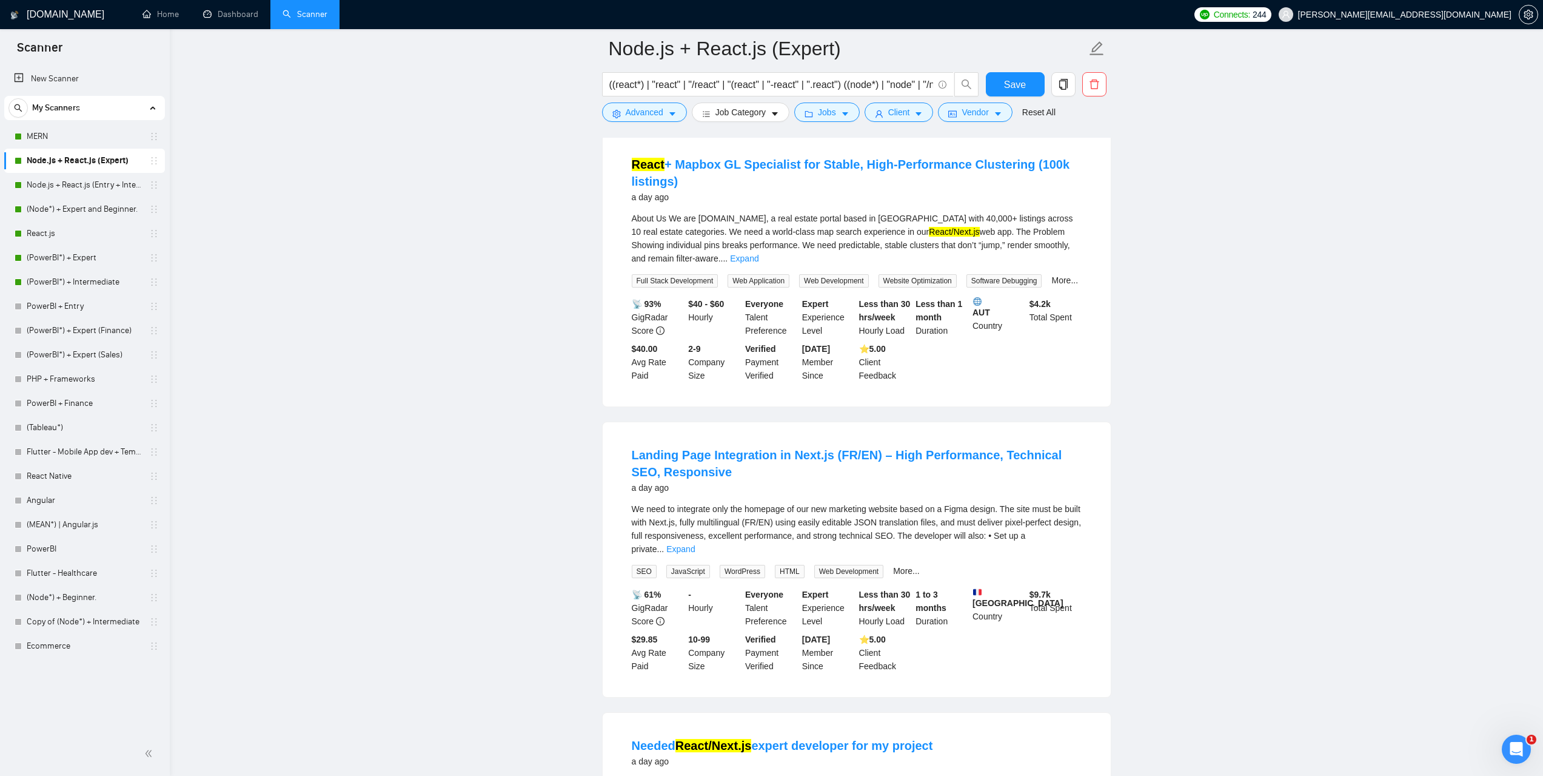
scroll to position [2458, 0]
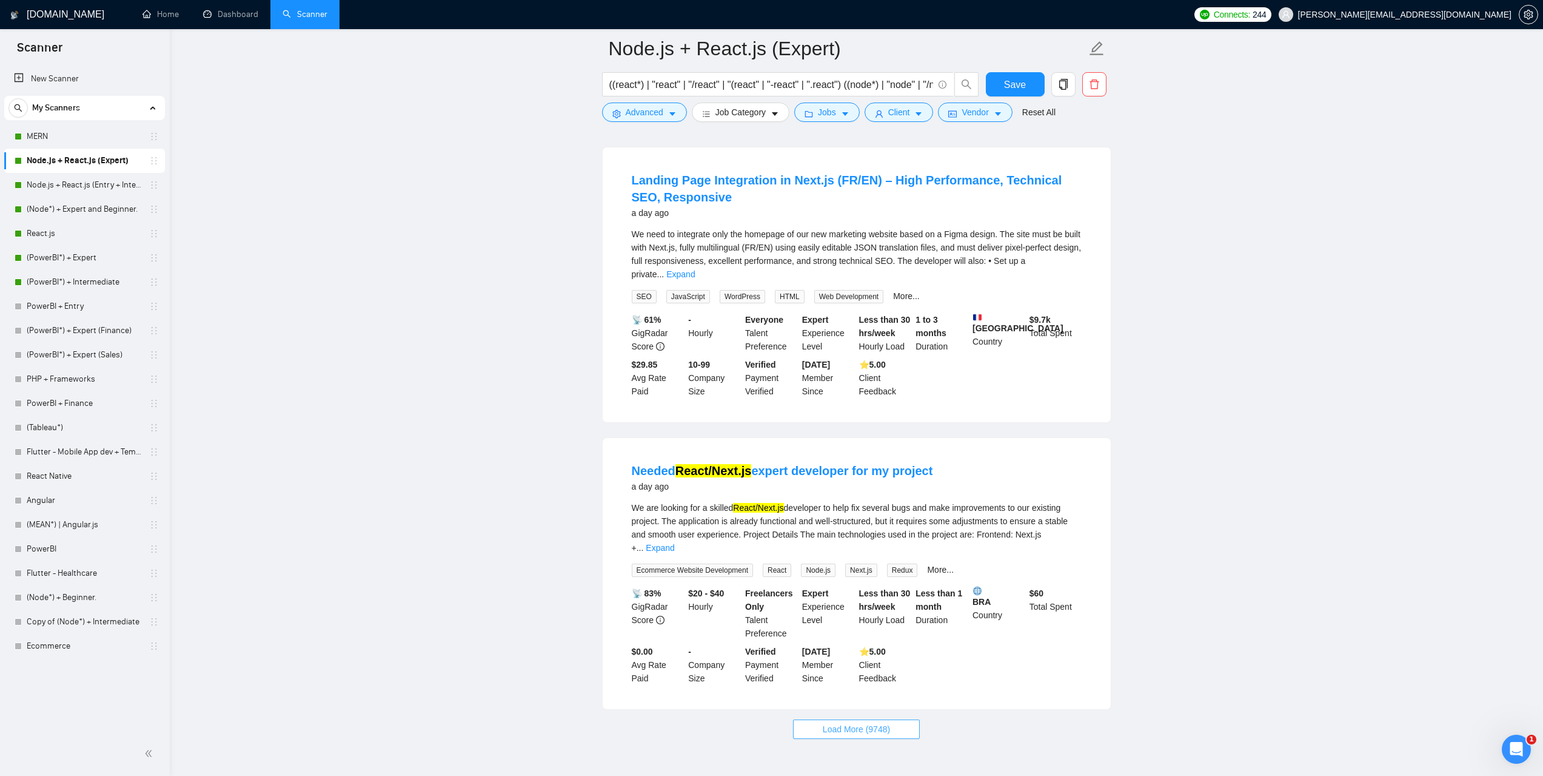
click at [879, 722] on span "Load More (9748)" at bounding box center [856, 728] width 67 height 13
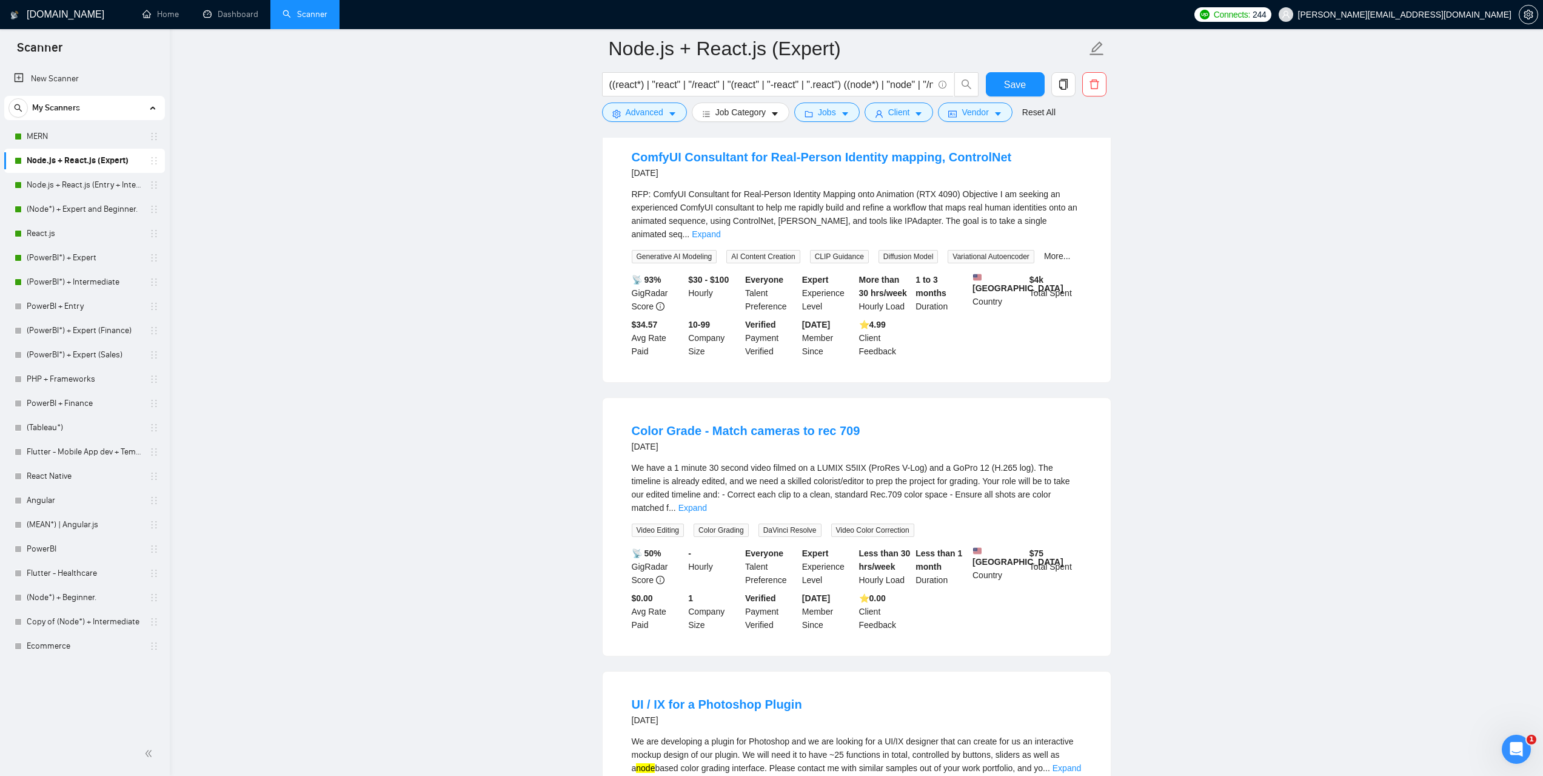
scroll to position [4278, 0]
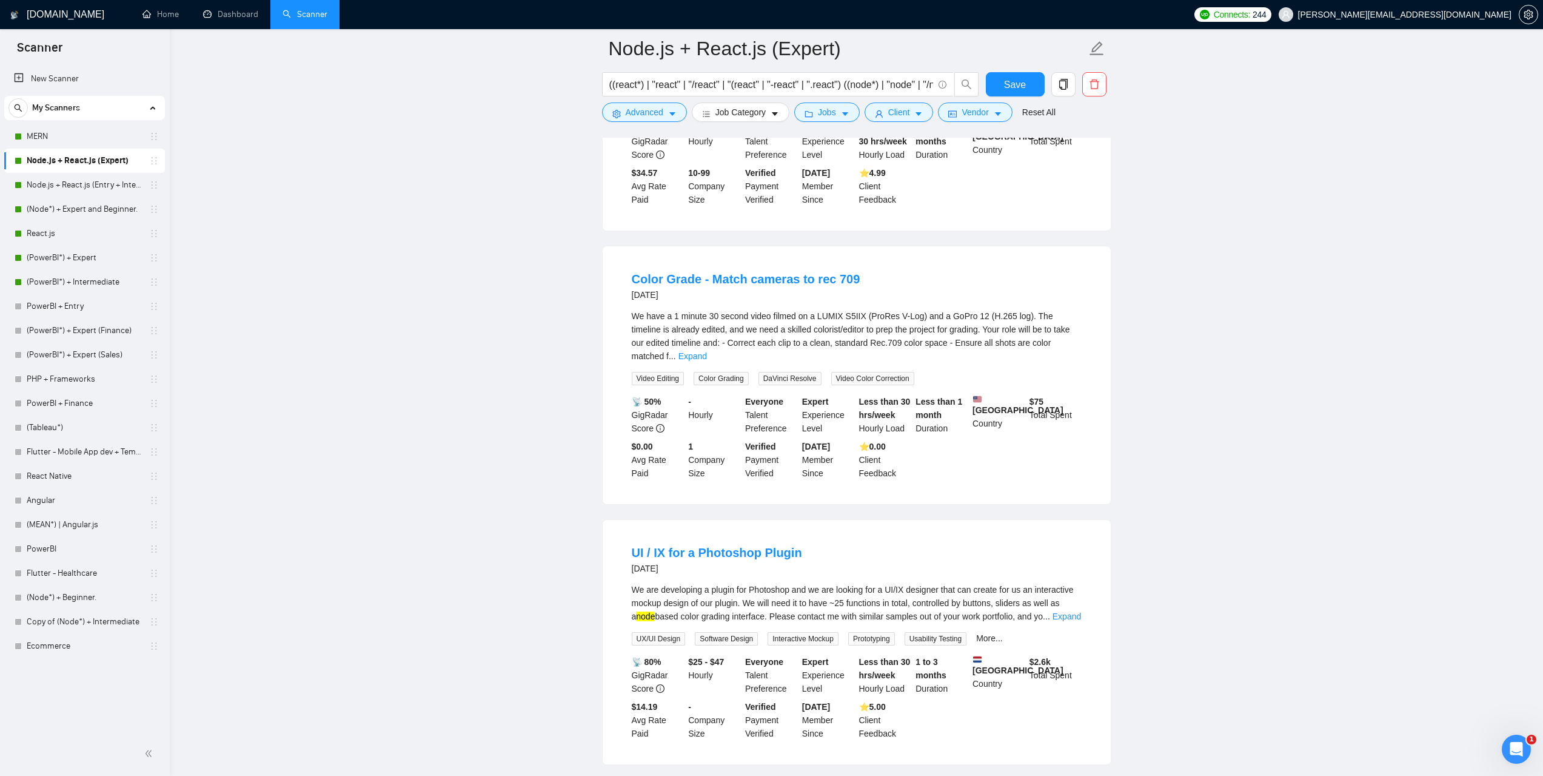
drag, startPoint x: 677, startPoint y: 229, endPoint x: 612, endPoint y: 230, distance: 64.9
click at [612, 246] on div "Color Grade - Match cameras to rec 709 3 days ago We have a 1 minute 30 second …" at bounding box center [857, 375] width 508 height 258
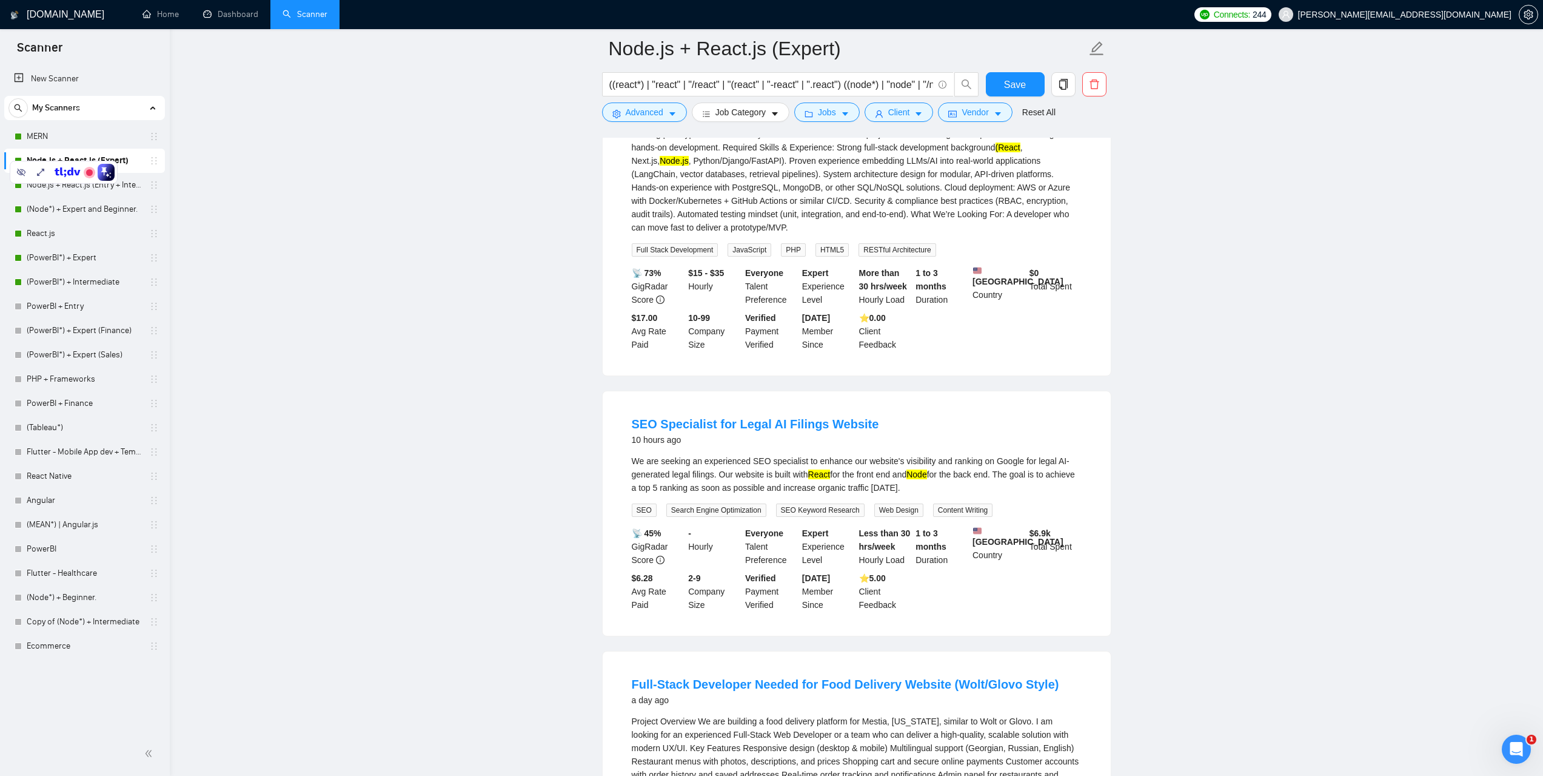
scroll to position [215, 0]
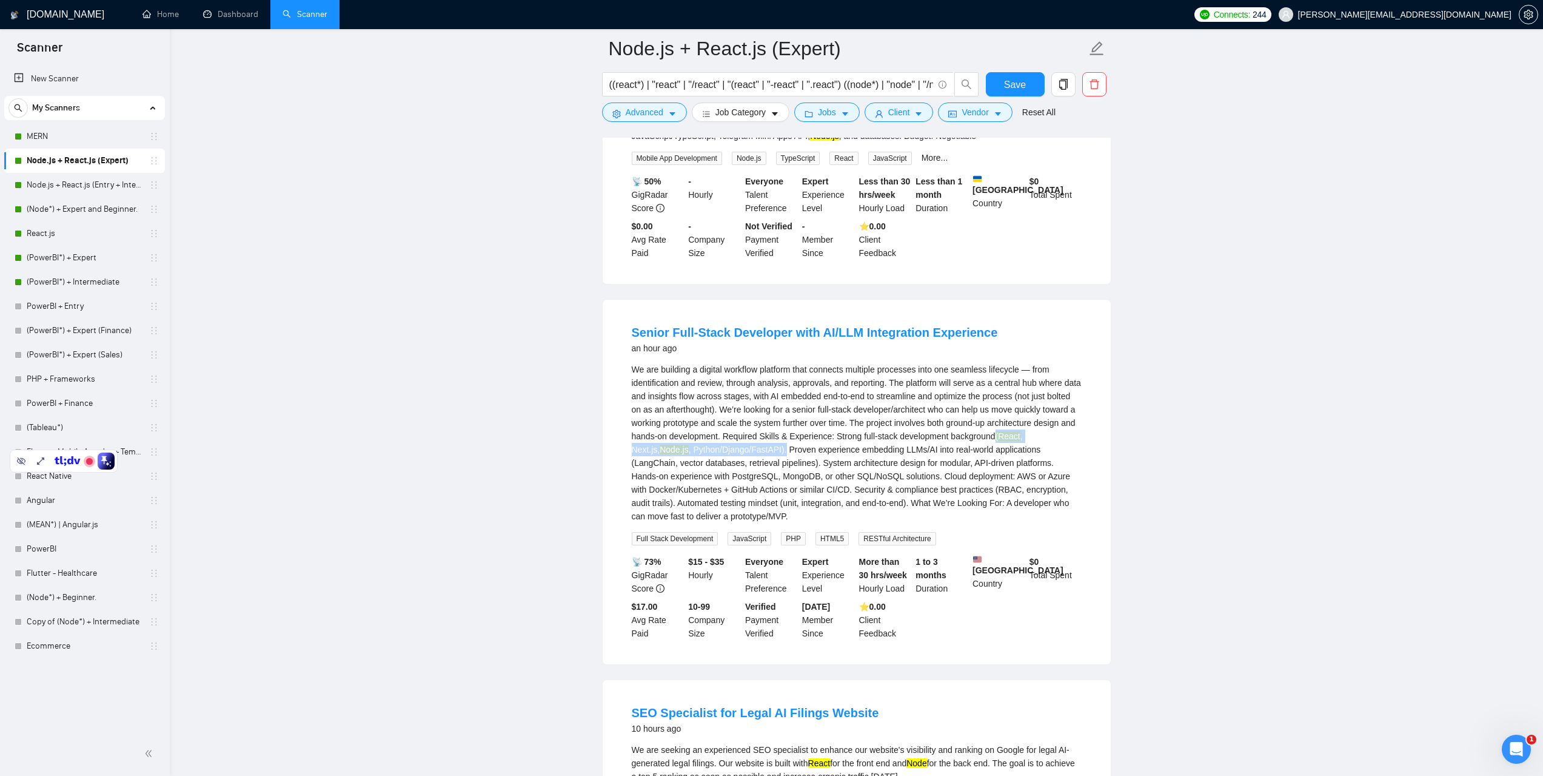
drag, startPoint x: 995, startPoint y: 433, endPoint x: 755, endPoint y: 447, distance: 239.9
click at [755, 447] on div "We are building a digital workflow platform that connects multiple processes in…" at bounding box center [857, 443] width 450 height 160
click at [822, 465] on div "We are building a digital workflow platform that connects multiple processes in…" at bounding box center [857, 443] width 450 height 160
drag, startPoint x: 994, startPoint y: 436, endPoint x: 756, endPoint y: 446, distance: 238.5
click at [756, 446] on div "We are building a digital workflow platform that connects multiple processes in…" at bounding box center [857, 443] width 450 height 160
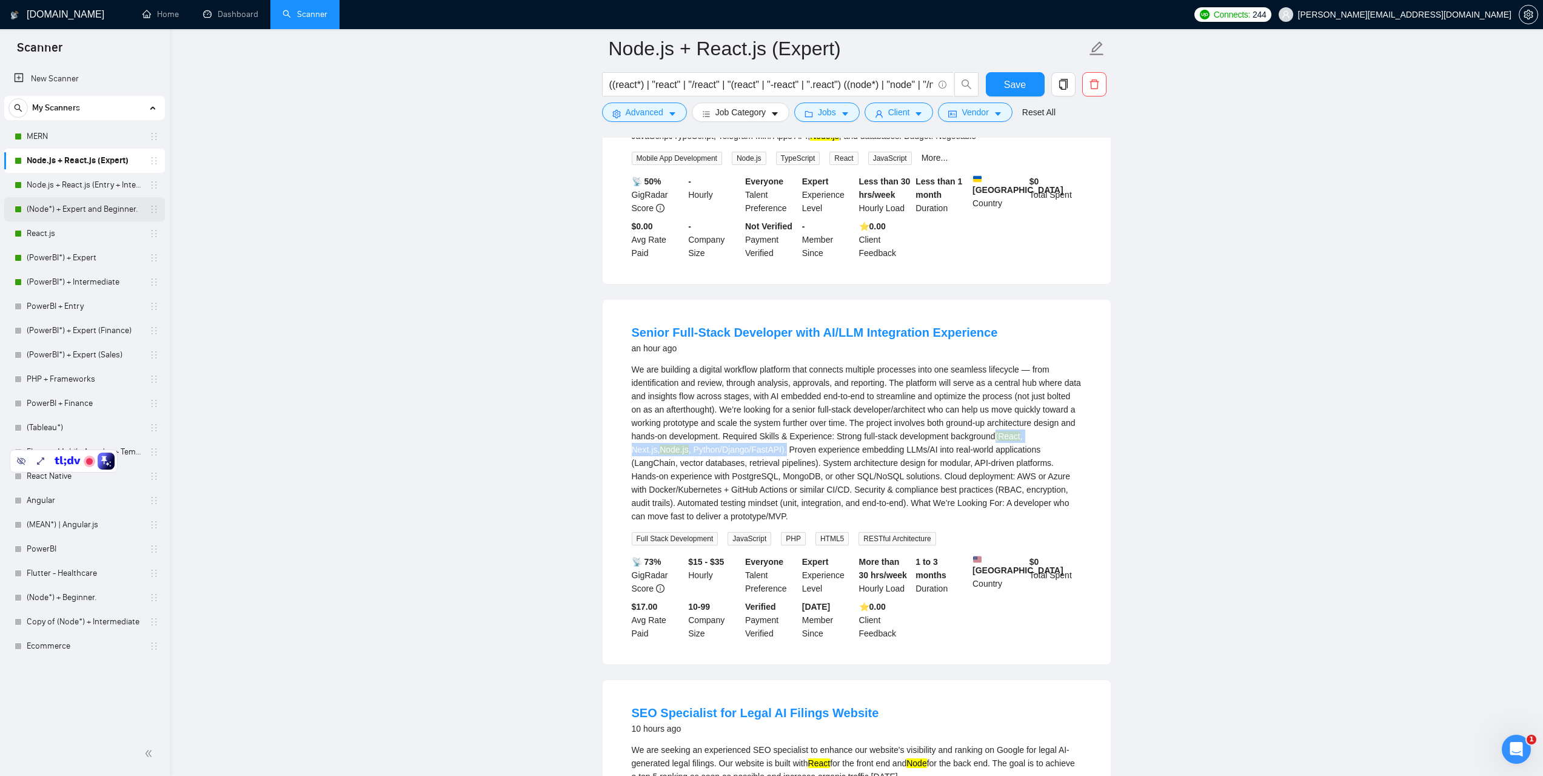
click at [76, 211] on link "(Node*) + Expert and Beginner." at bounding box center [84, 209] width 115 height 24
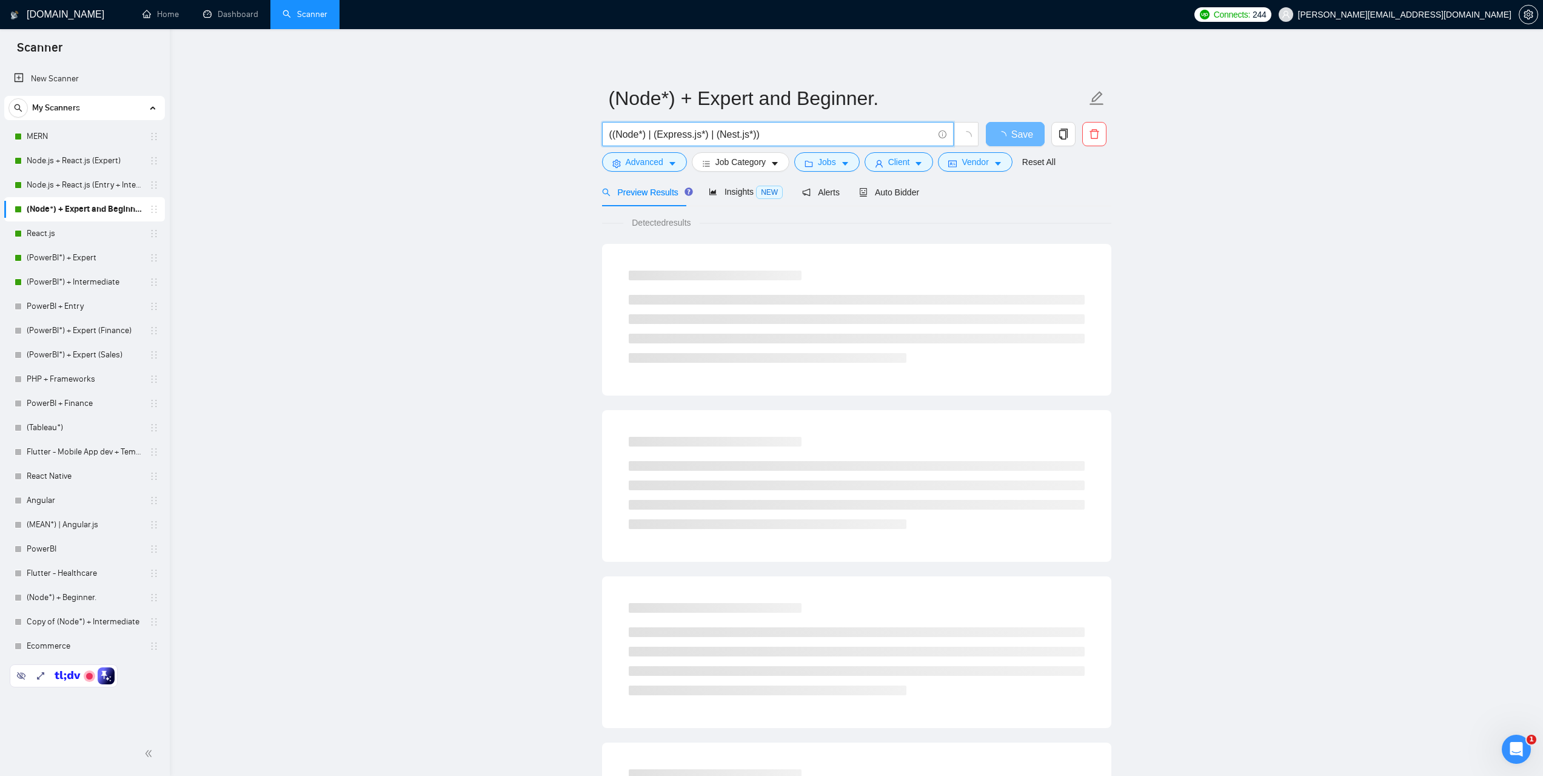
drag, startPoint x: 785, startPoint y: 135, endPoint x: 559, endPoint y: 138, distance: 226.2
click at [559, 138] on main "(Node*) + Expert and Beginner. ((Node*) | (Express.js*) | (Nest.js*)) Save Adva…" at bounding box center [856, 554] width 1335 height 1011
click at [783, 135] on input "((Node*) | (Express.js*) | (Nest.js*))" at bounding box center [771, 134] width 324 height 15
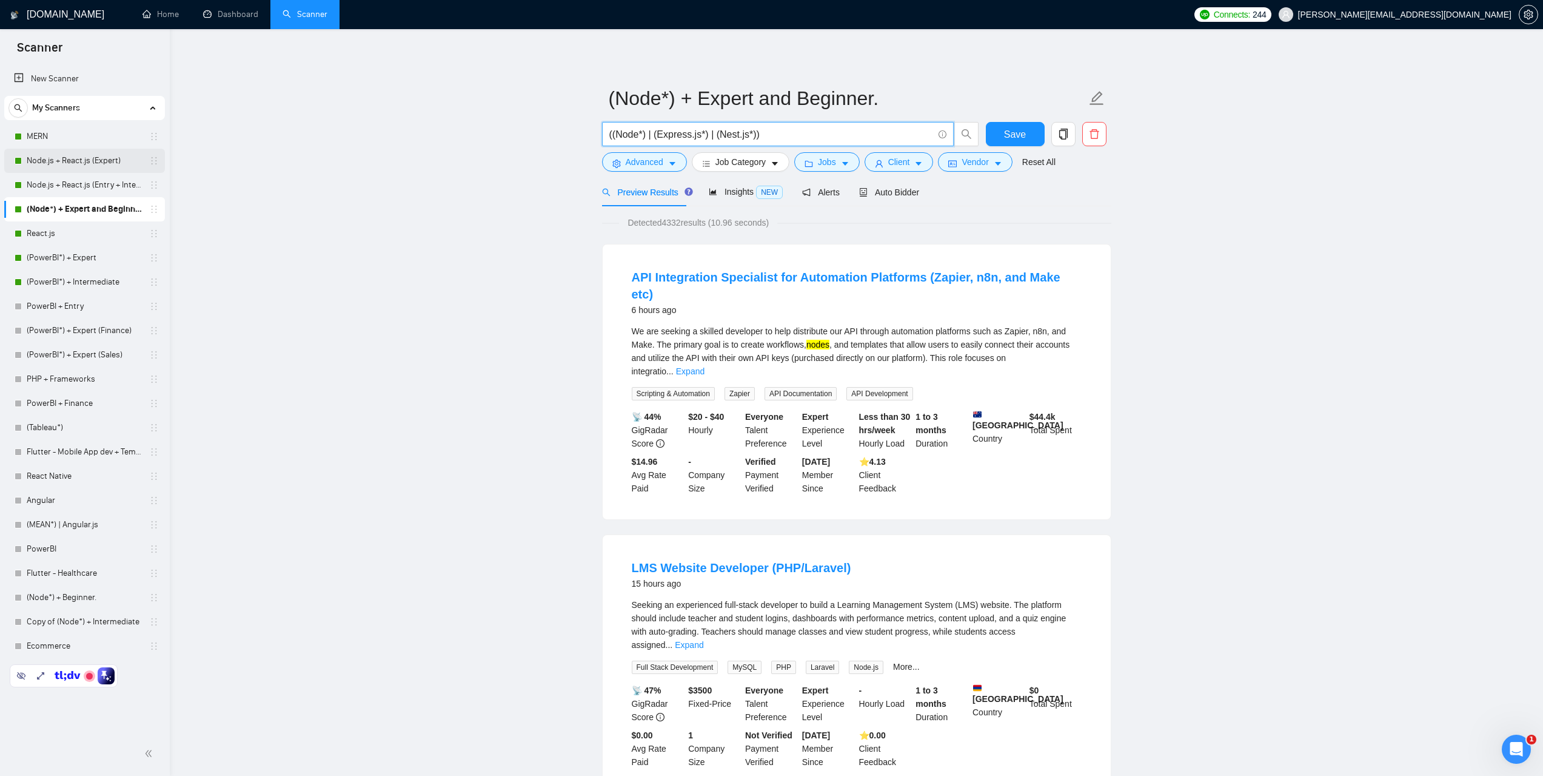
click at [72, 161] on link "Node.js + React.js (Expert)" at bounding box center [84, 161] width 115 height 24
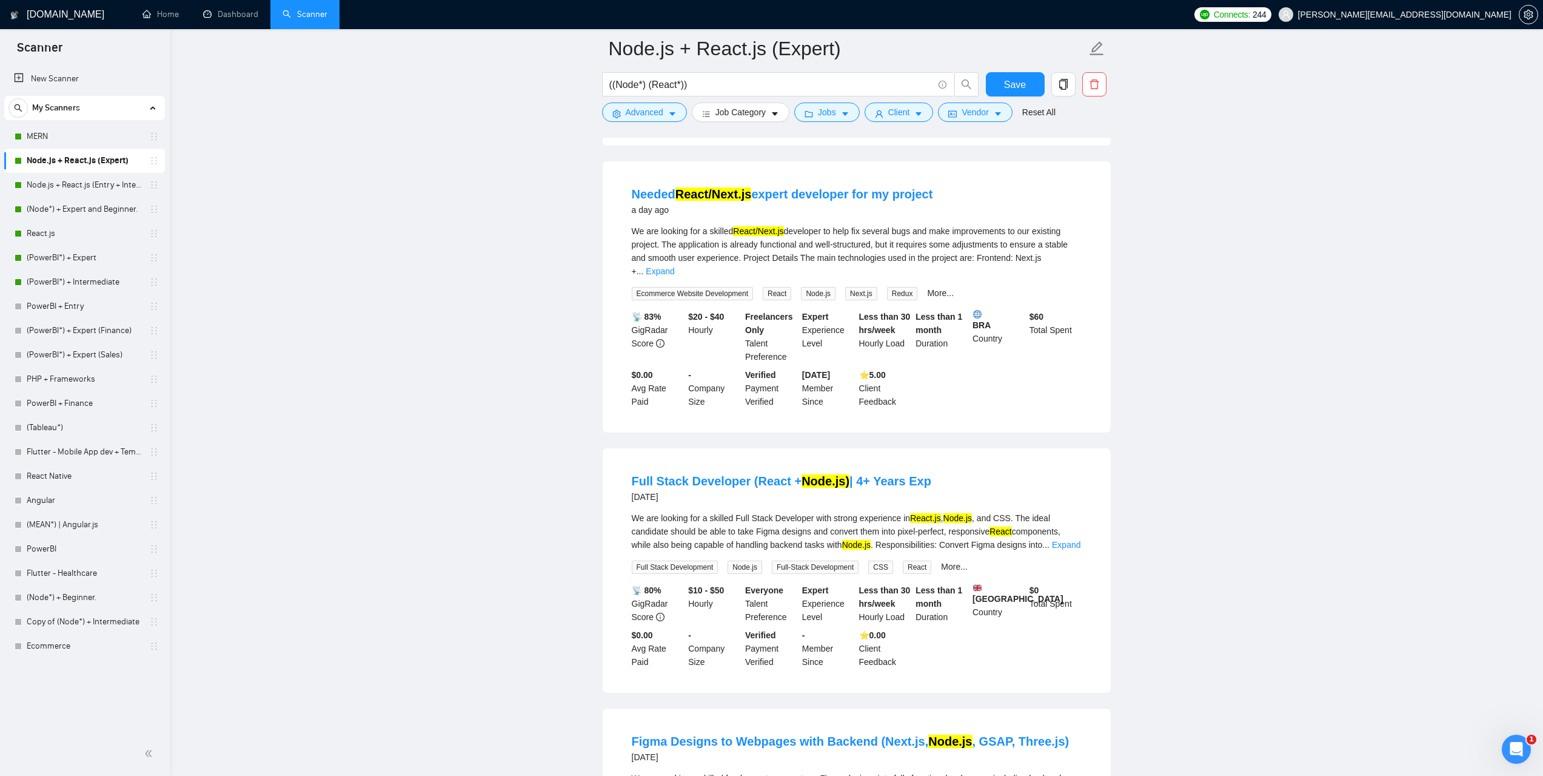
scroll to position [2262, 0]
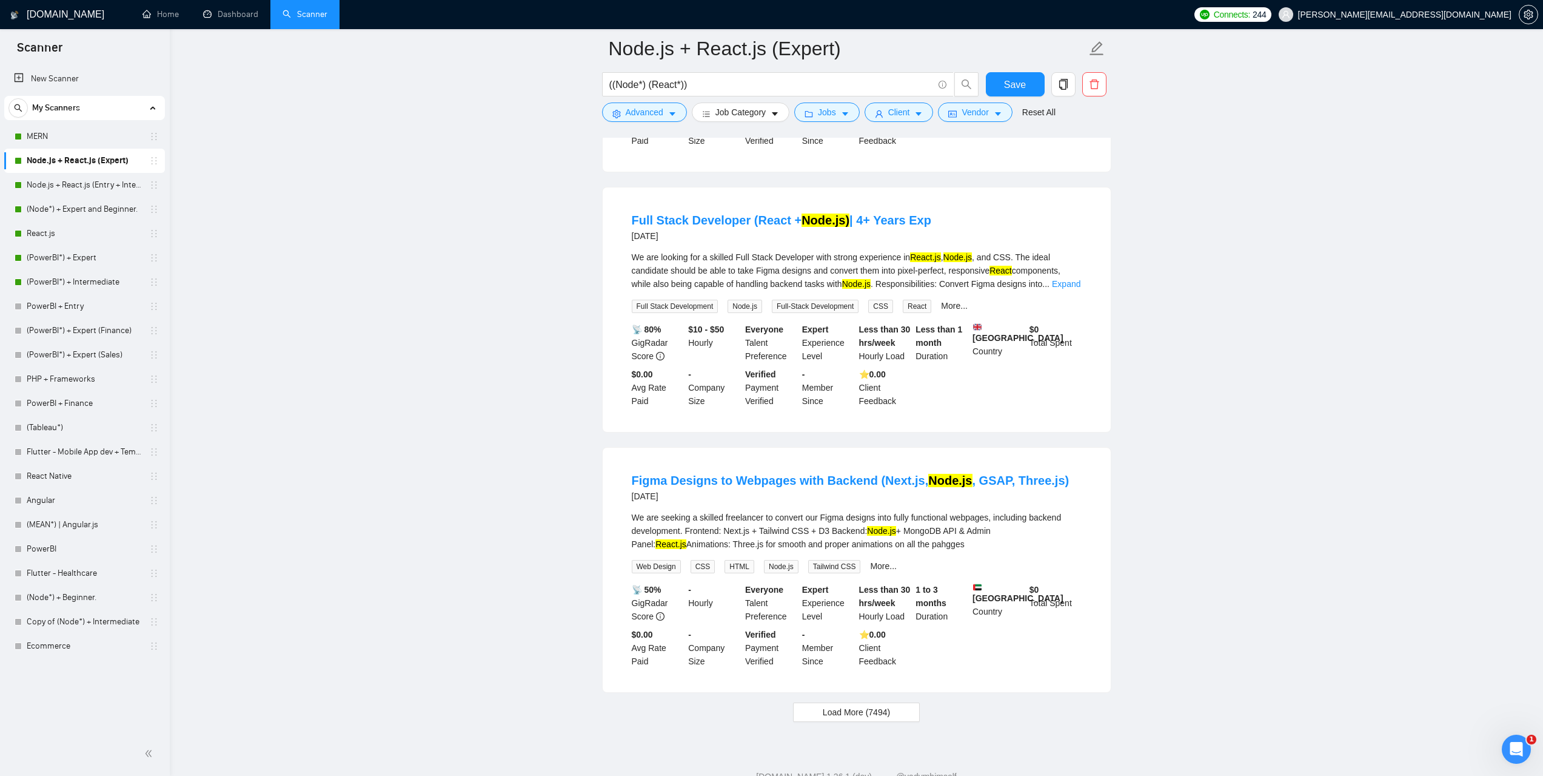
click at [623, 462] on li "Figma Designs to Webpages with Backend (Next.js, Node.js , GSAP, Three.js) 3 da…" at bounding box center [856, 569] width 479 height 215
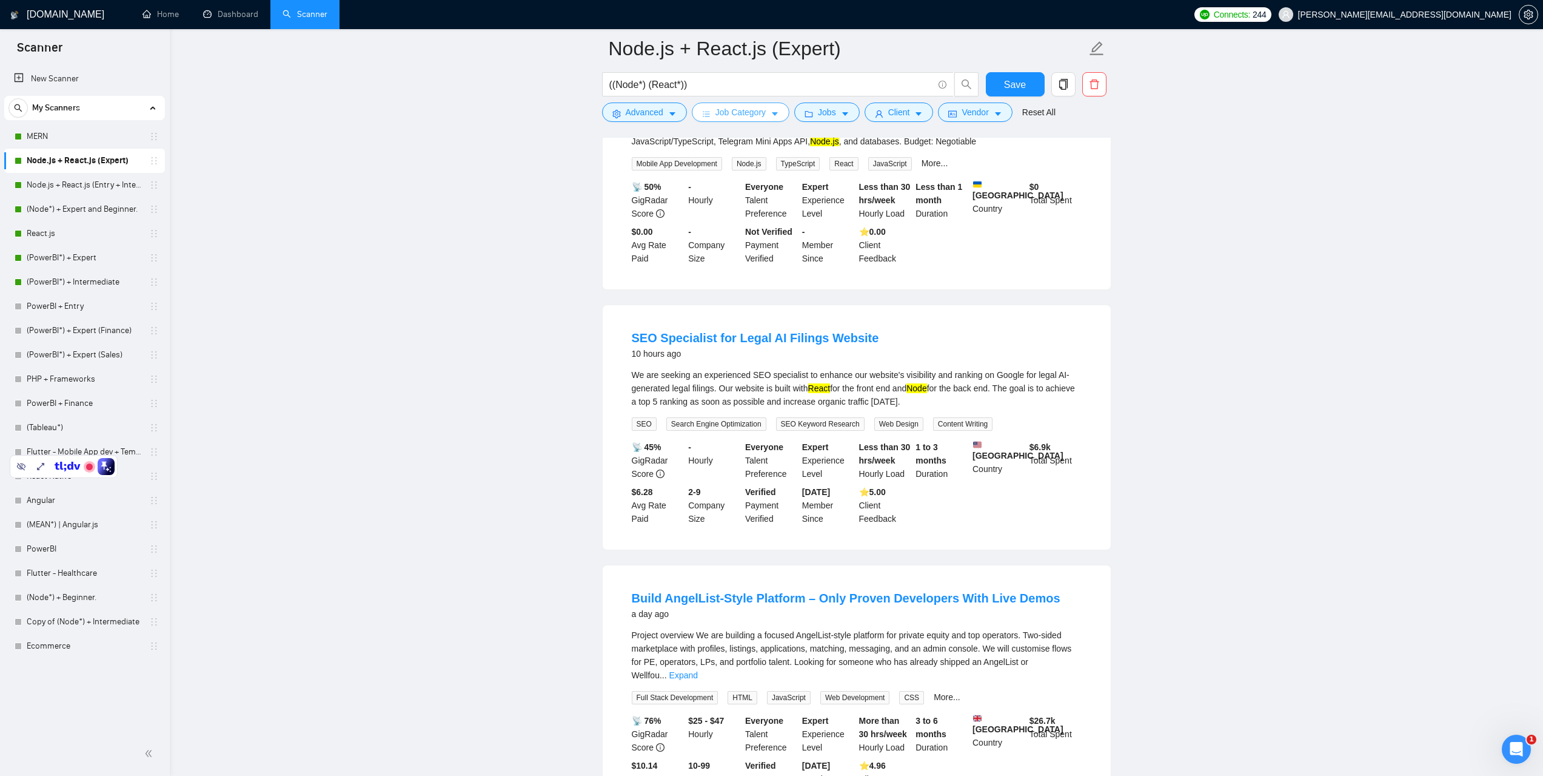
scroll to position [200, 0]
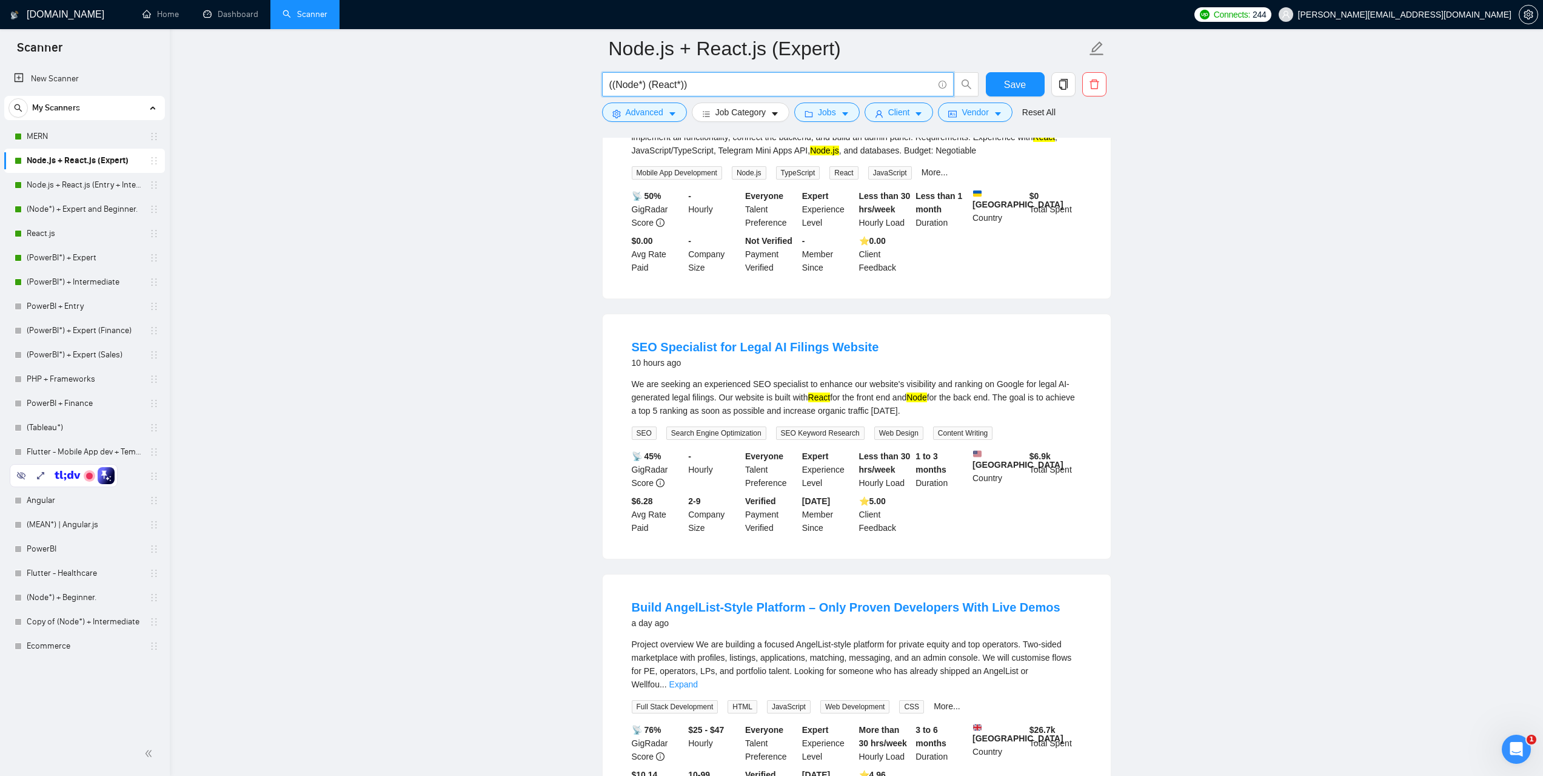
drag, startPoint x: 624, startPoint y: 87, endPoint x: 574, endPoint y: 89, distance: 49.8
paste input ""Full-Stack Team to Build Real Estate Platform with AI Predictive Analysis""
type input """Full-Stack Team to Build Real Estate Platform with AI Predictive Analysis"
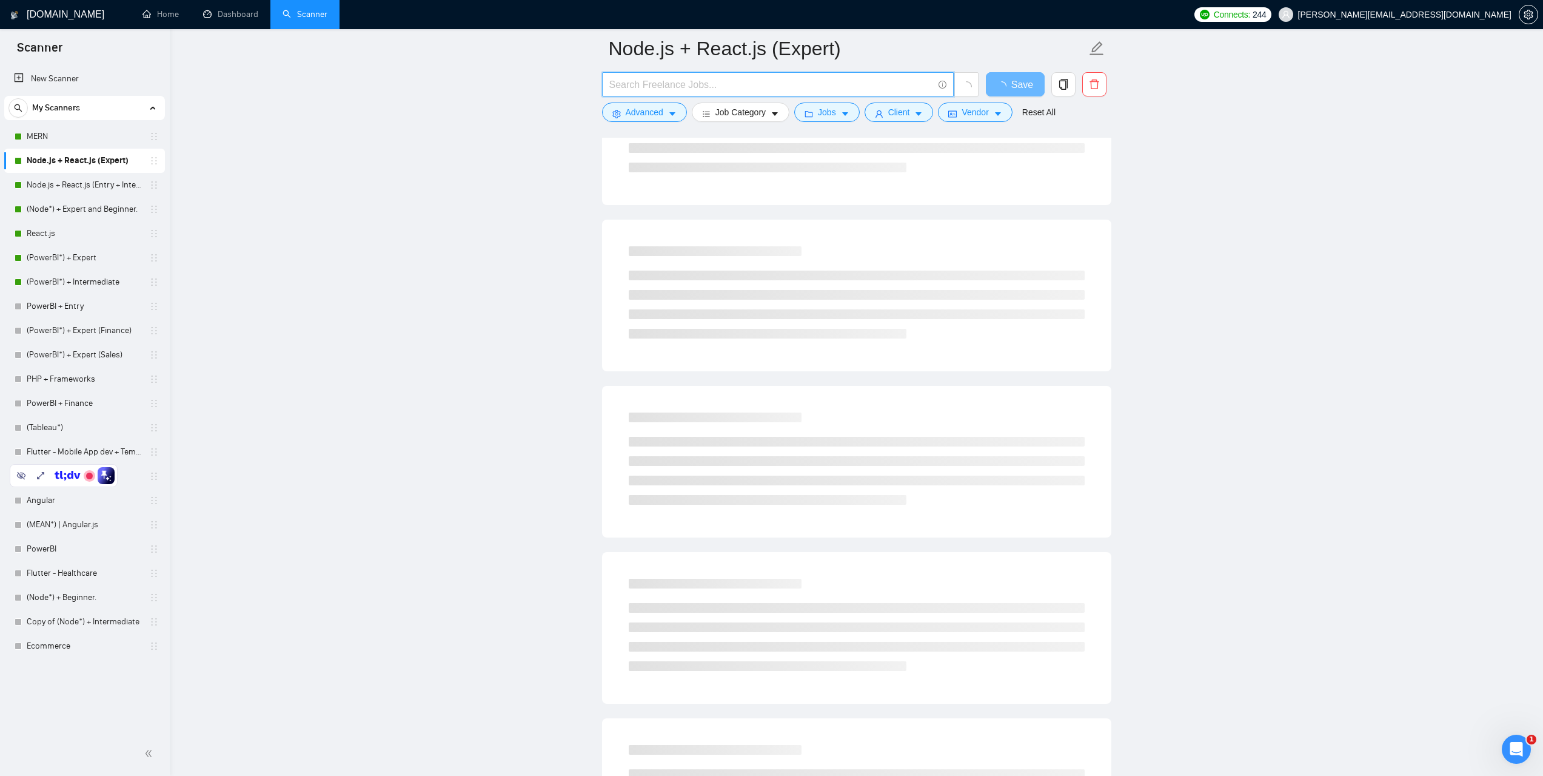
paste input ""Full-Stack Team to Build Real Estate Platform with AI Predictive Analysis""
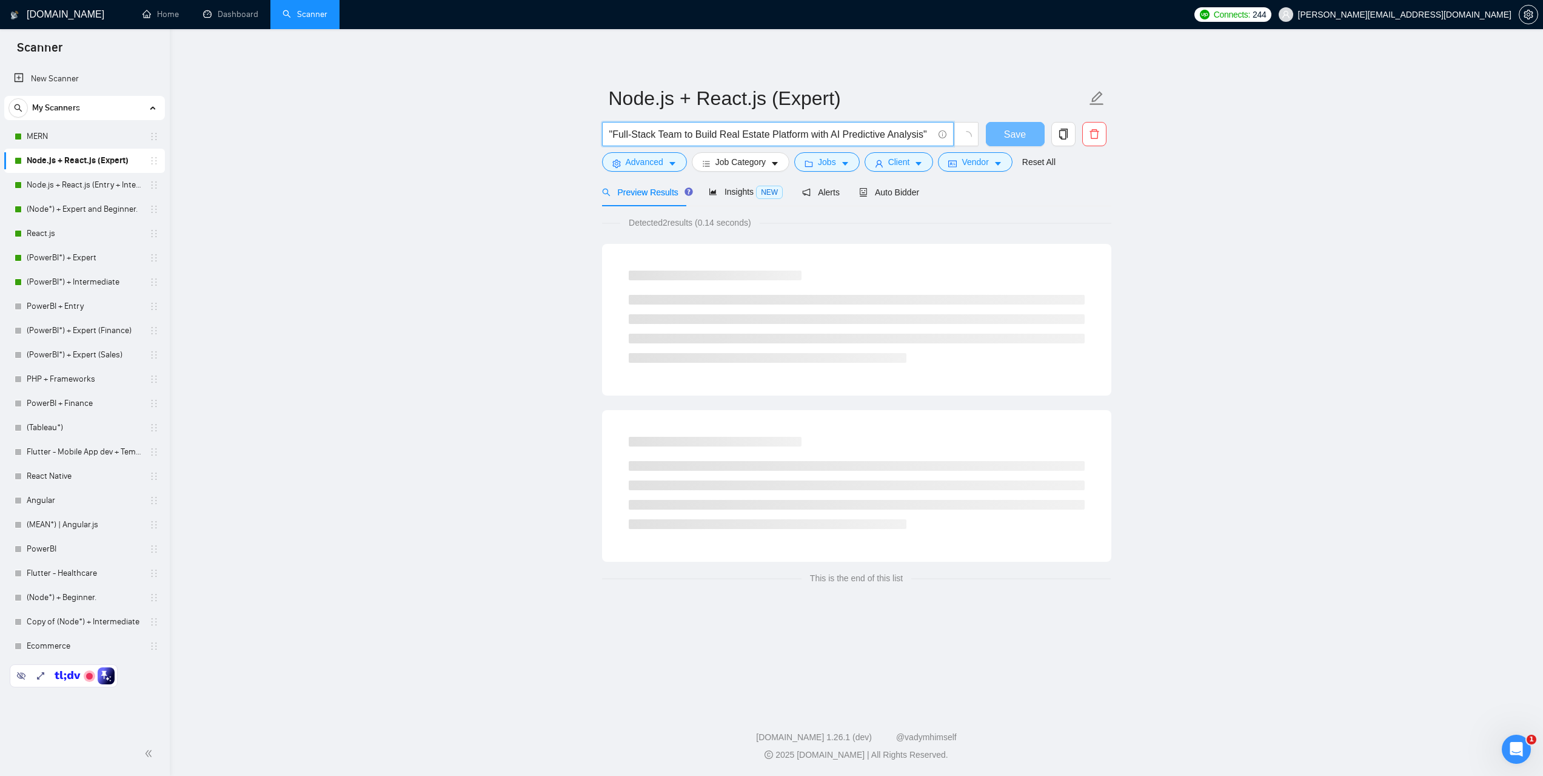
scroll to position [0, 0]
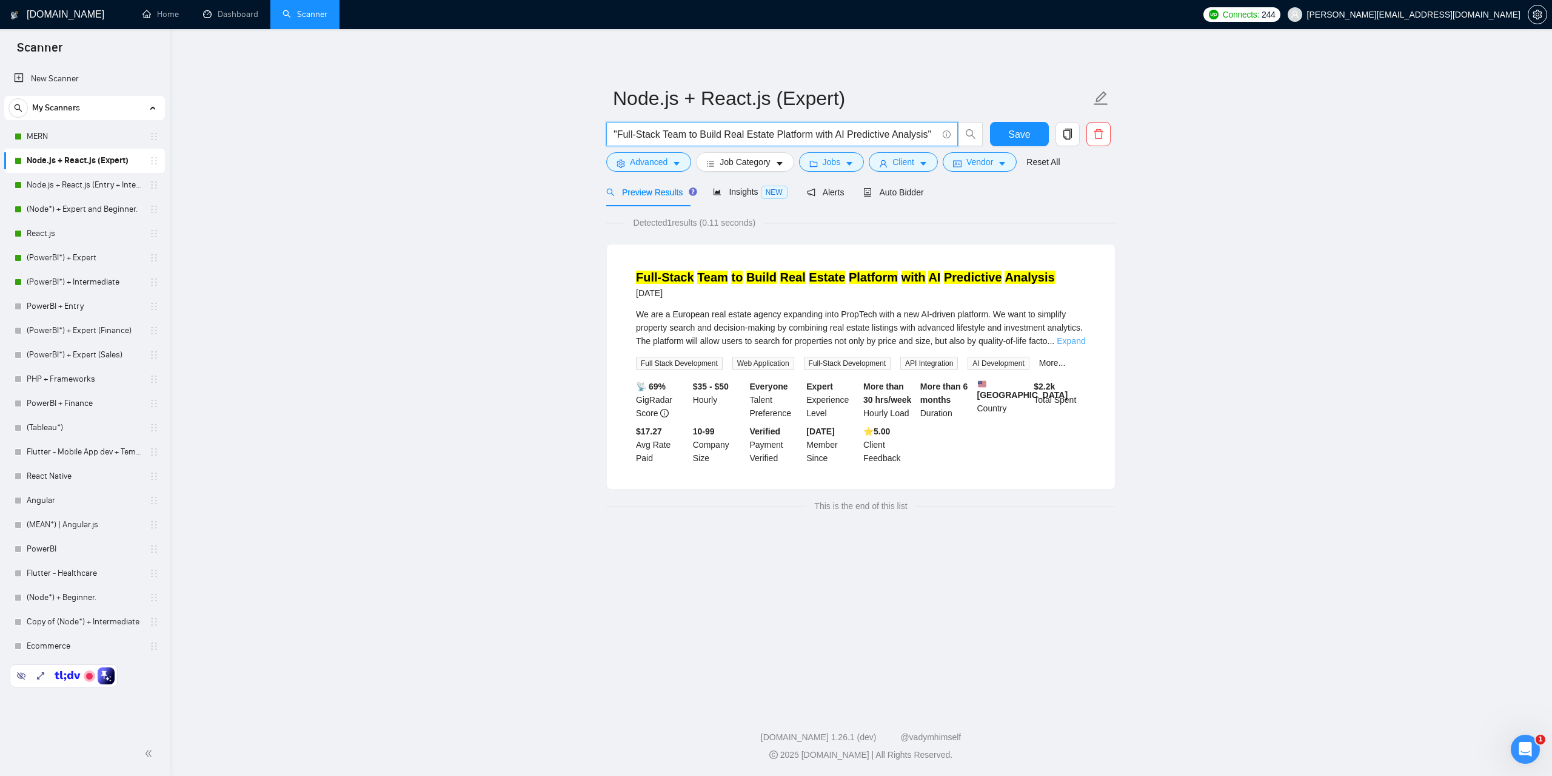
type input ""Full-Stack Team to Build Real Estate Platform with AI Predictive Analysis""
click at [1058, 338] on link "Expand" at bounding box center [1071, 341] width 29 height 10
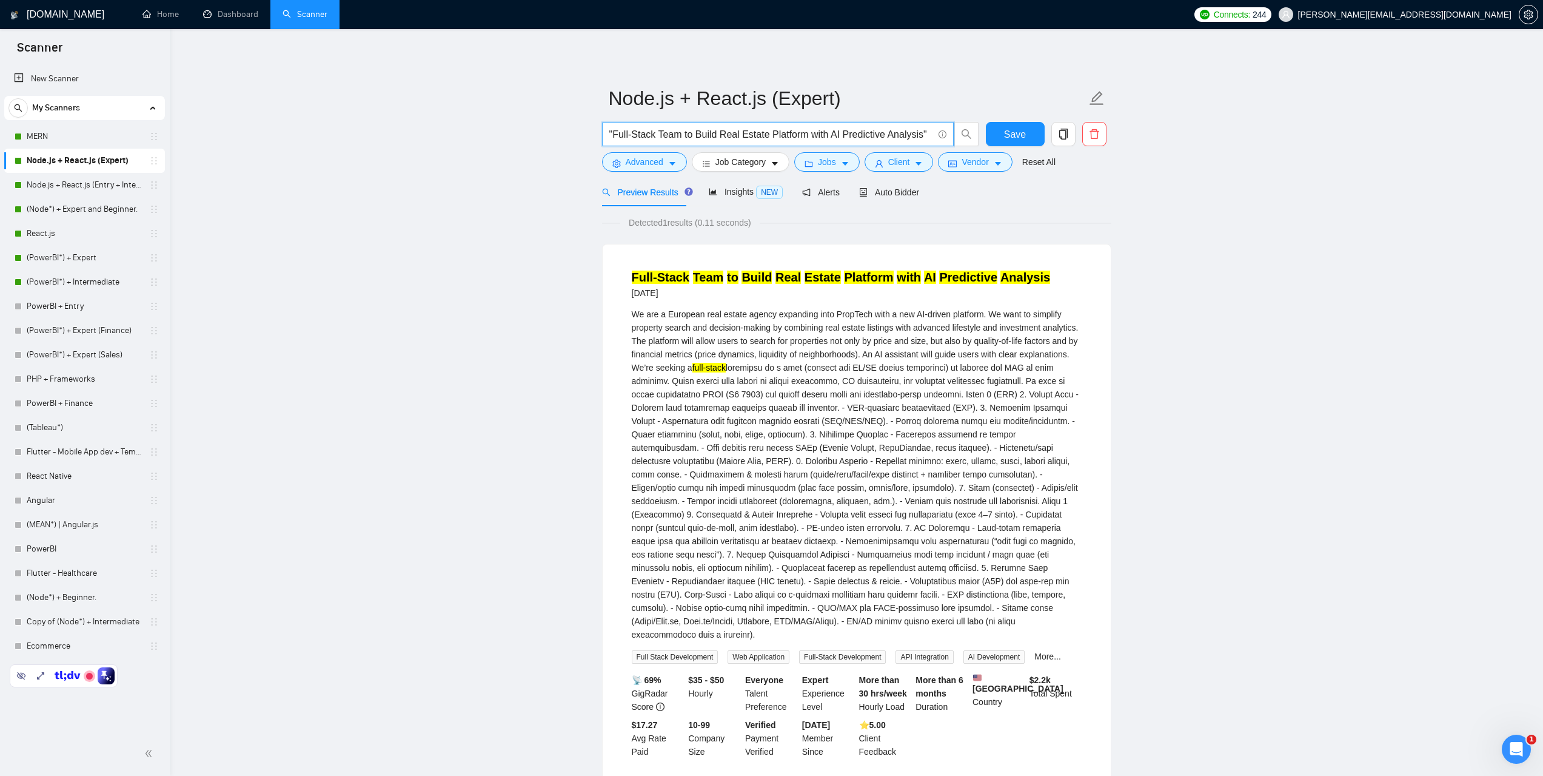
drag, startPoint x: 924, startPoint y: 133, endPoint x: 575, endPoint y: 166, distance: 350.2
click at [557, 155] on main "Node.js + React.js (Expert) "Full-Stack Team to Build Real Estate Platform with…" at bounding box center [856, 432] width 1335 height 767
drag, startPoint x: 543, startPoint y: 154, endPoint x: 1177, endPoint y: 173, distance: 634.0
click at [1177, 173] on main "Node.js + React.js (Expert) "Full-Stack Team to Build Real Estate Platform with…" at bounding box center [856, 432] width 1335 height 767
click at [1226, 227] on main "Node.js + React.js (Expert) "Full-Stack Team to Build Real Estate Platform with…" at bounding box center [856, 432] width 1335 height 767
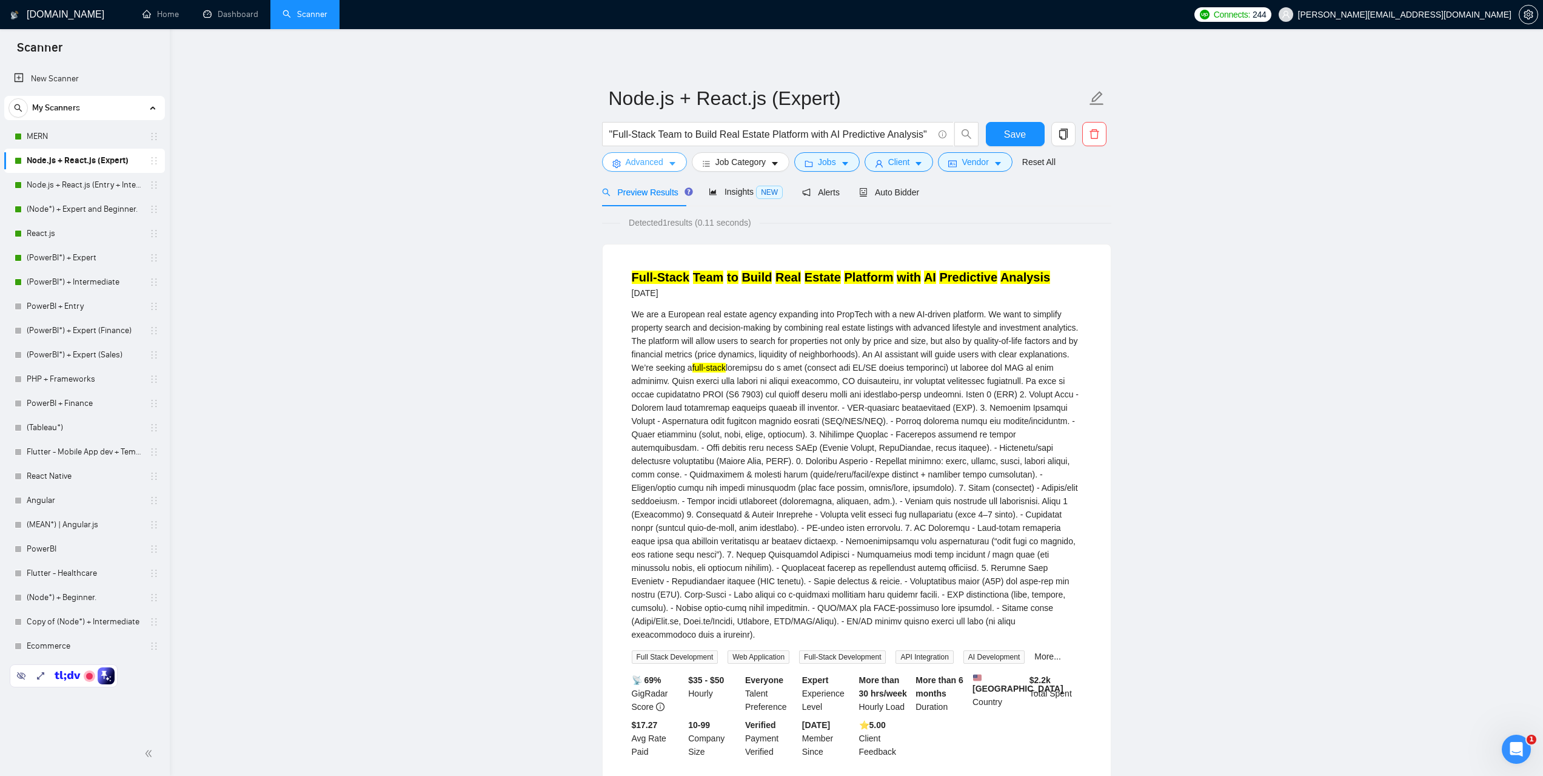
drag, startPoint x: 659, startPoint y: 165, endPoint x: 738, endPoint y: 207, distance: 90.1
click at [659, 164] on span "Advanced" at bounding box center [645, 161] width 38 height 13
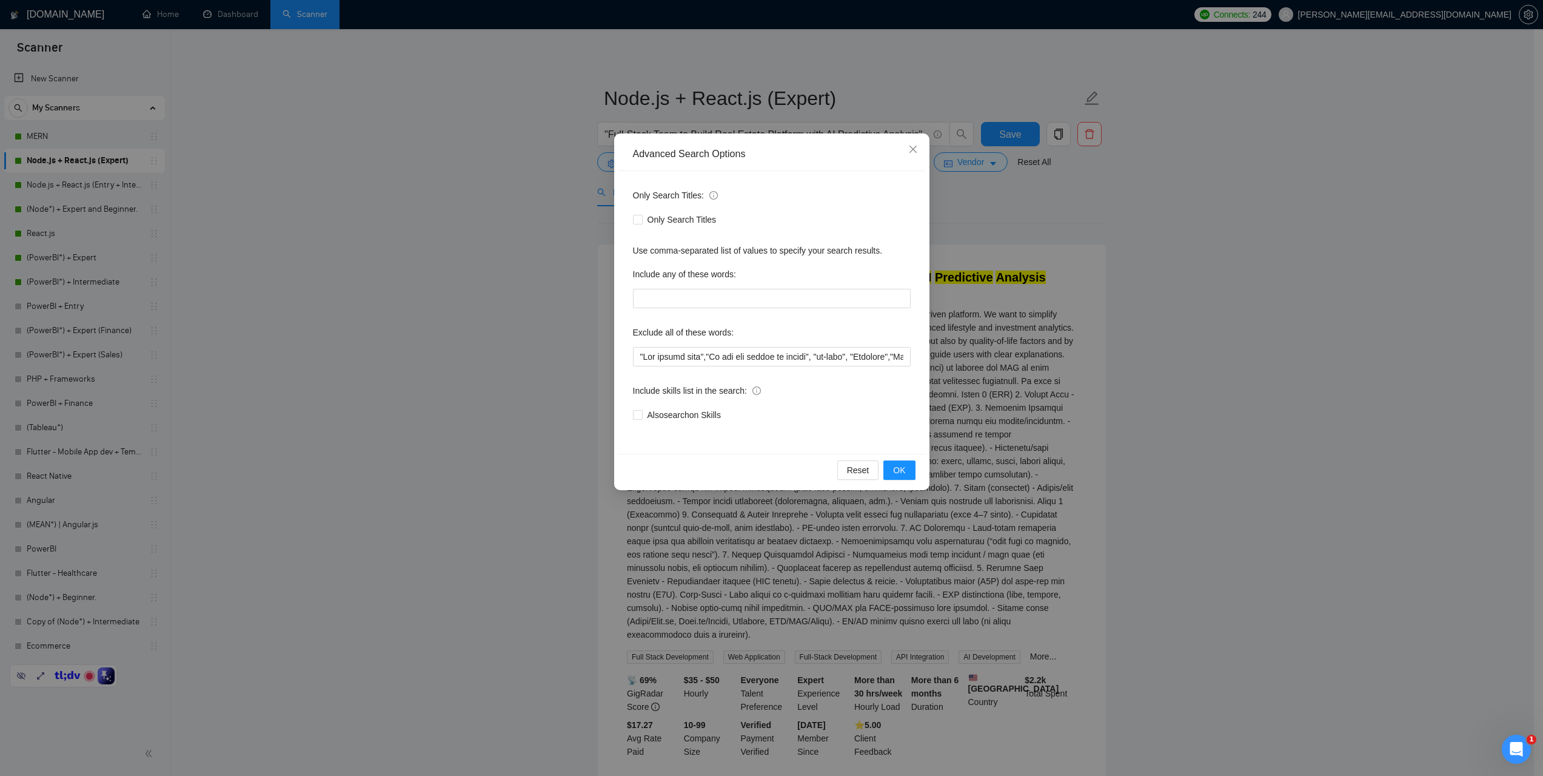
click at [1299, 271] on div "Advanced Search Options Only Search Titles: Only Search Titles Use comma-separa…" at bounding box center [771, 388] width 1543 height 776
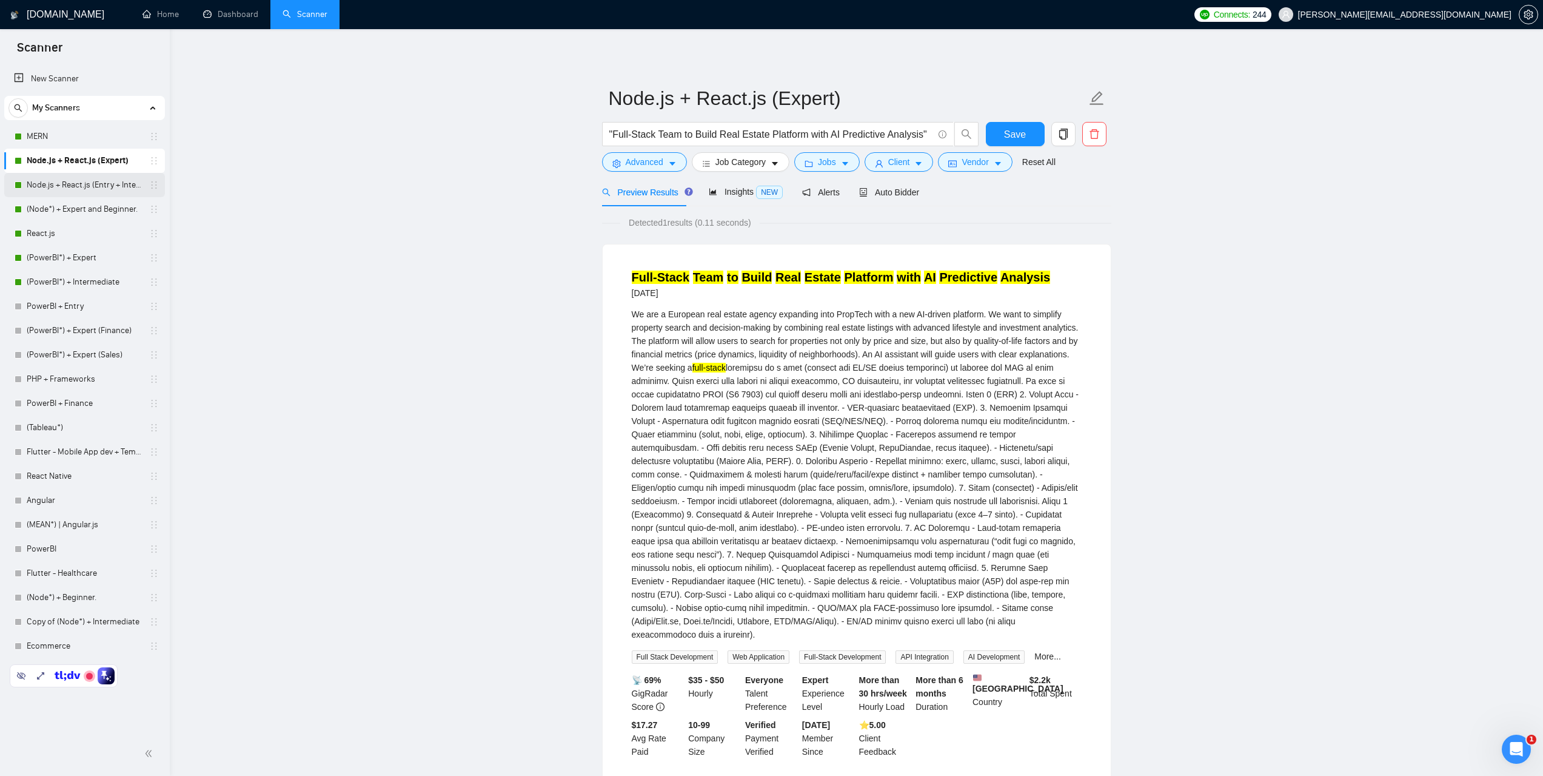
click at [66, 181] on link "Node.js + React.js (Entry + Intermediate)" at bounding box center [84, 185] width 115 height 24
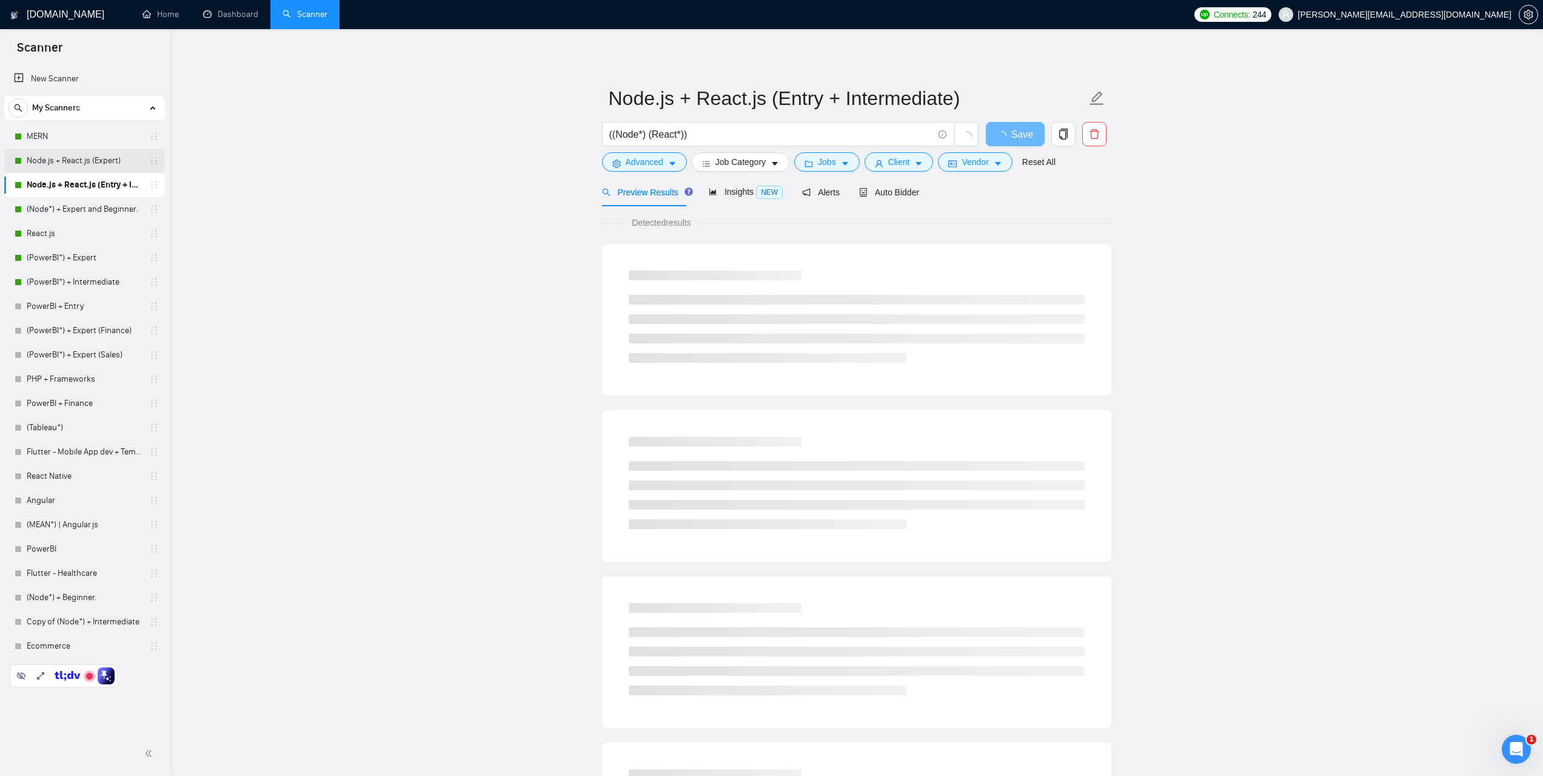
click at [79, 161] on link "Node.js + React.js (Expert)" at bounding box center [84, 161] width 115 height 24
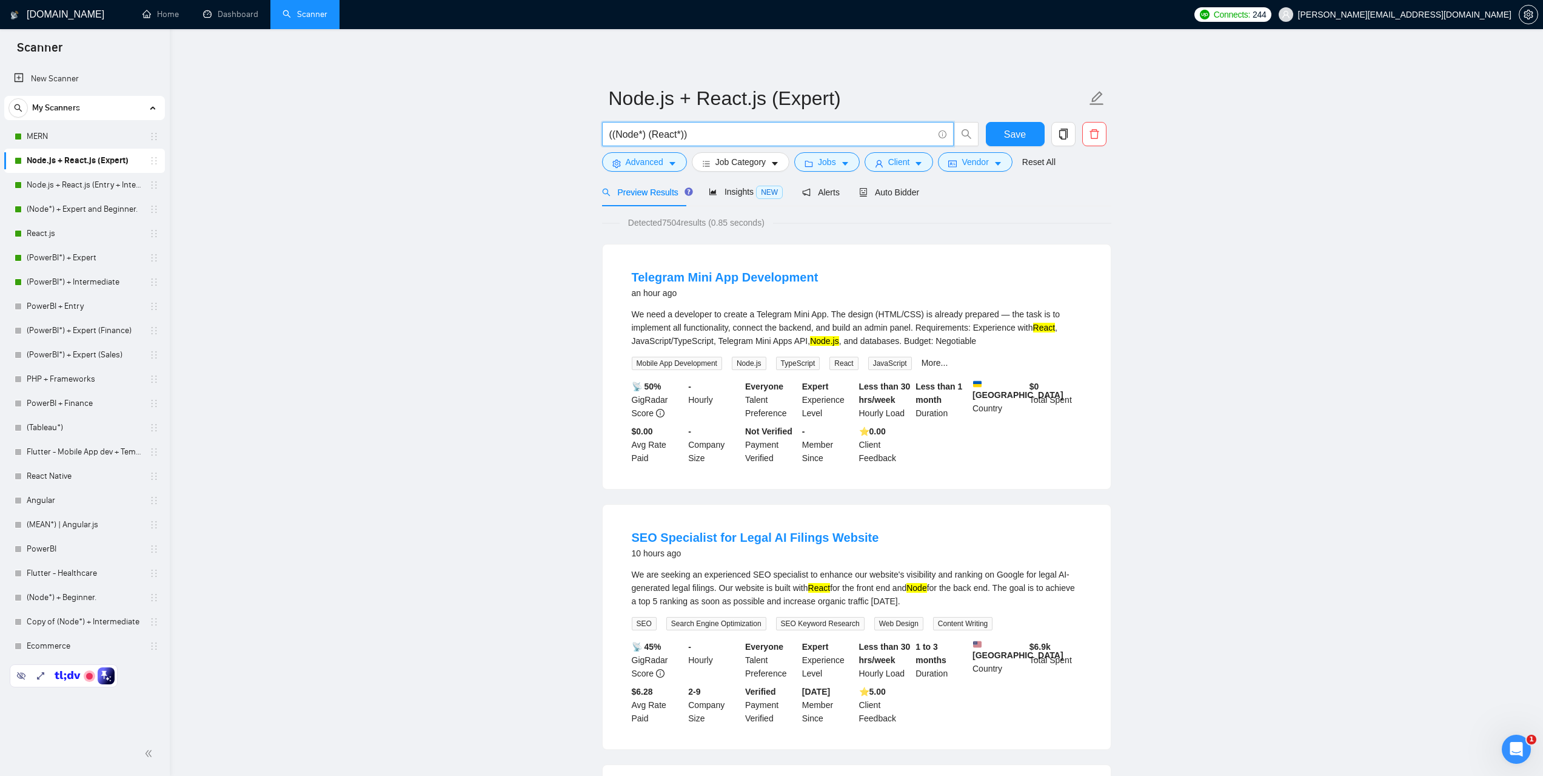
drag, startPoint x: 714, startPoint y: 135, endPoint x: 579, endPoint y: 138, distance: 135.3
click at [220, 19] on link "Dashboard" at bounding box center [230, 14] width 55 height 10
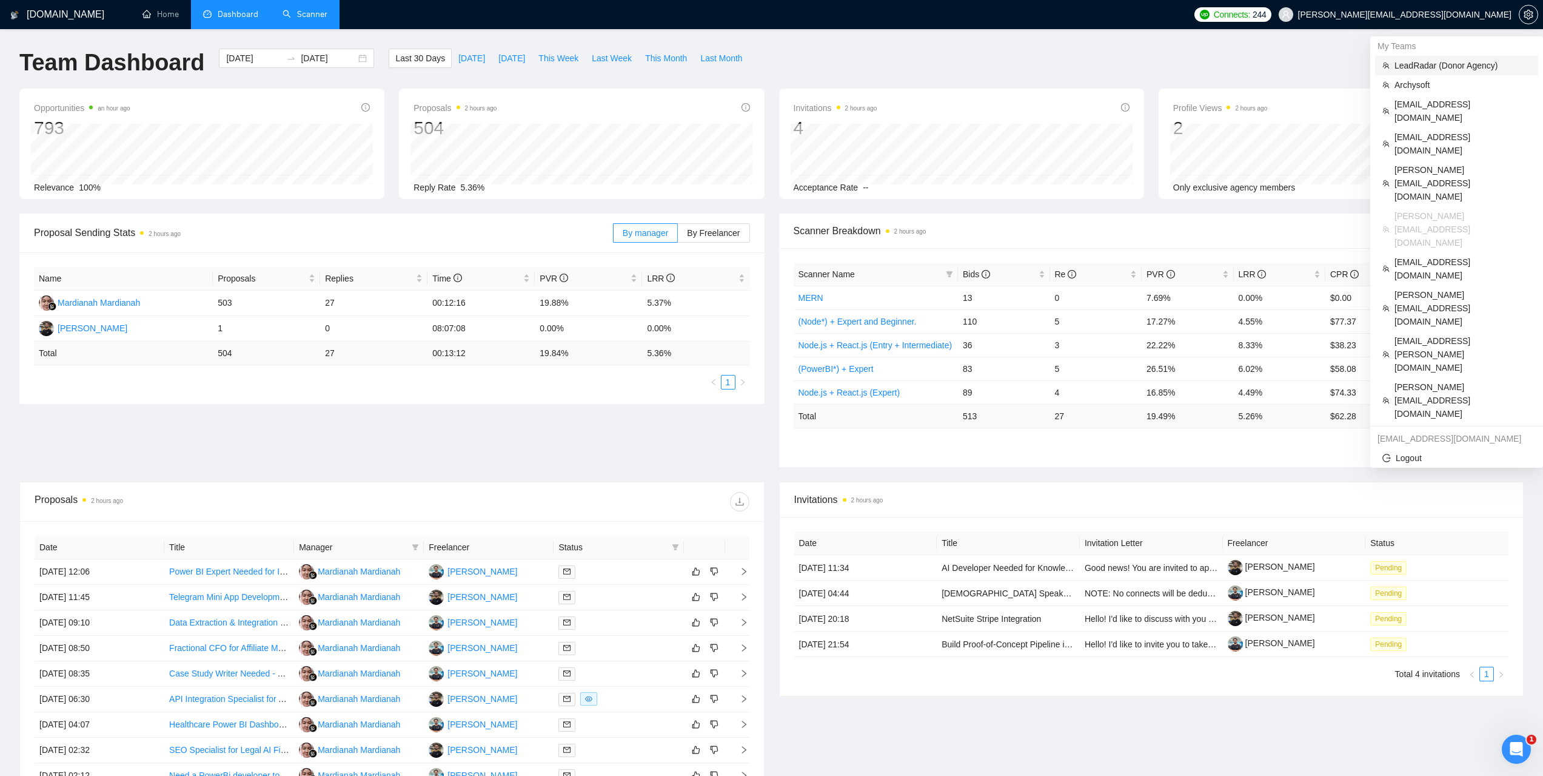
click at [1442, 62] on span "LeadRadar (Donor Agency)" at bounding box center [1463, 65] width 136 height 13
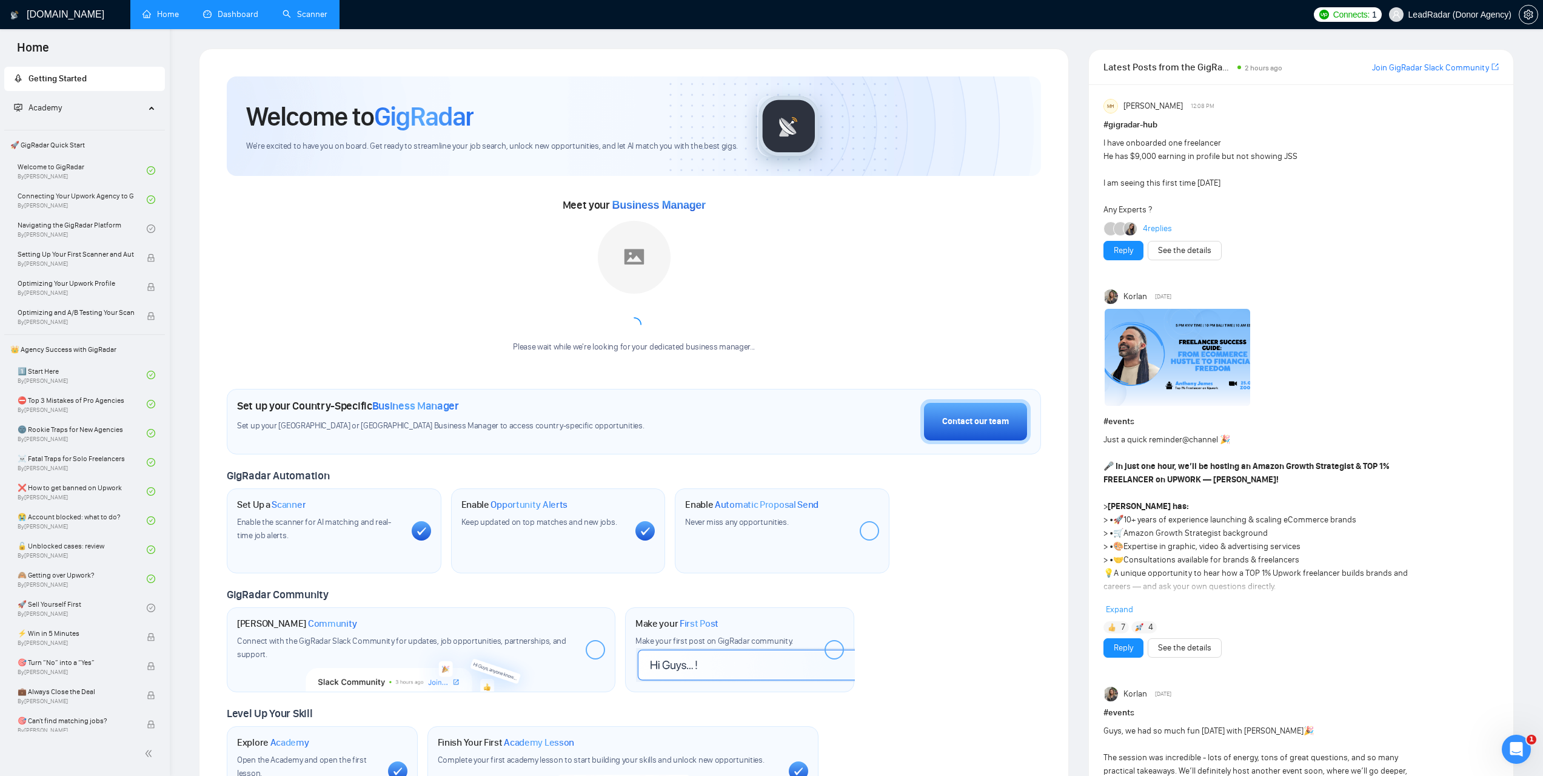
click at [317, 16] on link "Scanner" at bounding box center [305, 14] width 45 height 10
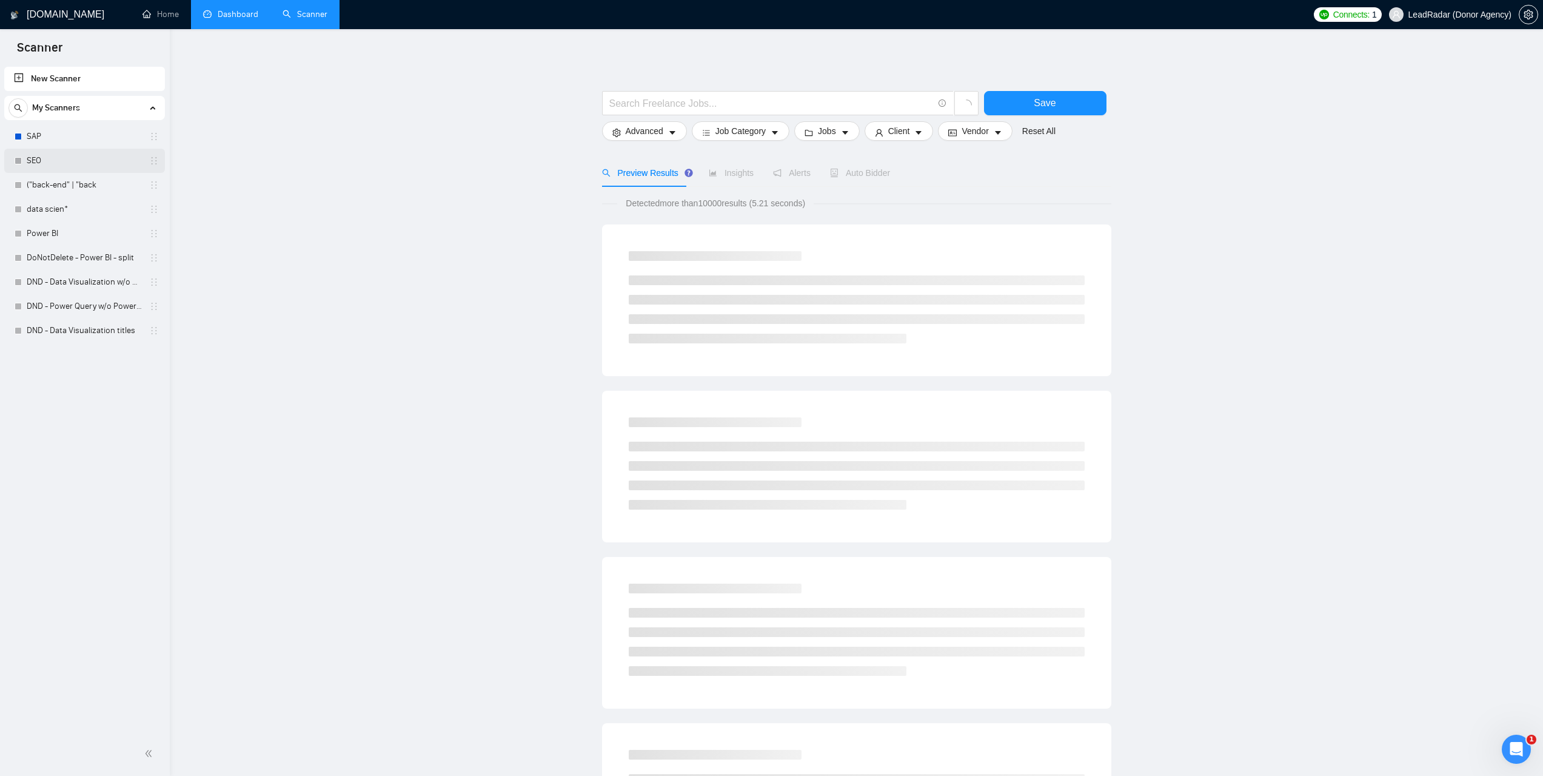
click at [61, 159] on link "SEO" at bounding box center [84, 161] width 115 height 24
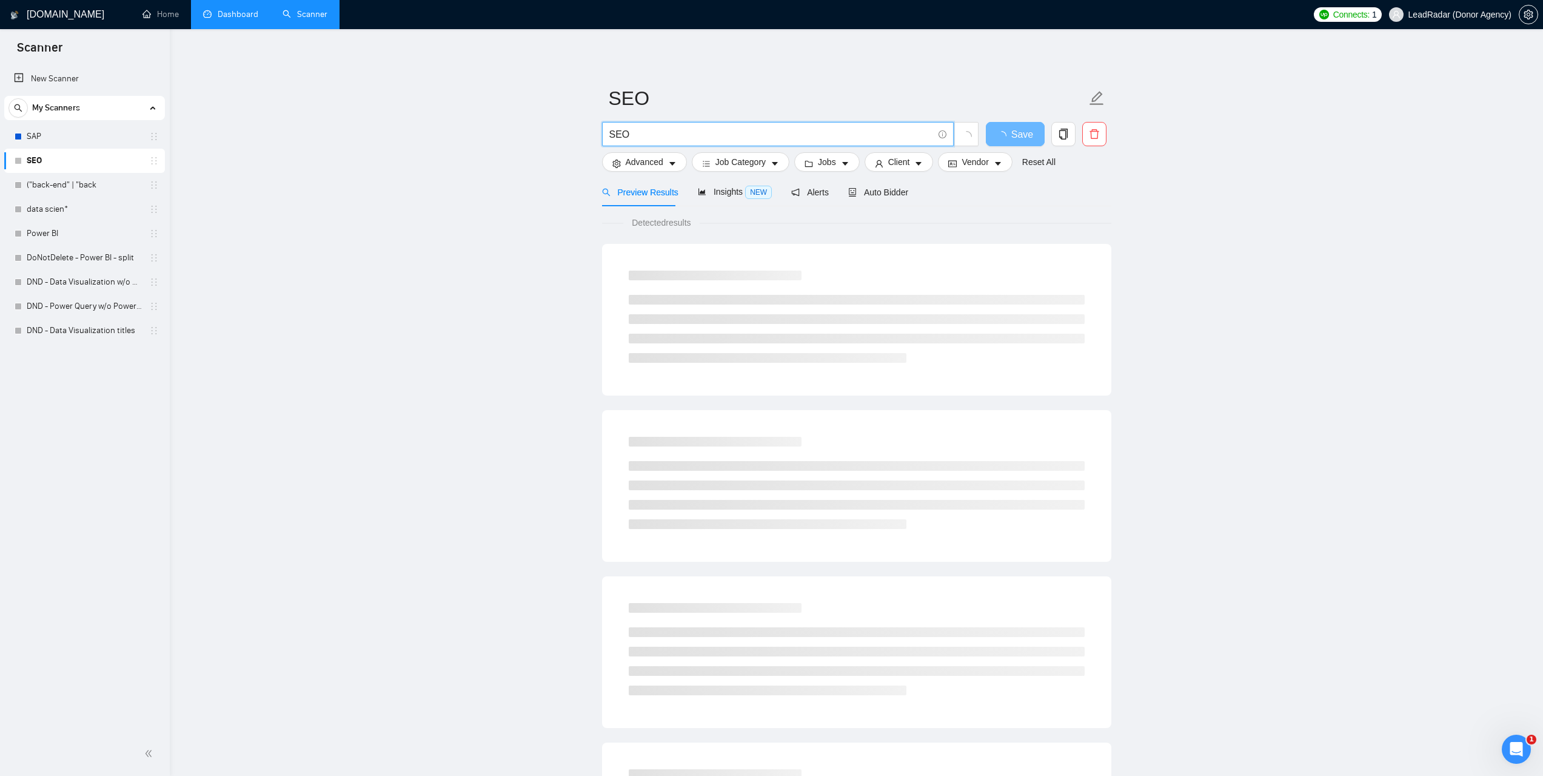
drag, startPoint x: 636, startPoint y: 132, endPoint x: 579, endPoint y: 133, distance: 57.6
click at [579, 133] on main "SEO SEO Save Advanced Job Category Jobs Client Vendor Reset All Preview Results…" at bounding box center [856, 554] width 1335 height 1011
paste input ""data warehouse" | "data warehouses" | "data warehousing""
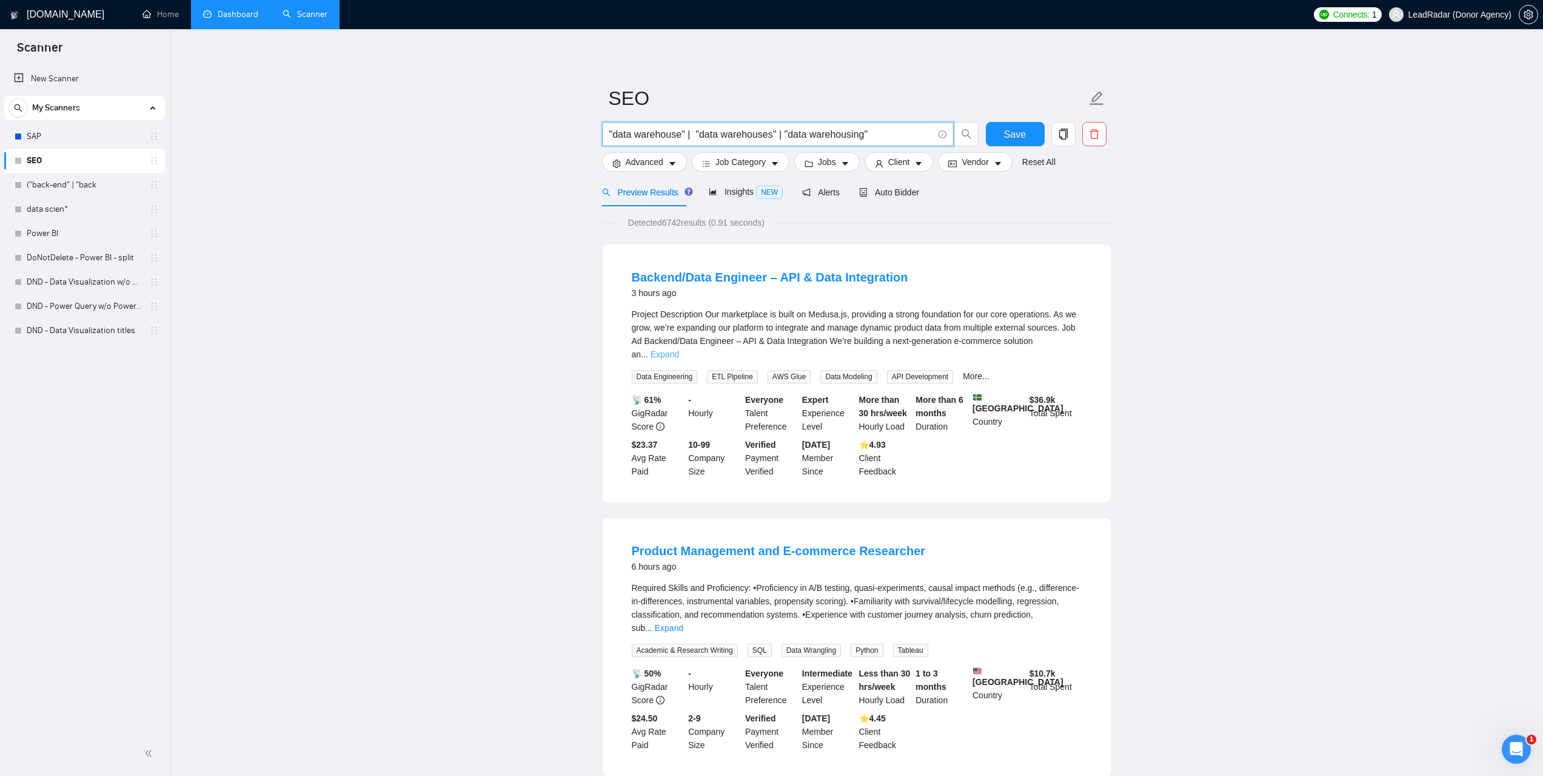
type input ""data warehouse" | "data warehouses" | "data warehousing""
click at [679, 349] on link "Expand" at bounding box center [665, 354] width 29 height 10
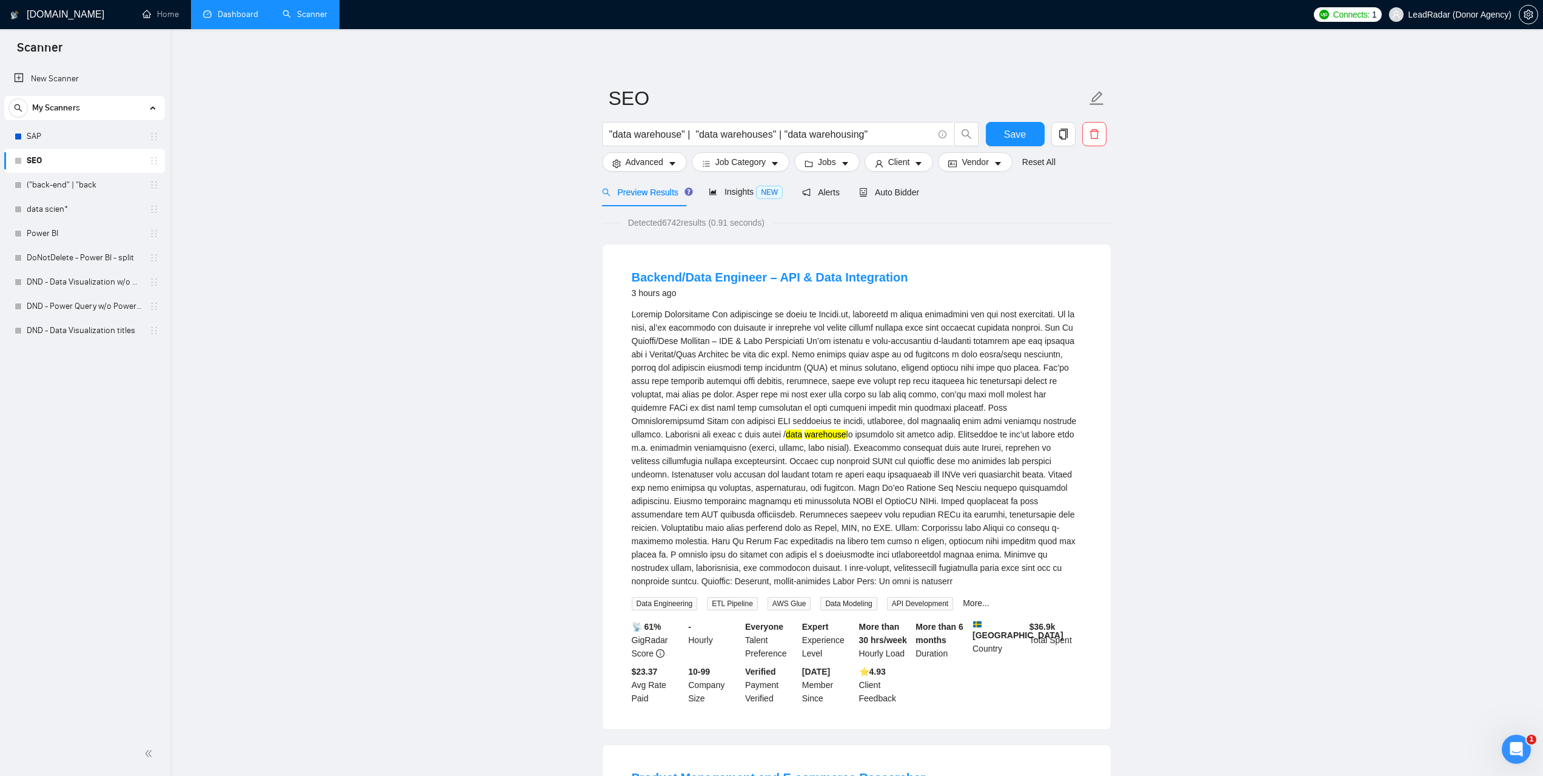
click at [246, 15] on link "Dashboard" at bounding box center [230, 14] width 55 height 10
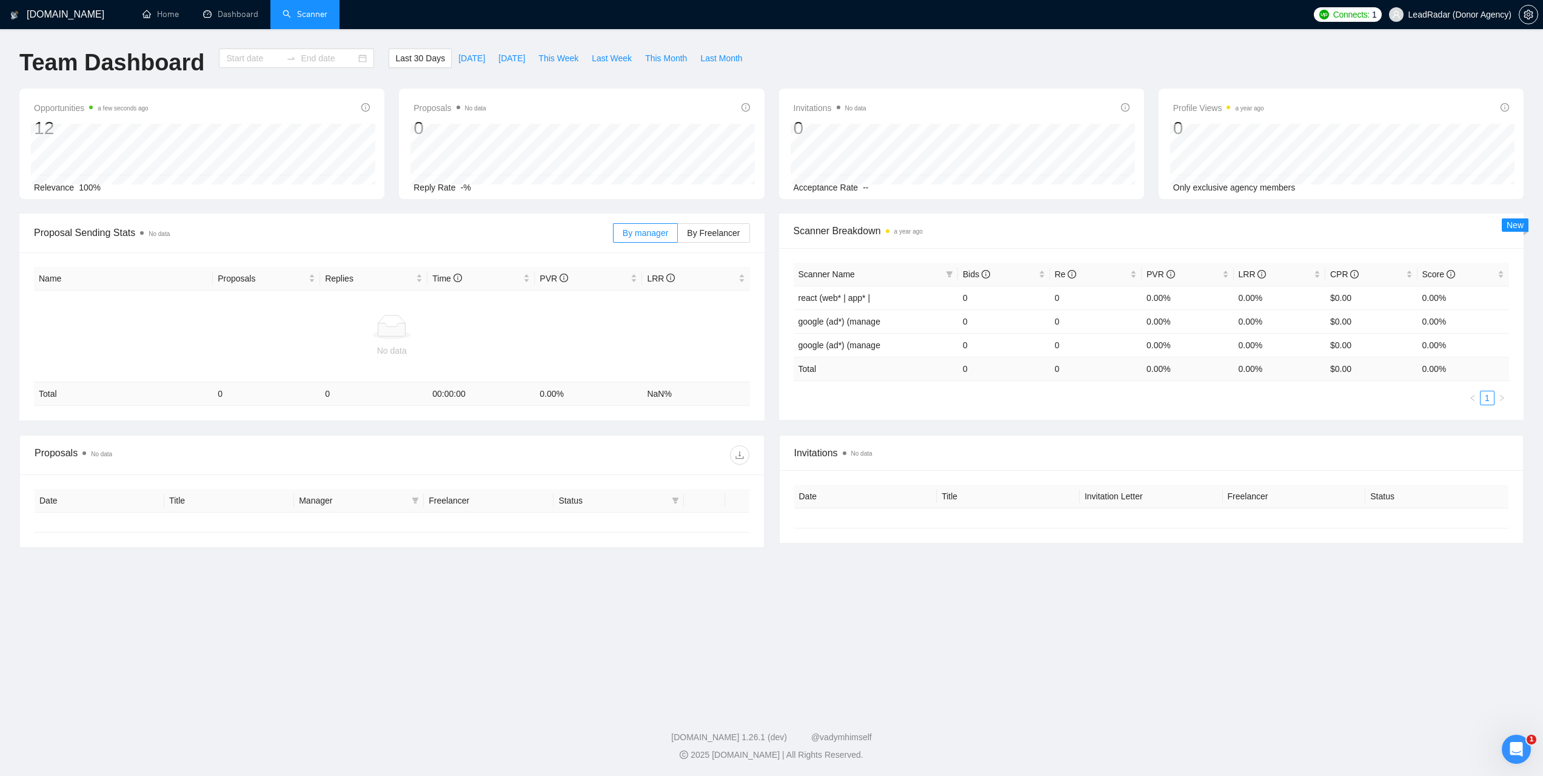
type input "[DATE]"
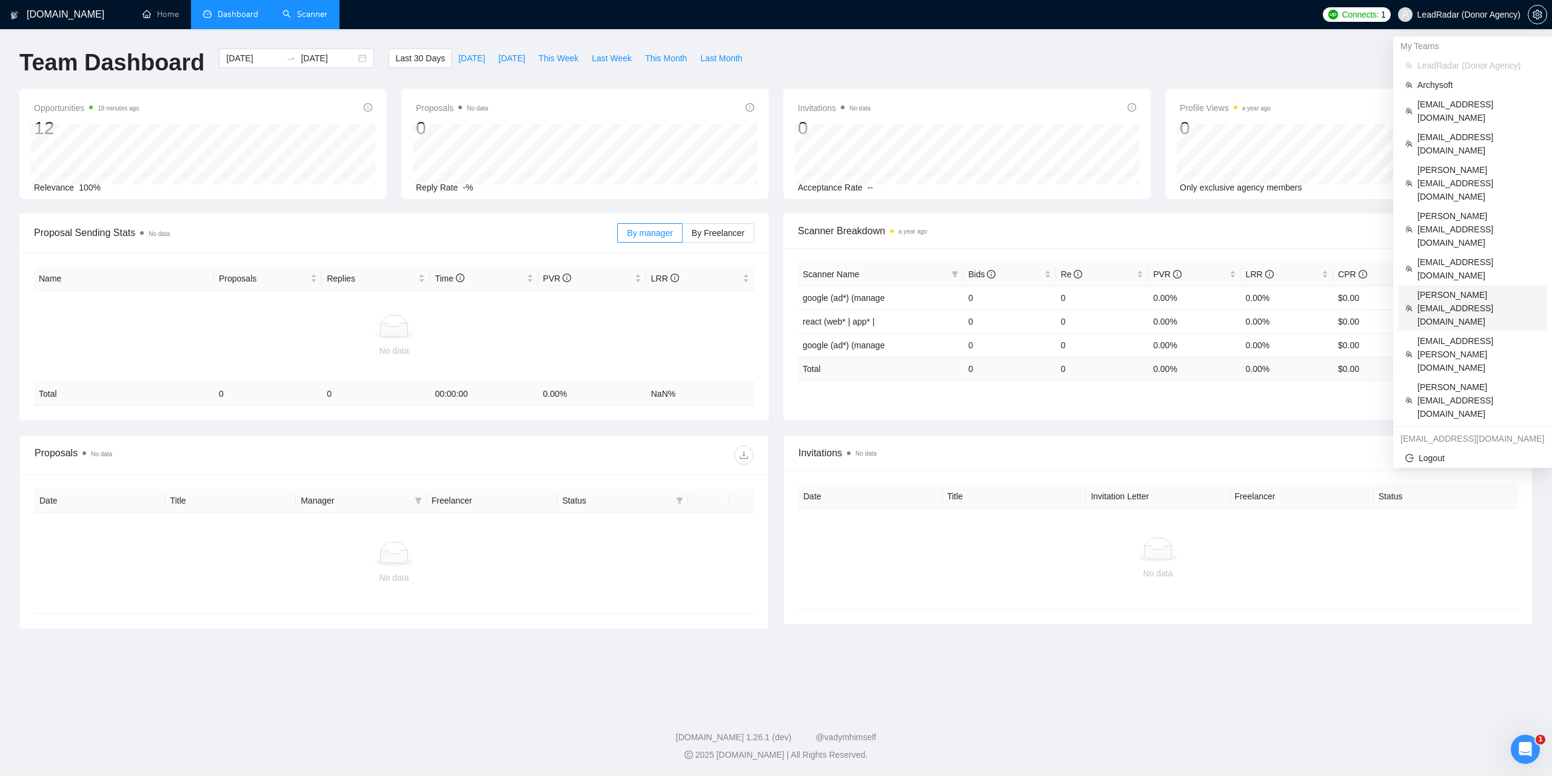
click at [1438, 288] on span "[PERSON_NAME][EMAIL_ADDRESS][DOMAIN_NAME]" at bounding box center [1479, 308] width 122 height 40
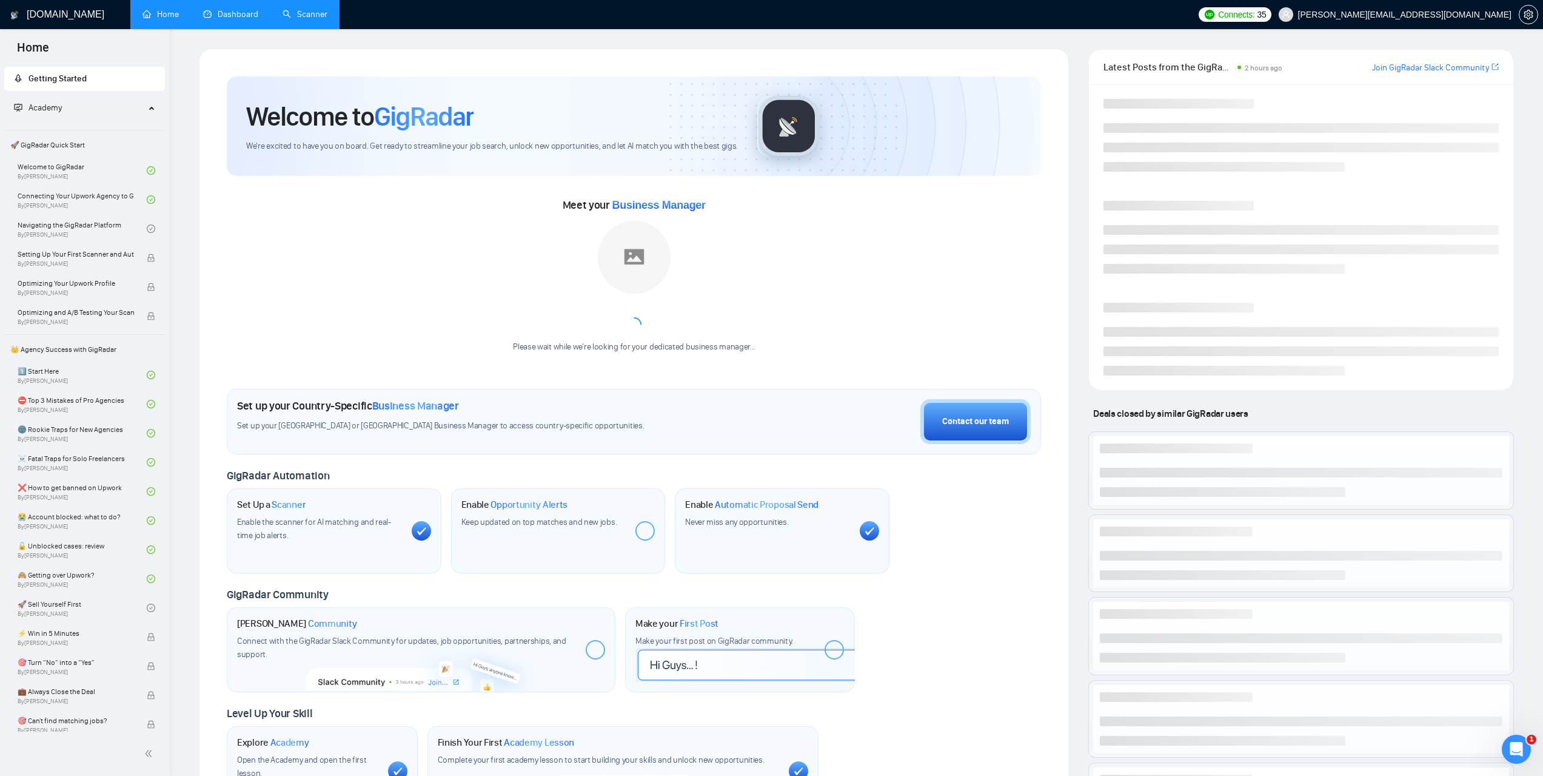
click at [245, 19] on link "Dashboard" at bounding box center [230, 14] width 55 height 10
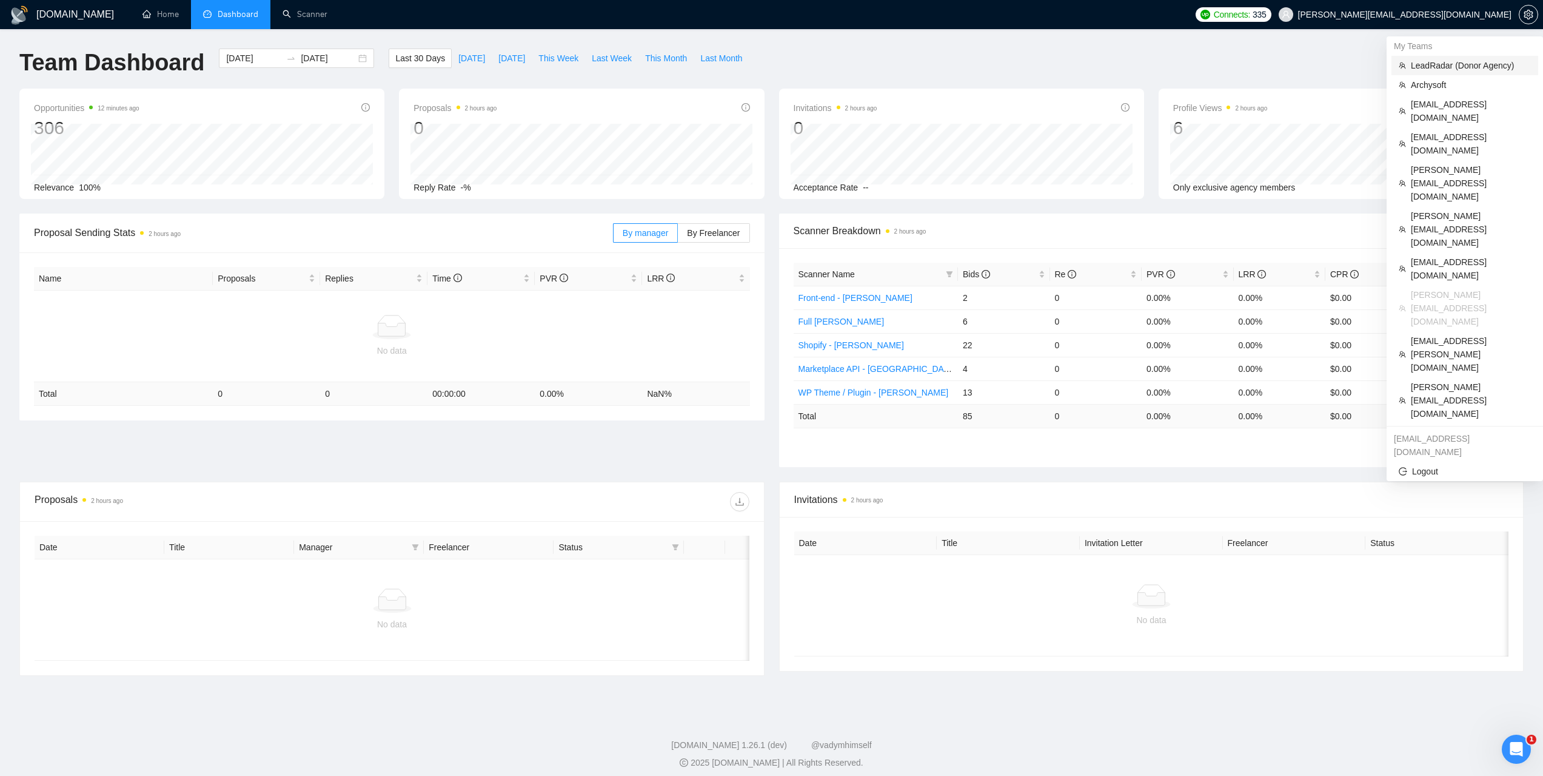
click at [1458, 67] on span "LeadRadar (Donor Agency)" at bounding box center [1471, 65] width 120 height 13
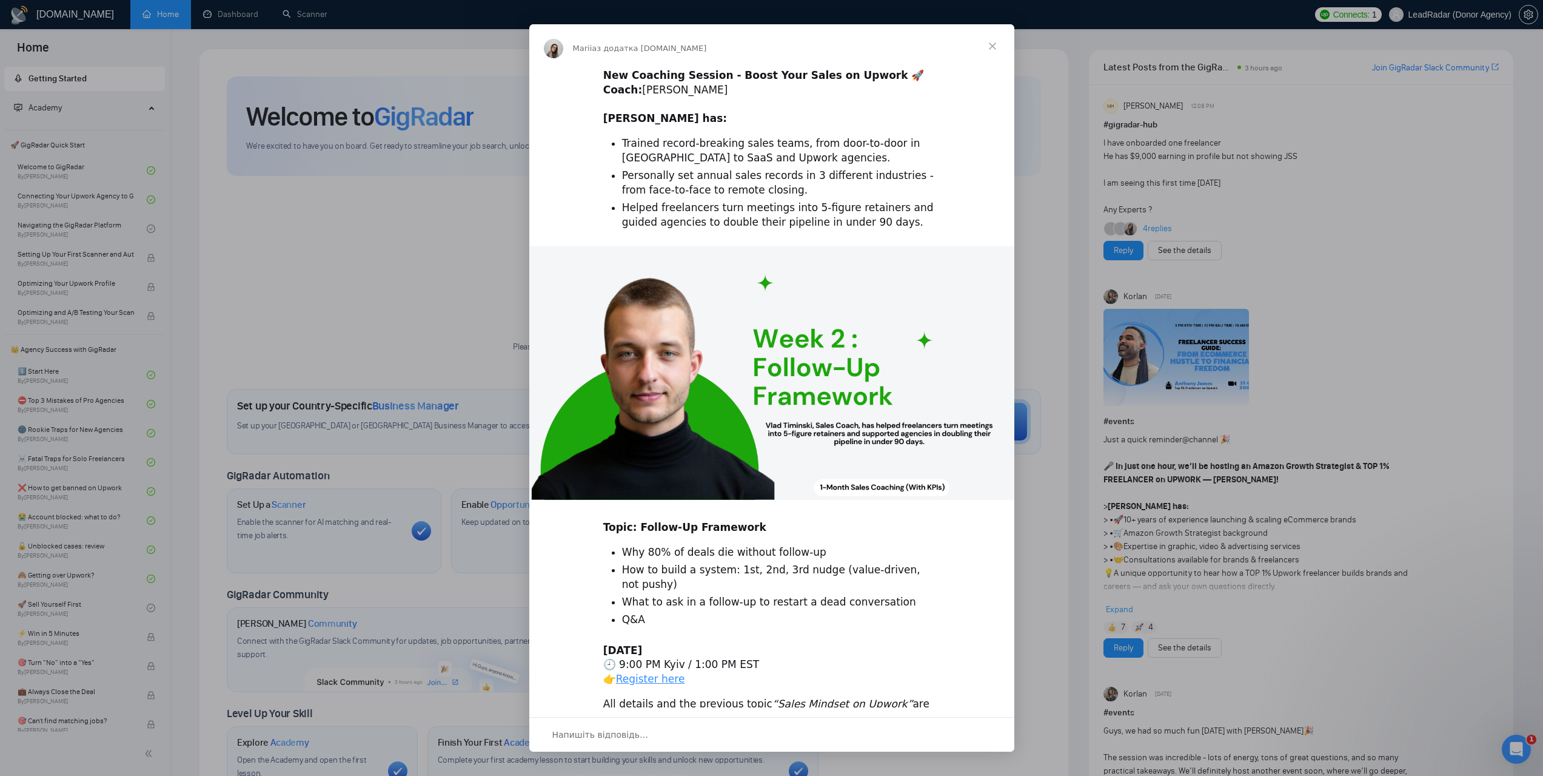
click at [994, 42] on span "Закрити" at bounding box center [993, 46] width 44 height 44
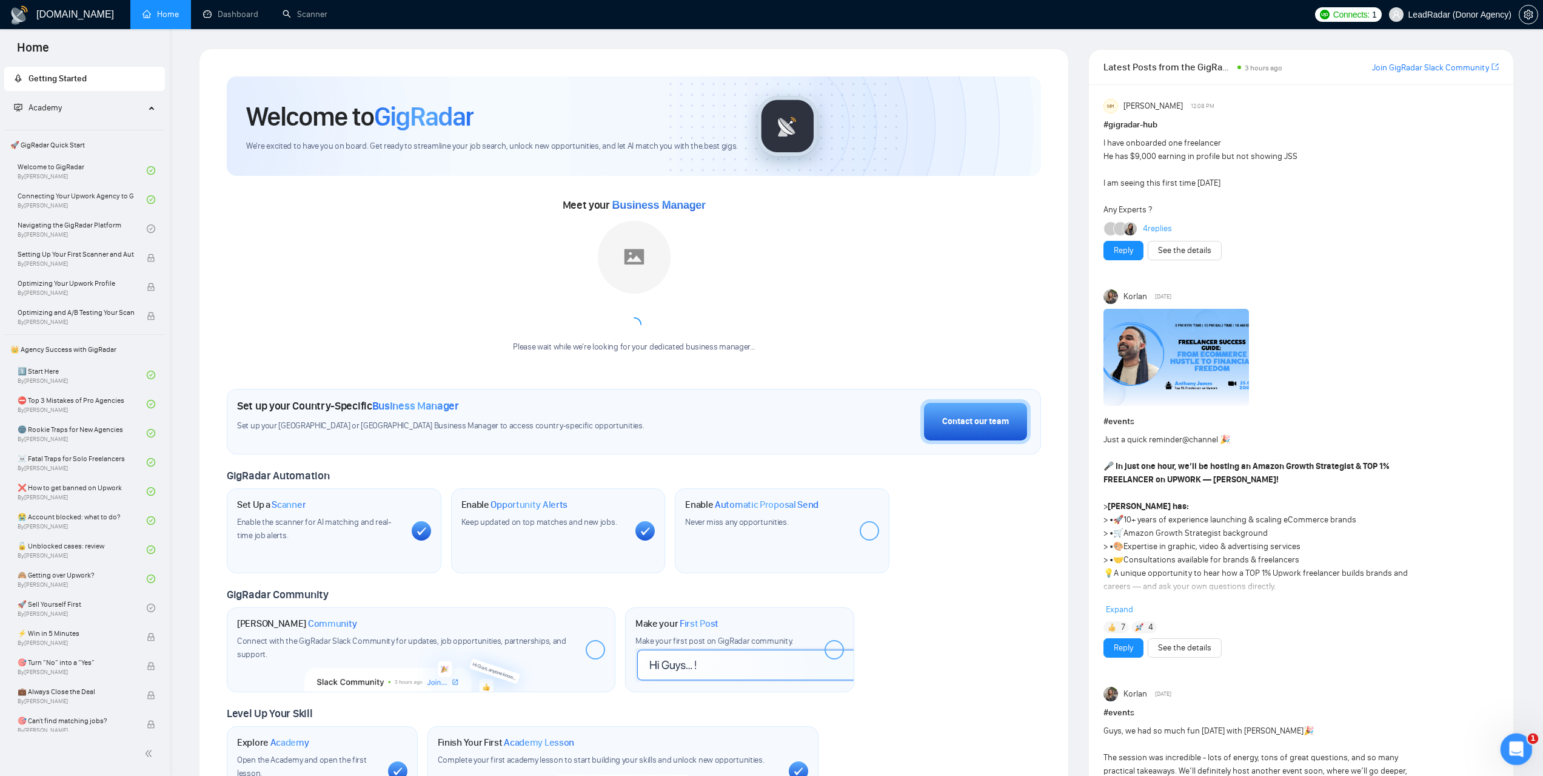
click at [1519, 749] on icon "Відкрити програму для спілкування Intercom" at bounding box center [1515, 747] width 20 height 20
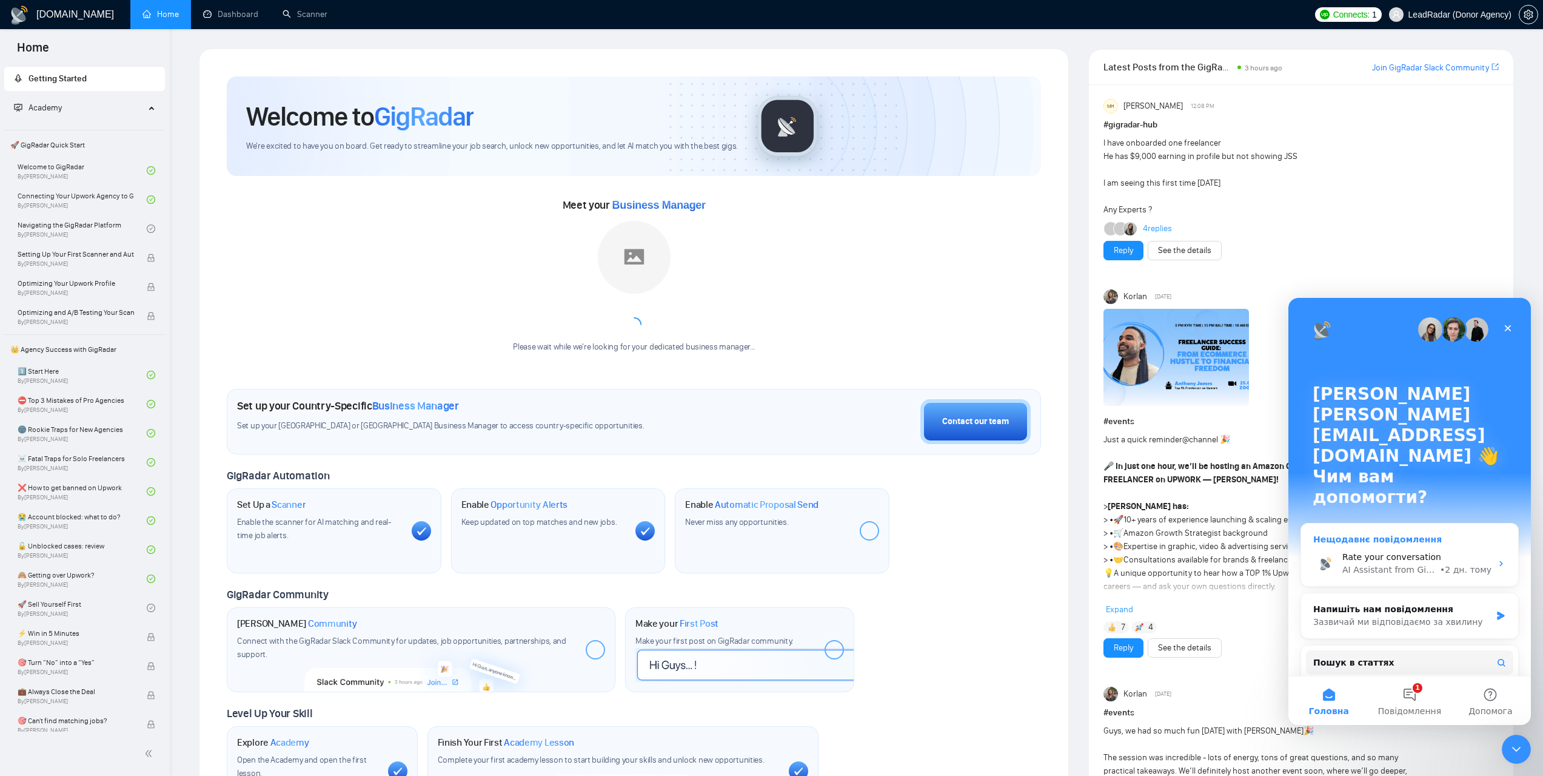
click at [1429, 563] on div "AI Assistant from GigRadar 📡" at bounding box center [1390, 569] width 95 height 13
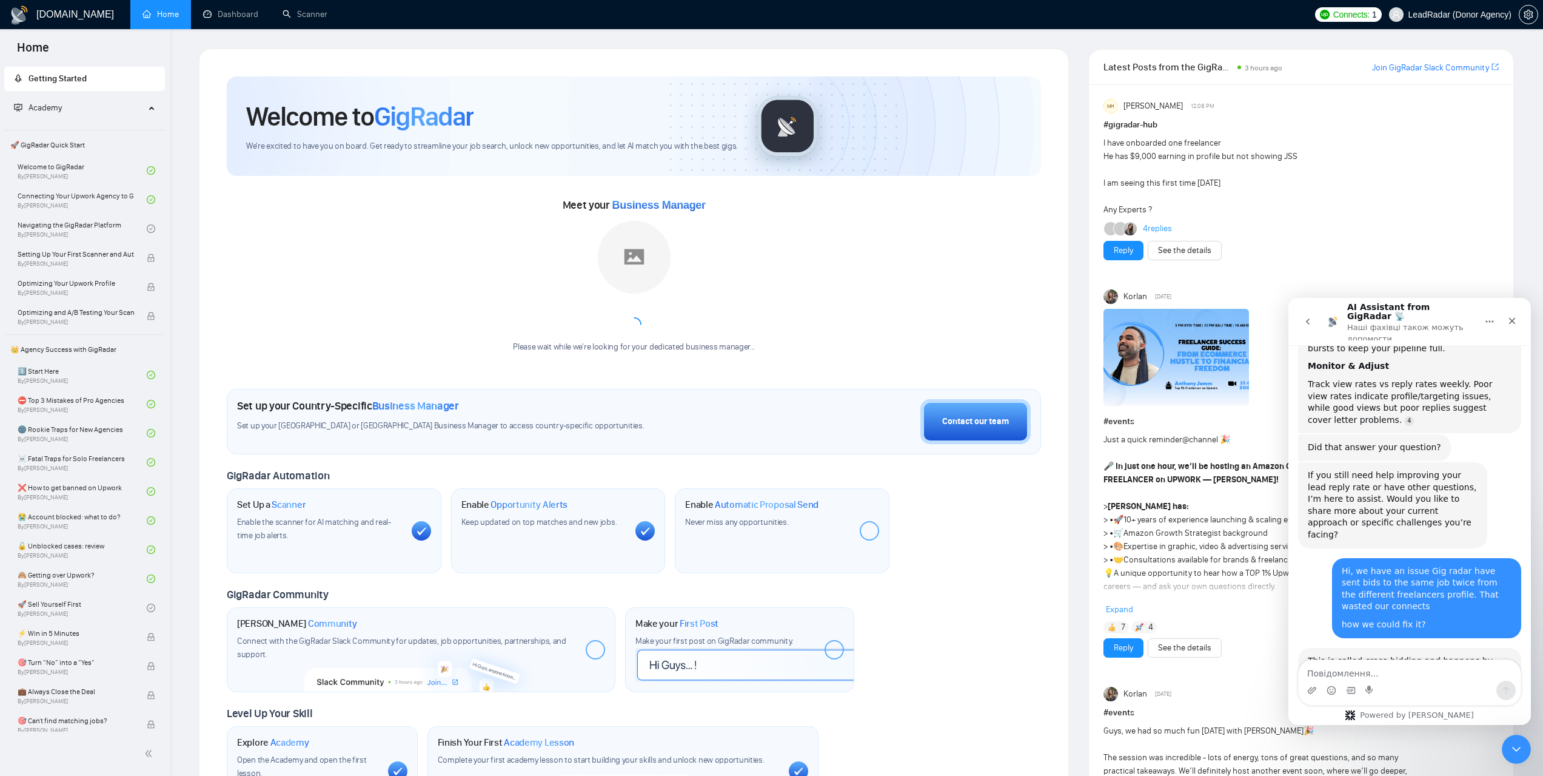
click at [1353, 675] on textarea "Повідомлення..." at bounding box center [1410, 670] width 222 height 21
type textarea "can you explain what the connects expense means? is this extra charge or taken …"
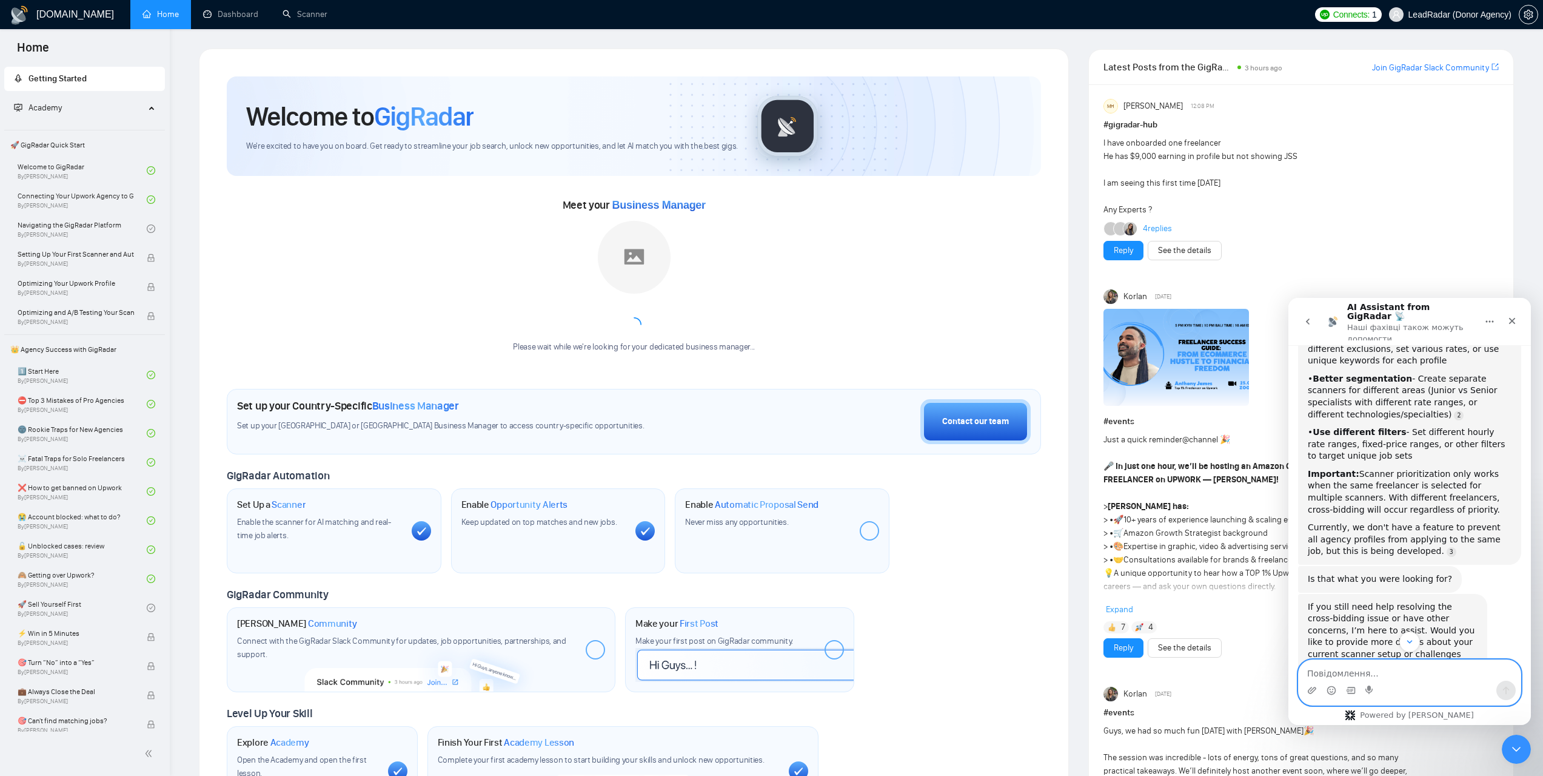
scroll to position [7134, 0]
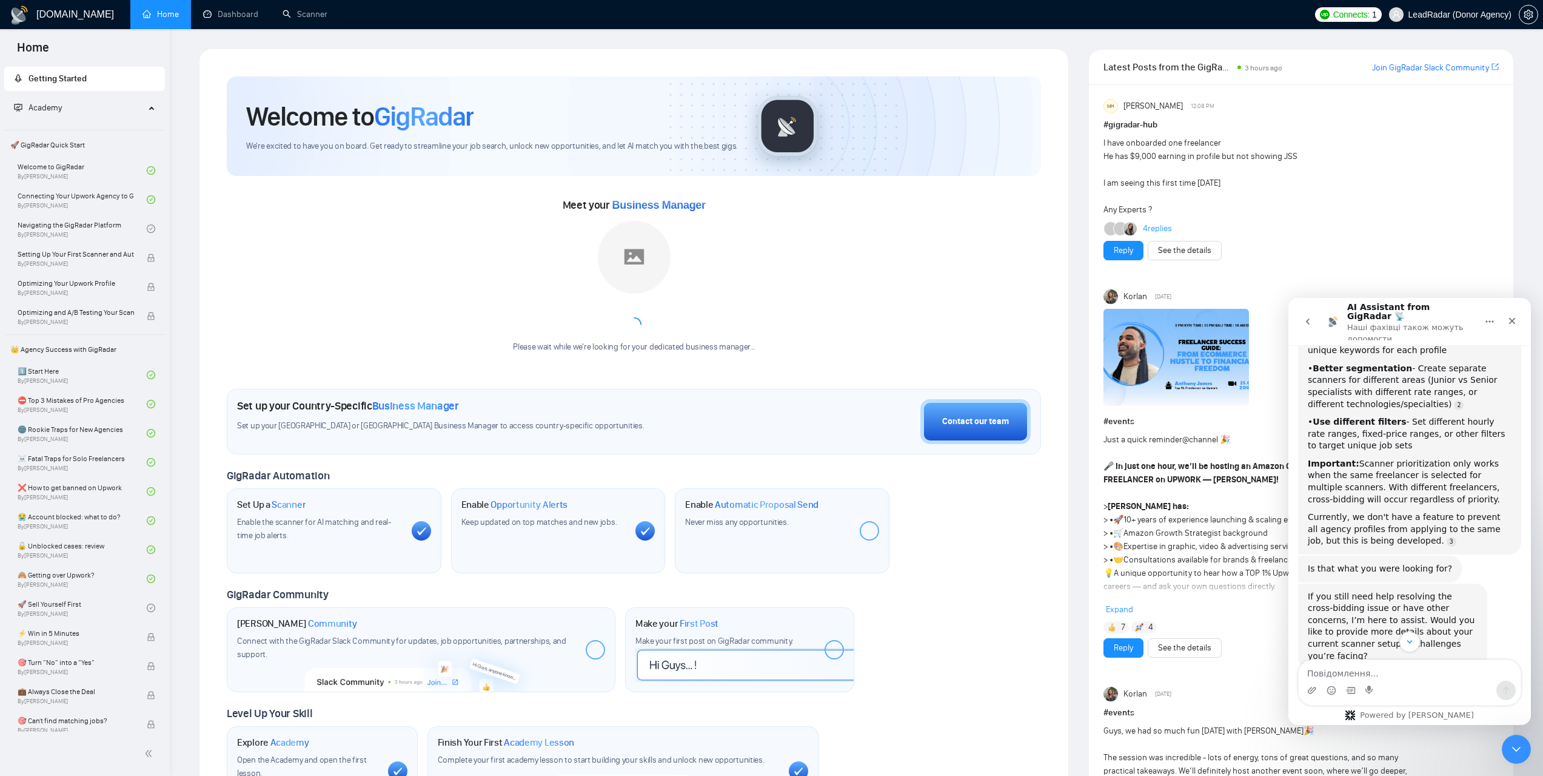
click at [1307, 320] on icon "go back" at bounding box center [1308, 322] width 10 height 10
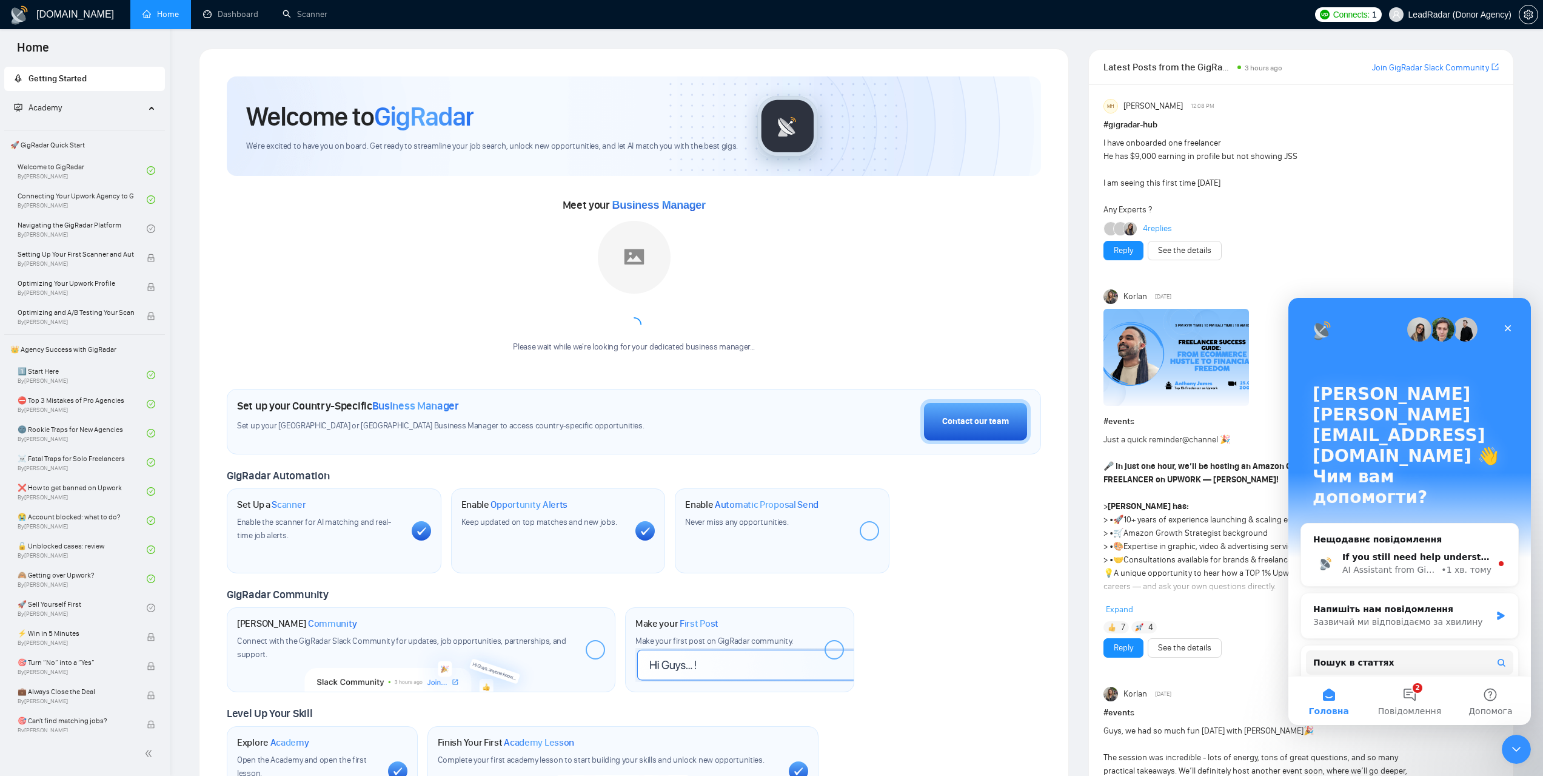
scroll to position [0, 0]
click at [1509, 328] on icon "Закрити" at bounding box center [1508, 328] width 10 height 10
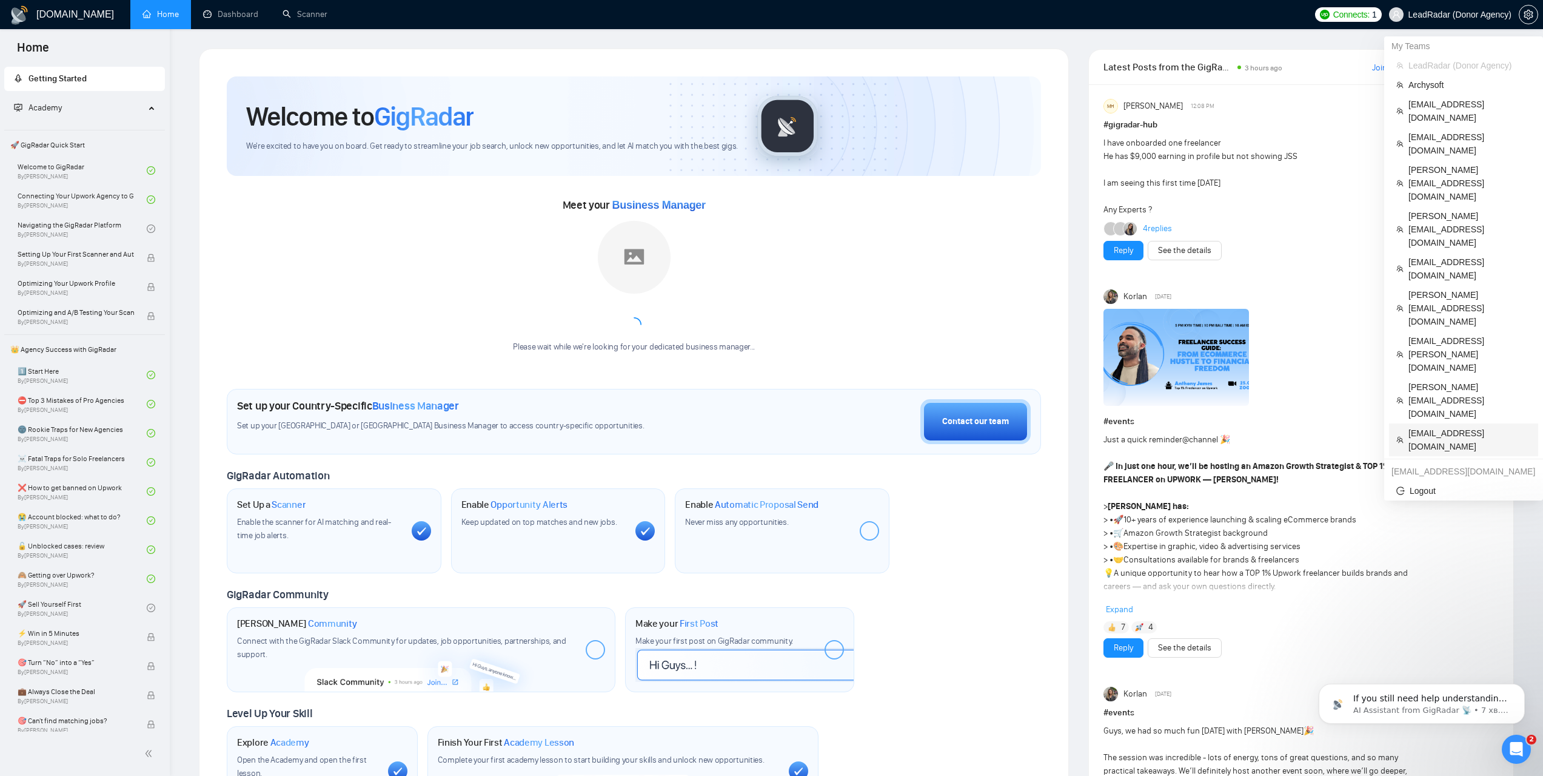
click at [1437, 426] on span "[EMAIL_ADDRESS][DOMAIN_NAME]" at bounding box center [1470, 439] width 122 height 27
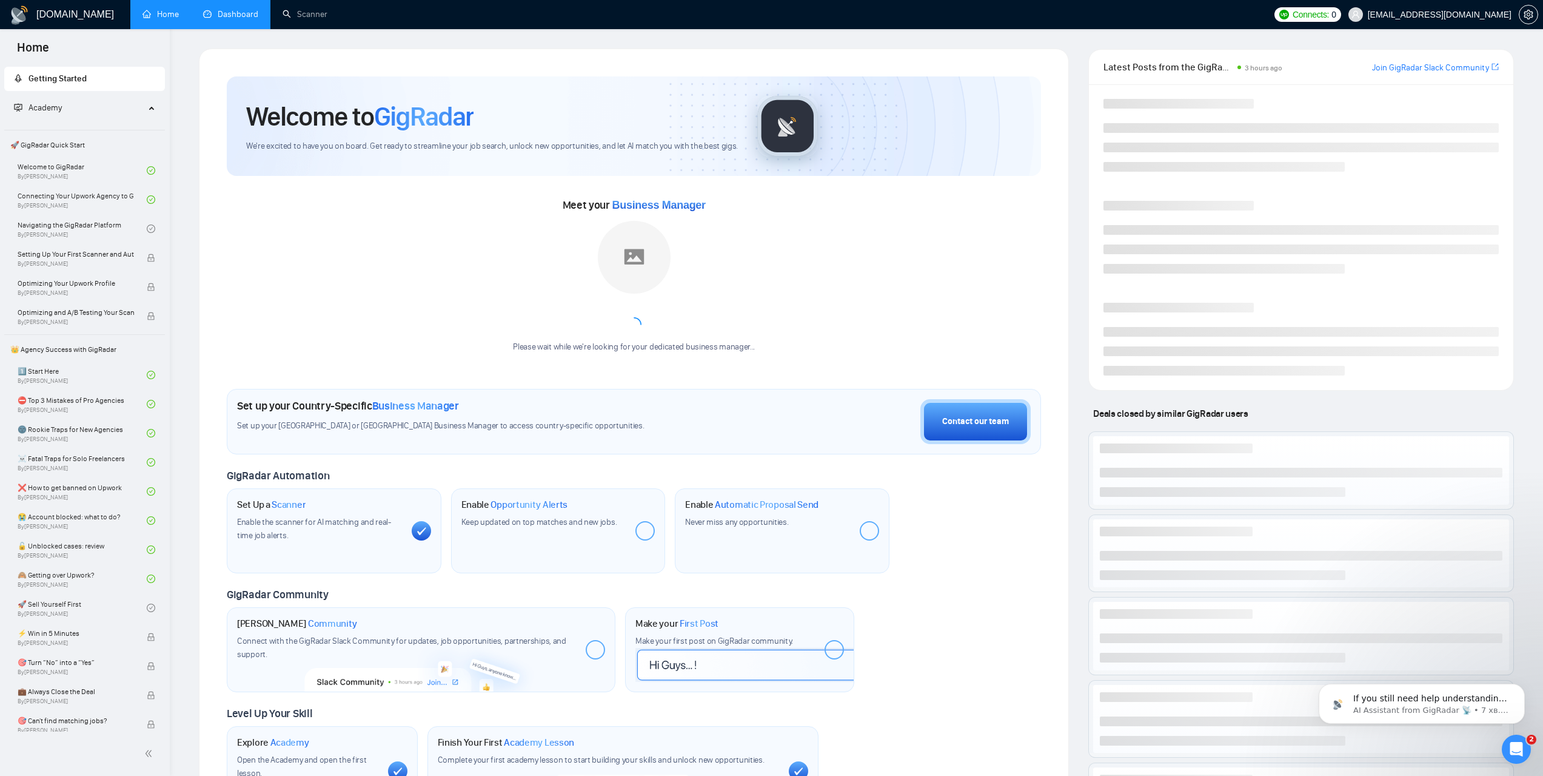
click at [227, 15] on link "Dashboard" at bounding box center [230, 14] width 55 height 10
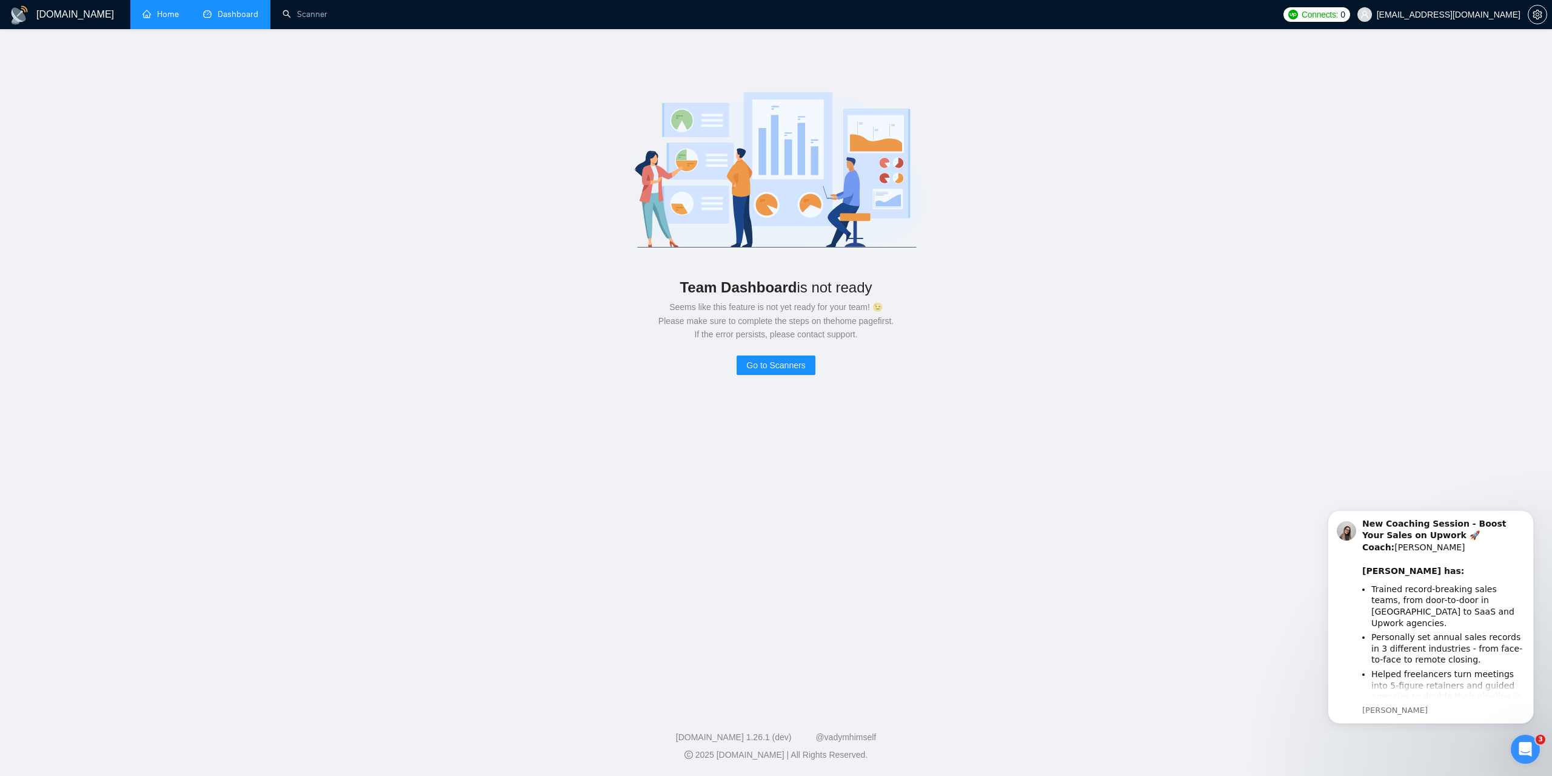
click at [169, 19] on link "Home" at bounding box center [161, 14] width 36 height 10
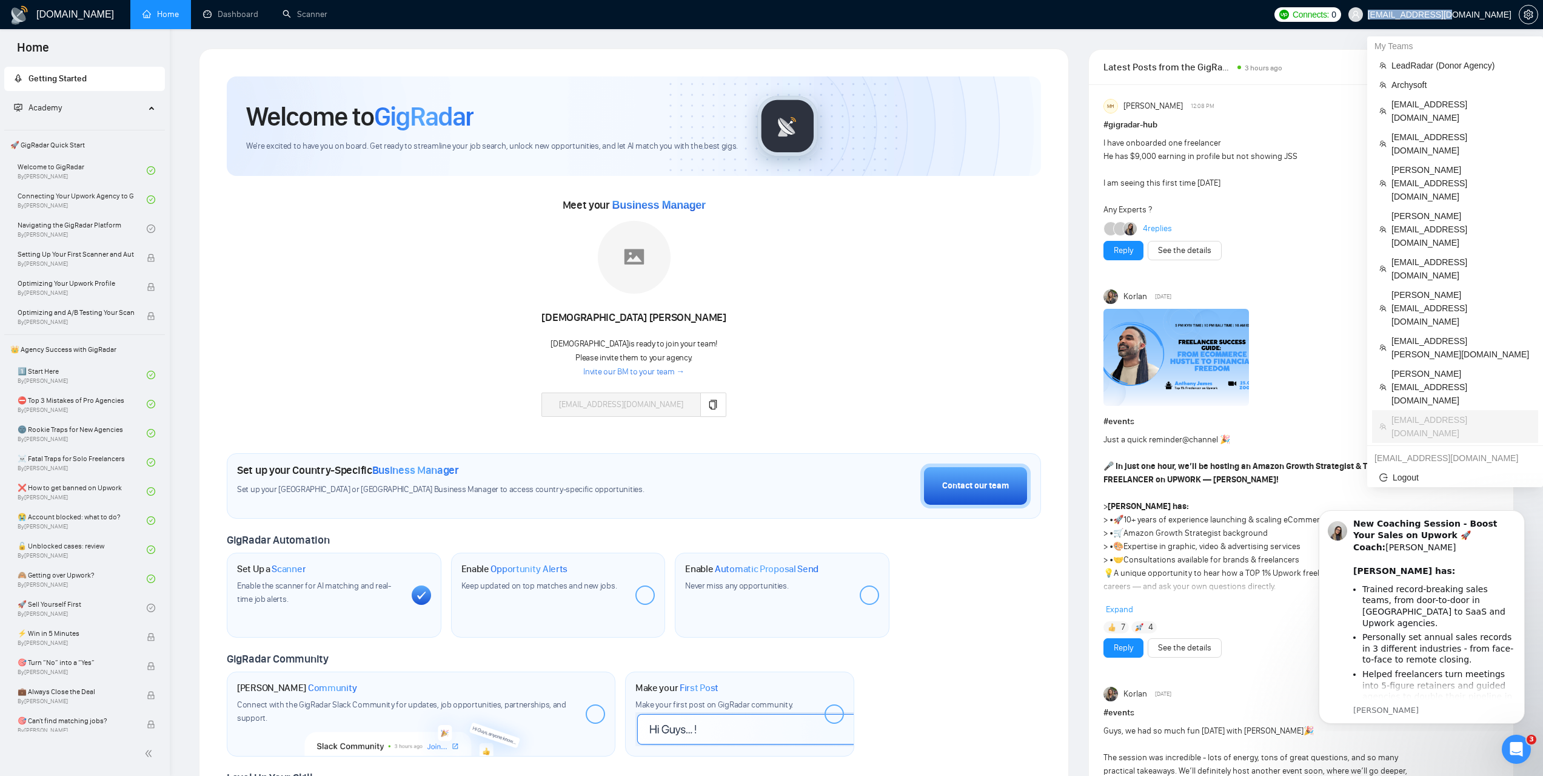
drag, startPoint x: 1427, startPoint y: 14, endPoint x: 1509, endPoint y: 19, distance: 82.0
click at [1509, 19] on span "[EMAIL_ADDRESS][DOMAIN_NAME]" at bounding box center [1430, 14] width 178 height 39
copy span "[EMAIL_ADDRESS][DOMAIN_NAME]"
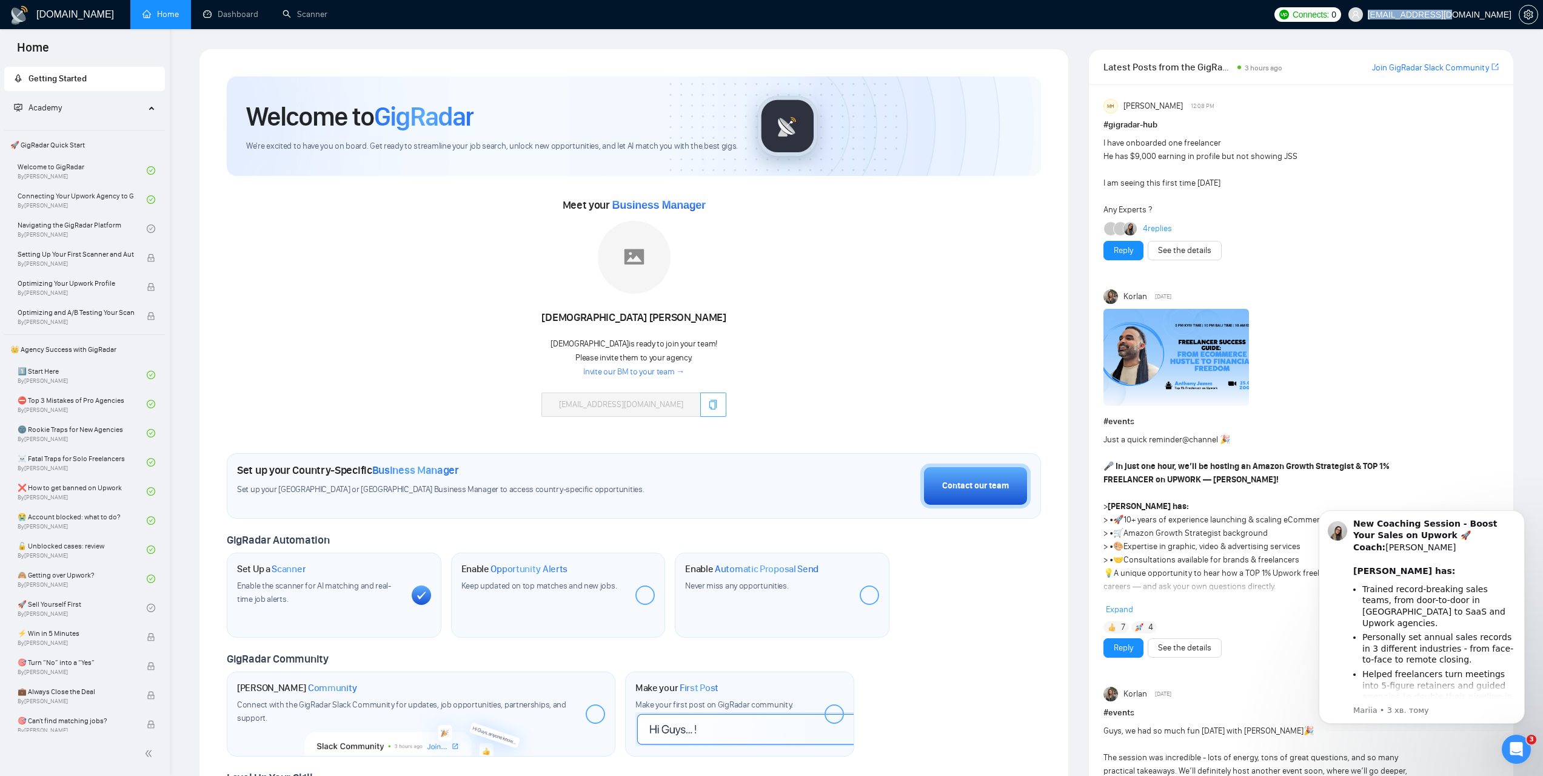
drag, startPoint x: 696, startPoint y: 401, endPoint x: 719, endPoint y: 408, distance: 24.0
click at [700, 401] on button "button" at bounding box center [713, 404] width 26 height 24
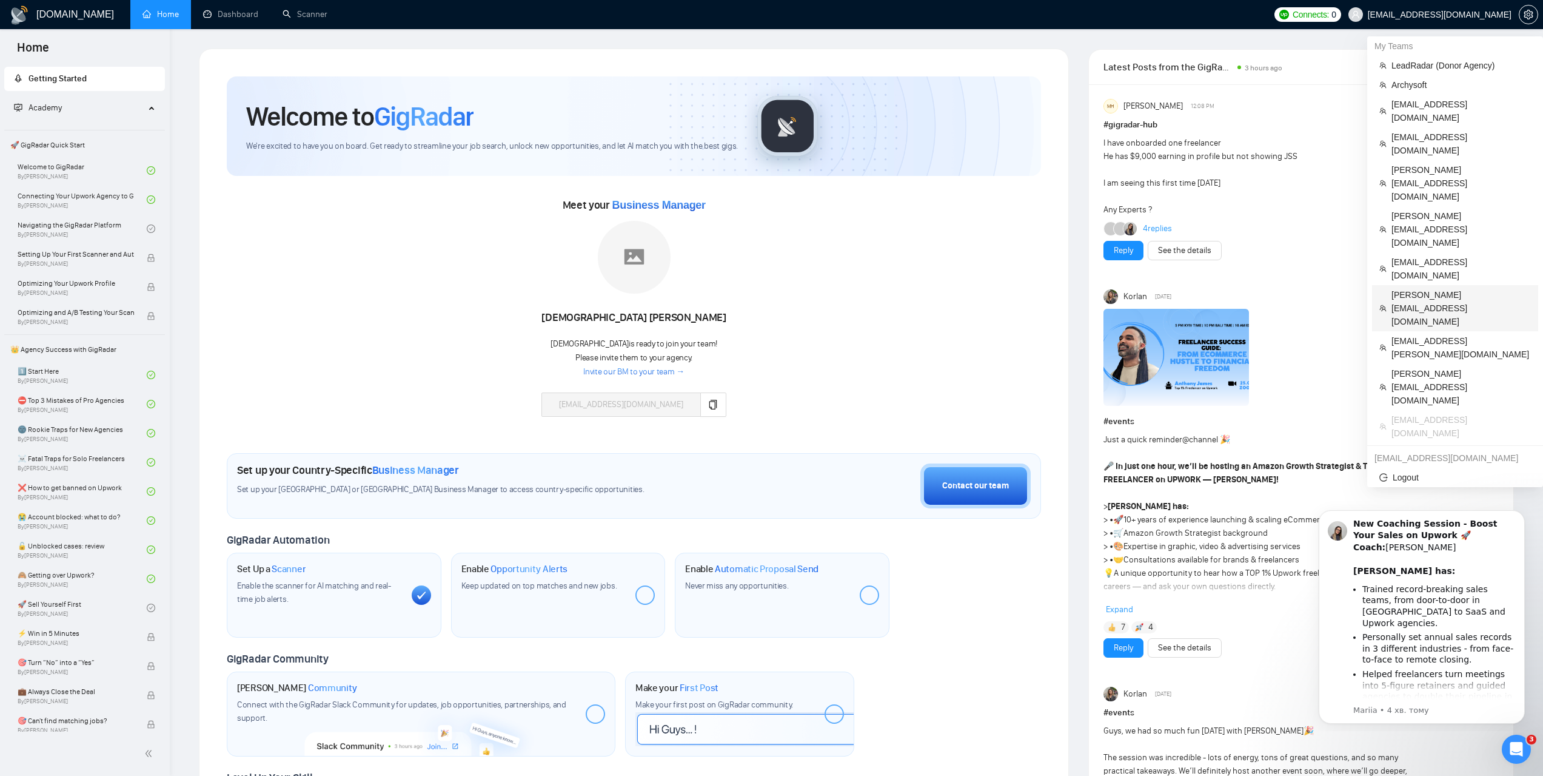
click at [1415, 288] on span "[PERSON_NAME][EMAIL_ADDRESS][DOMAIN_NAME]" at bounding box center [1461, 308] width 139 height 40
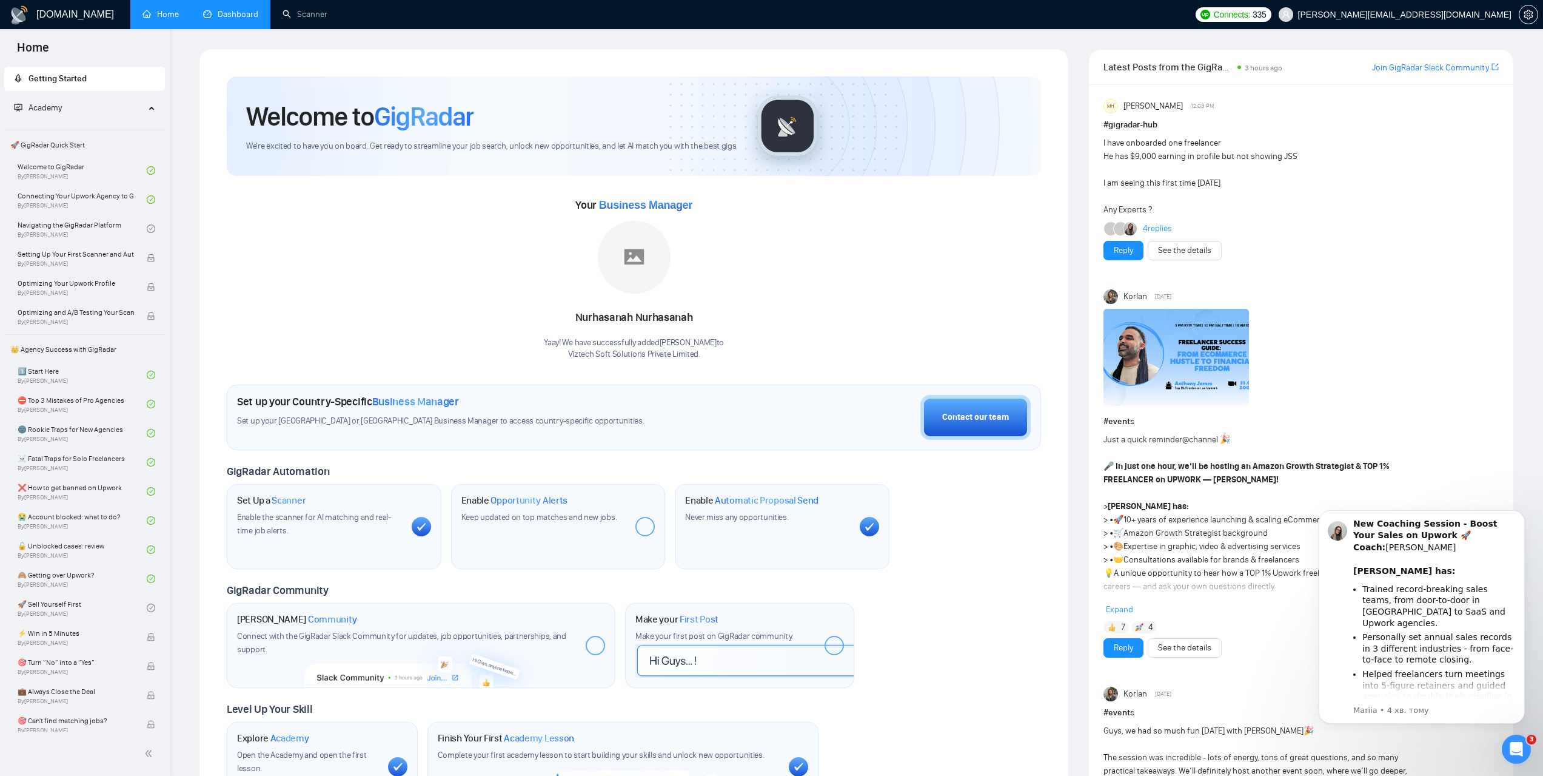
click at [235, 19] on link "Dashboard" at bounding box center [230, 14] width 55 height 10
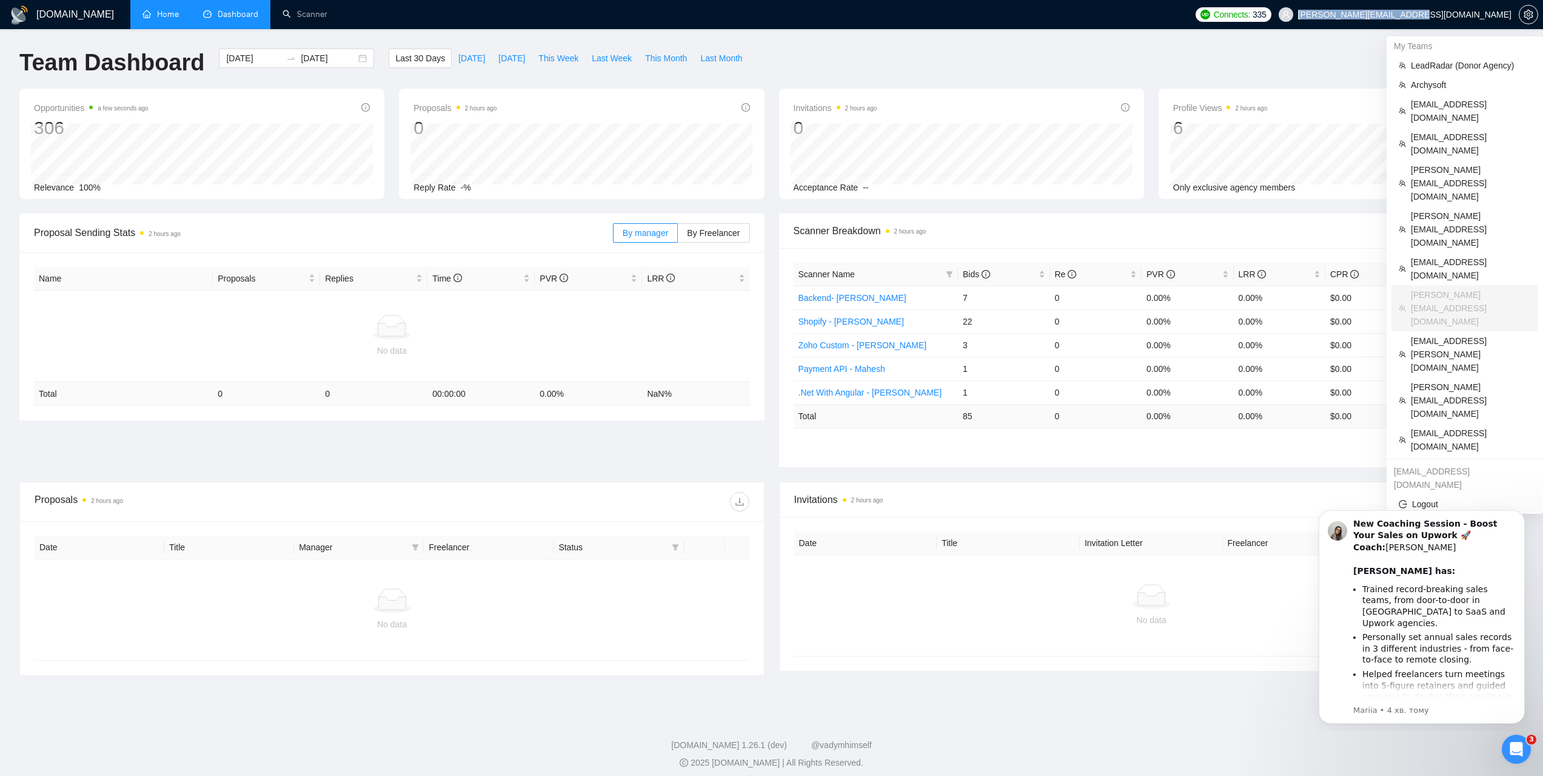
drag, startPoint x: 1412, startPoint y: 13, endPoint x: 1511, endPoint y: 15, distance: 99.5
click at [1511, 15] on span "[PERSON_NAME][EMAIL_ADDRESS][DOMAIN_NAME]" at bounding box center [1395, 14] width 247 height 39
copy span "[PERSON_NAME][EMAIL_ADDRESS][DOMAIN_NAME]"
click at [1438, 62] on span "LeadRadar (Donor Agency)" at bounding box center [1471, 65] width 120 height 13
